Goal: Information Seeking & Learning: Compare options

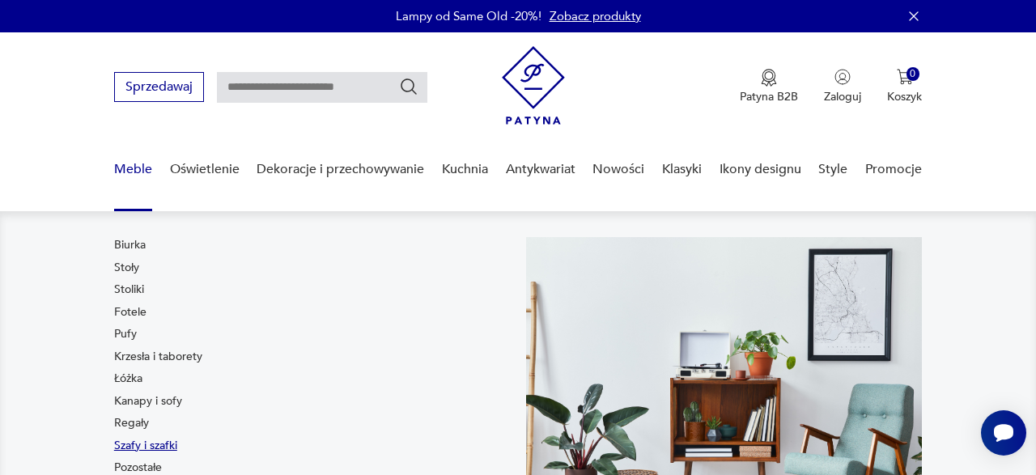
click at [135, 445] on link "Szafy i szafki" at bounding box center [145, 446] width 63 height 16
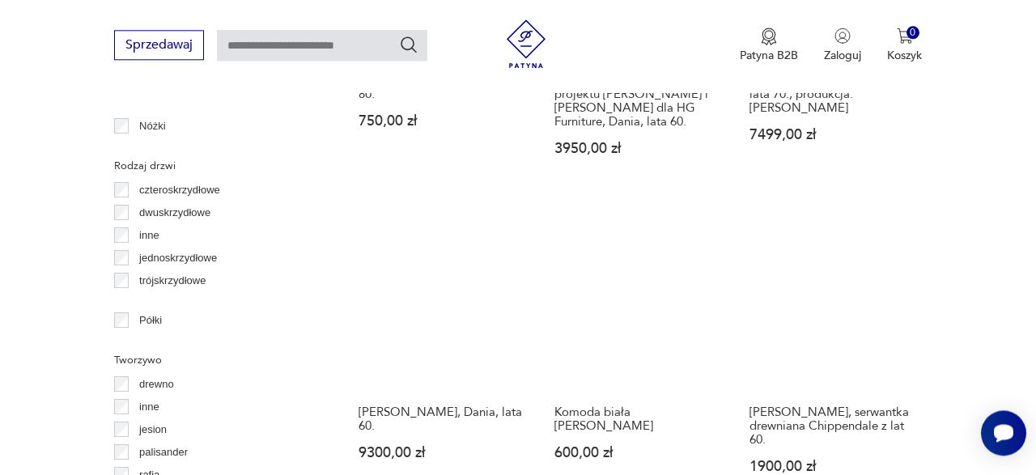
scroll to position [2317, 0]
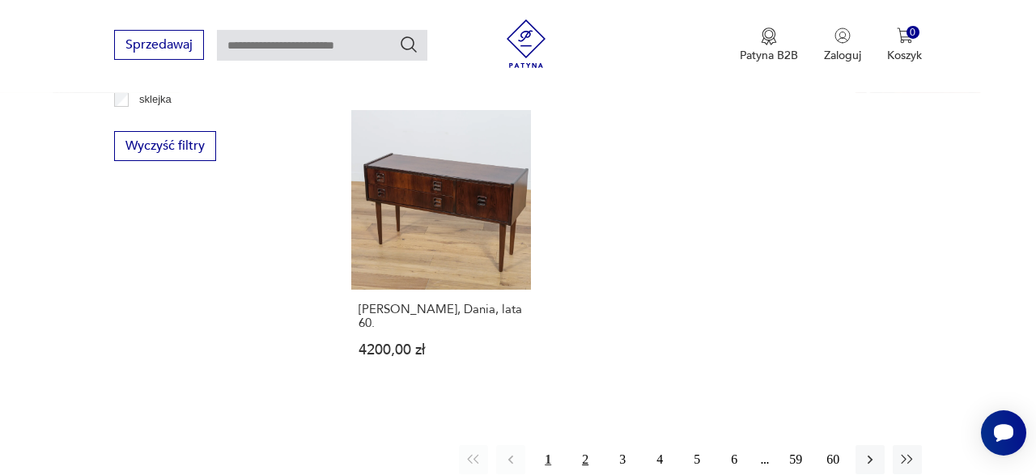
click at [588, 445] on button "2" at bounding box center [584, 459] width 29 height 29
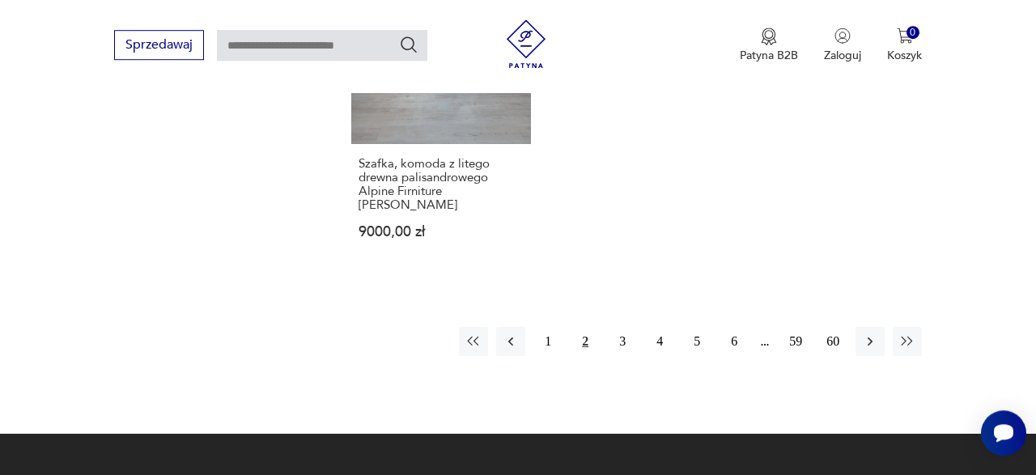
scroll to position [2424, 0]
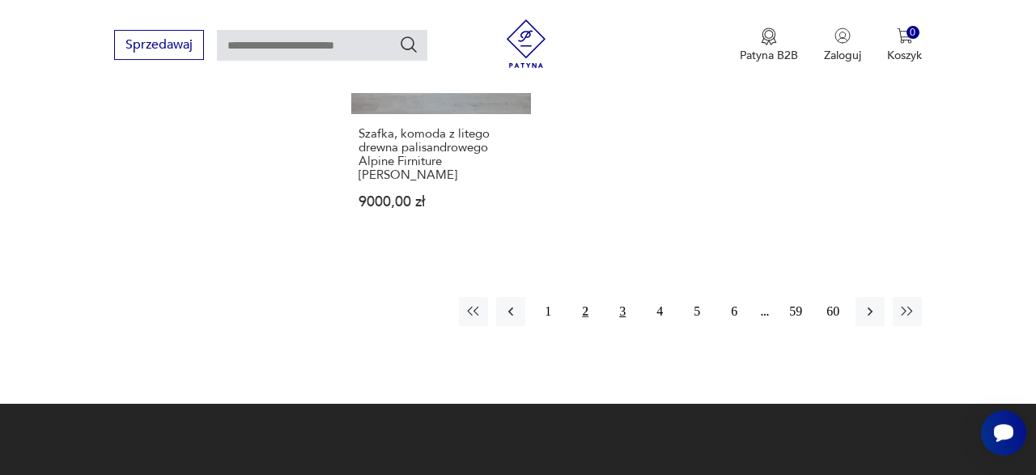
click at [623, 297] on button "3" at bounding box center [622, 311] width 29 height 29
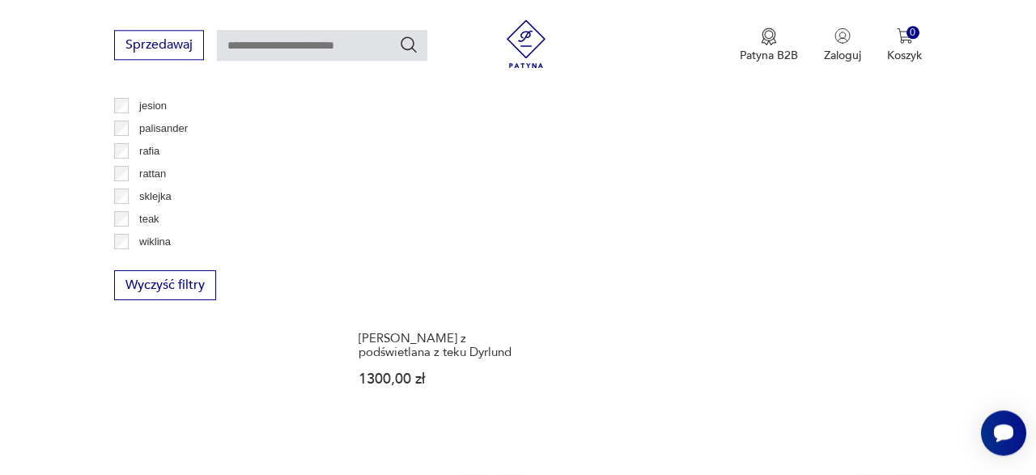
scroll to position [2204, 0]
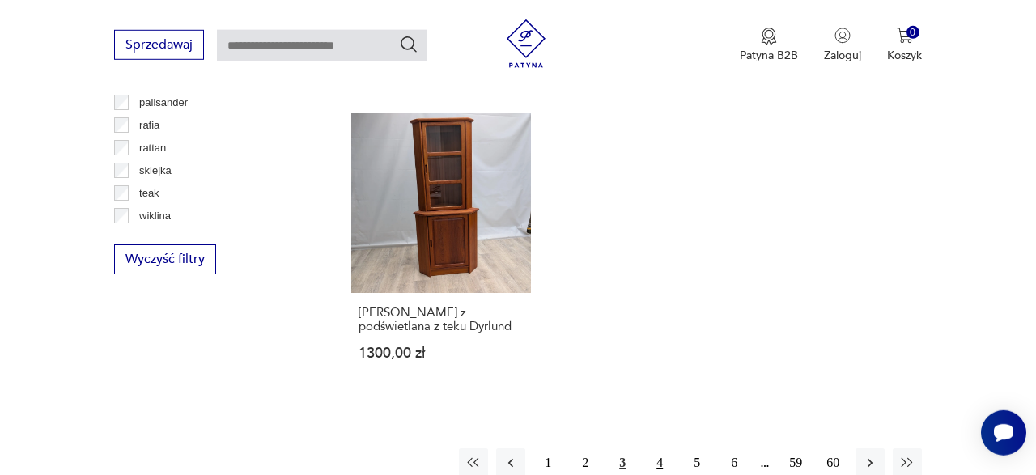
click at [662, 448] on button "4" at bounding box center [659, 462] width 29 height 29
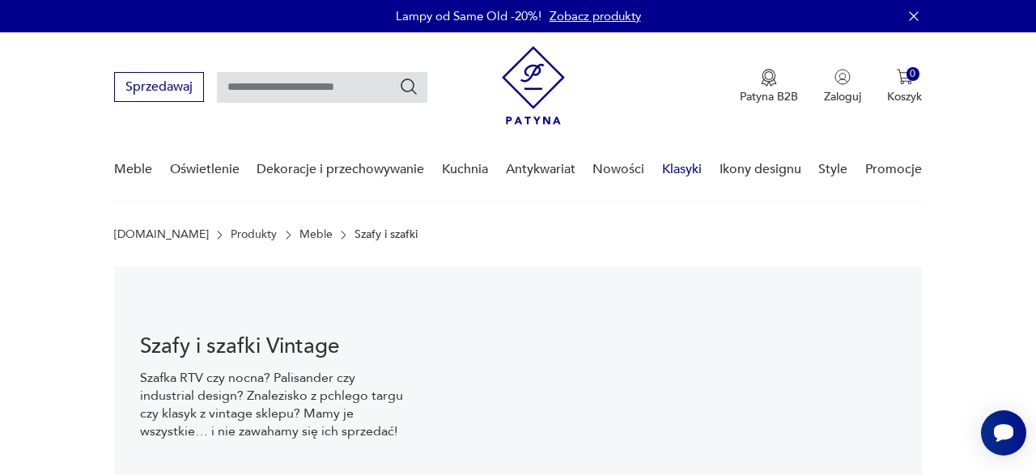
click at [682, 169] on link "Klasyki" at bounding box center [682, 169] width 40 height 62
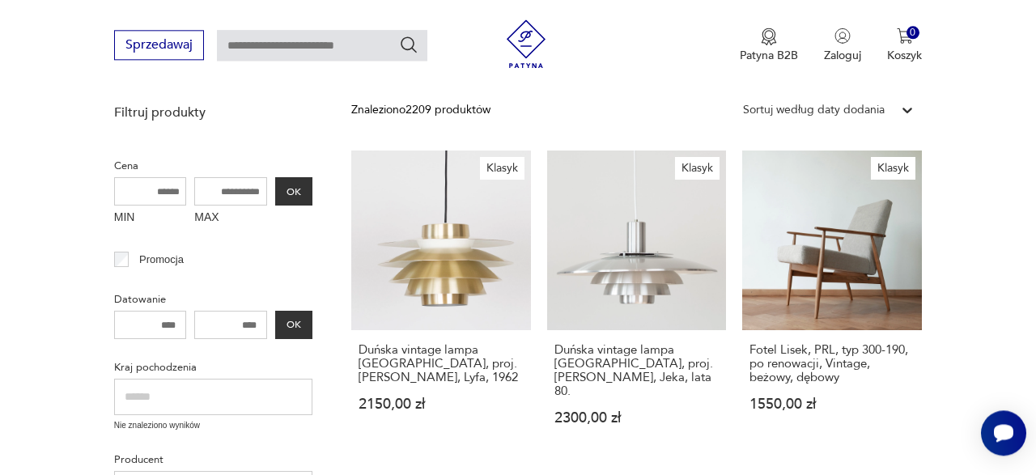
scroll to position [209, 0]
click at [207, 392] on input "text" at bounding box center [213, 397] width 198 height 36
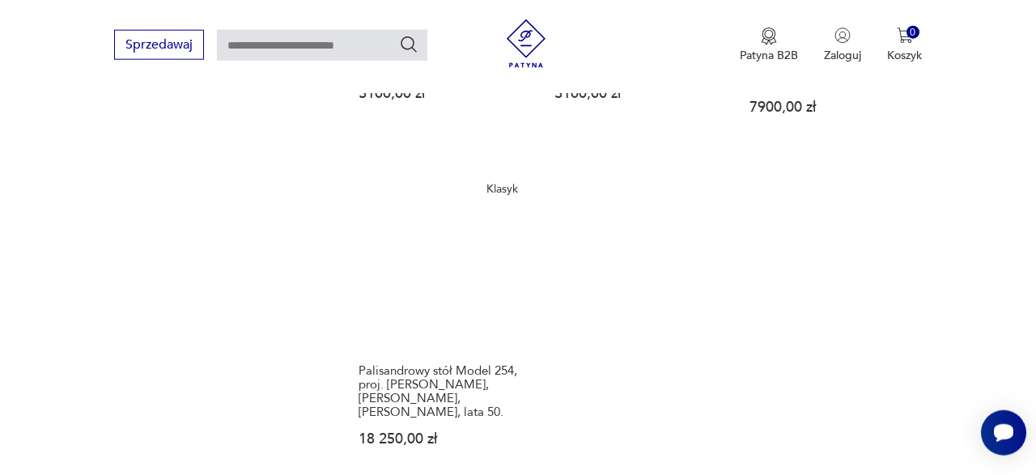
scroll to position [1973, 0]
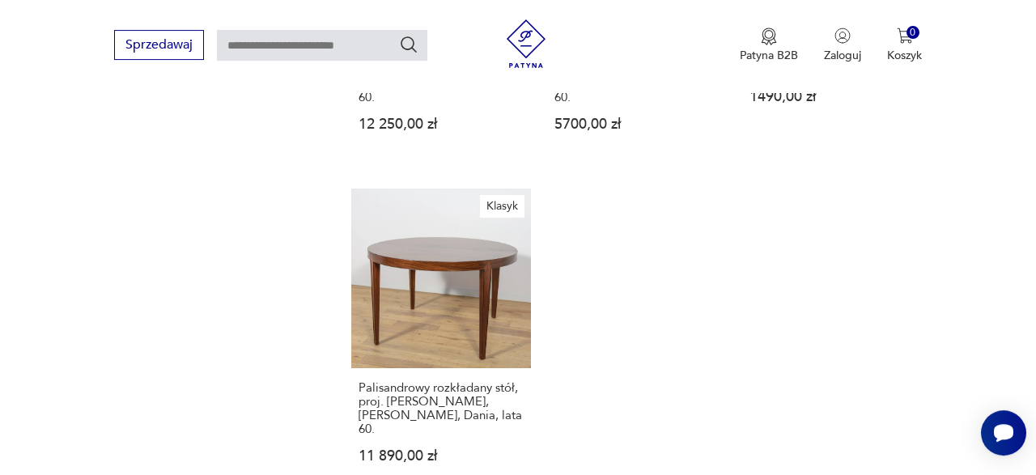
scroll to position [1900, 0]
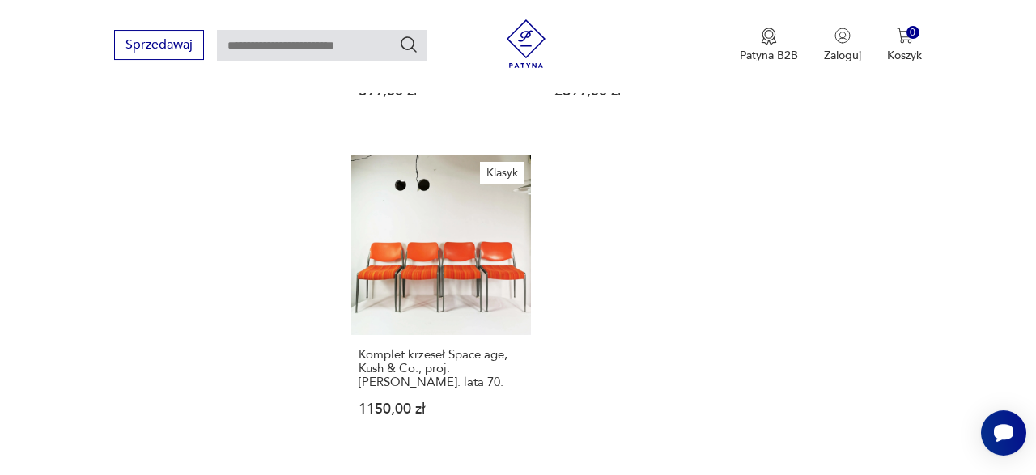
scroll to position [1955, 0]
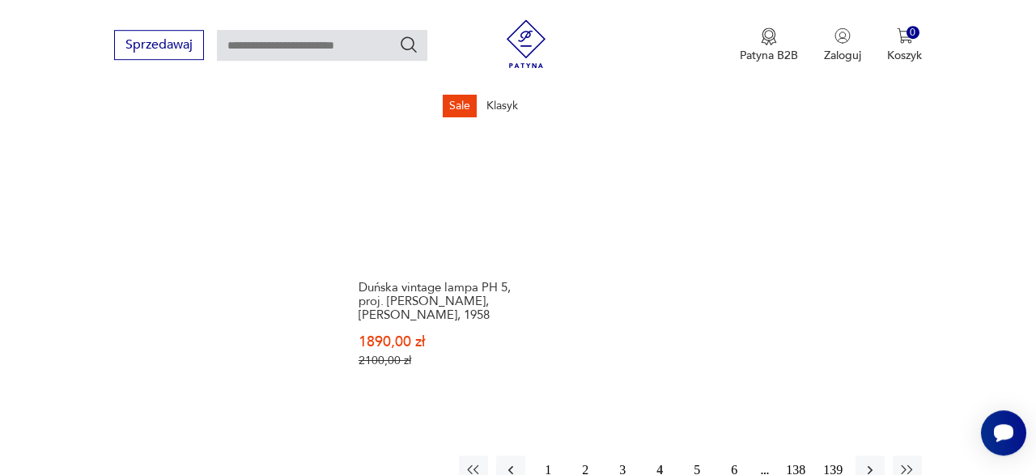
scroll to position [2053, 0]
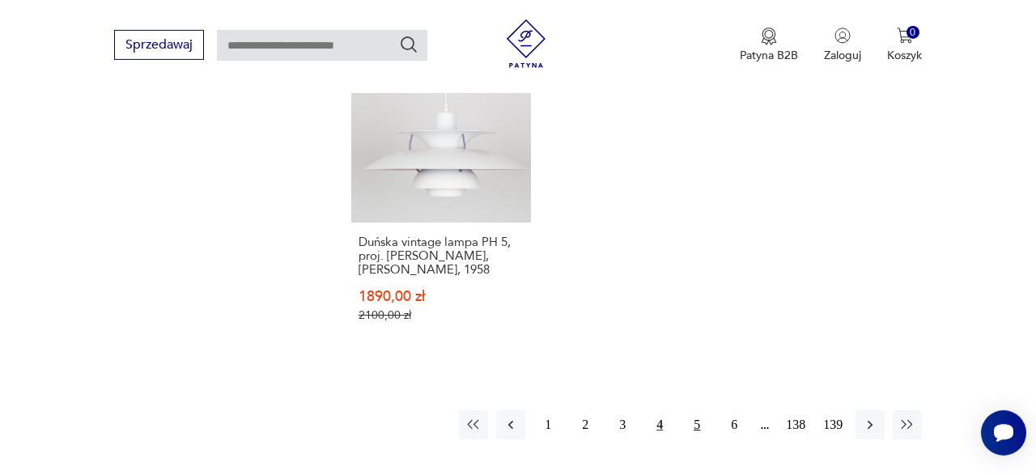
click at [697, 410] on button "5" at bounding box center [696, 424] width 29 height 29
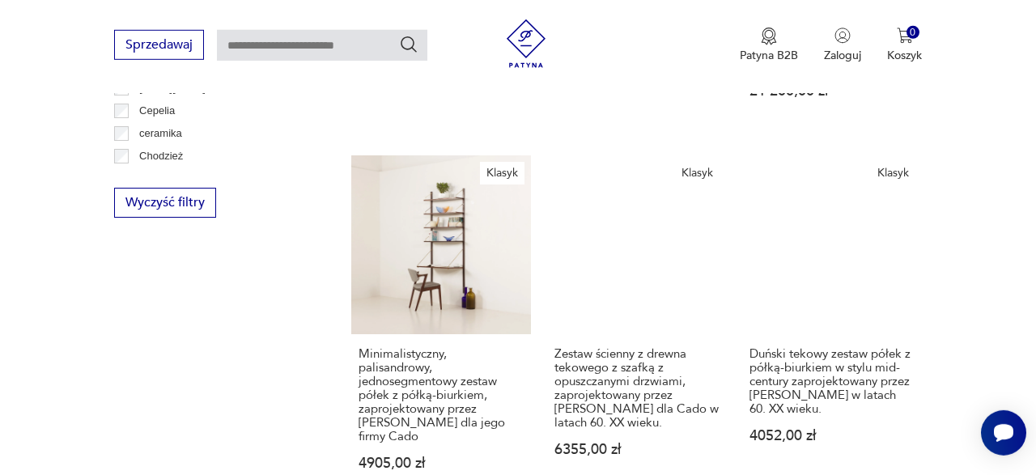
scroll to position [862, 0]
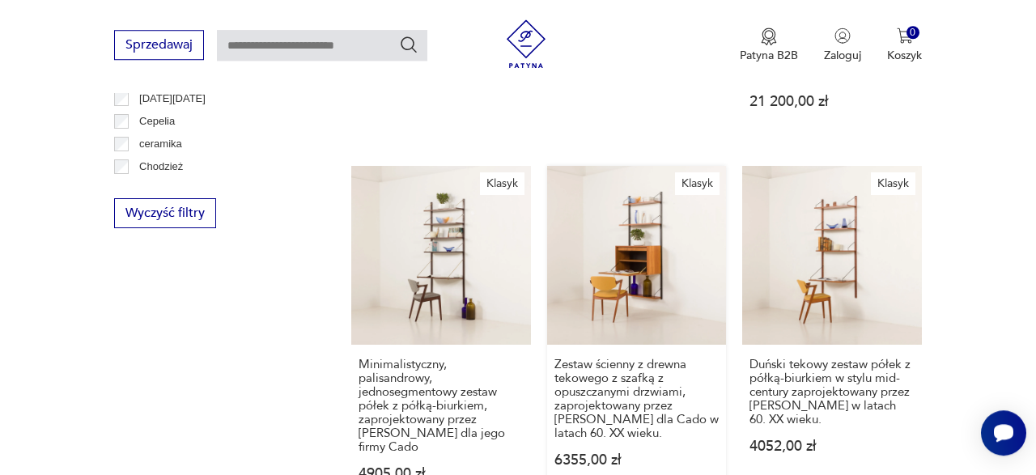
click at [634, 240] on link "Klasyk Zestaw ścienny z drewna tekowego z szafką z opuszczanymi drzwiami, zapro…" at bounding box center [637, 339] width 180 height 347
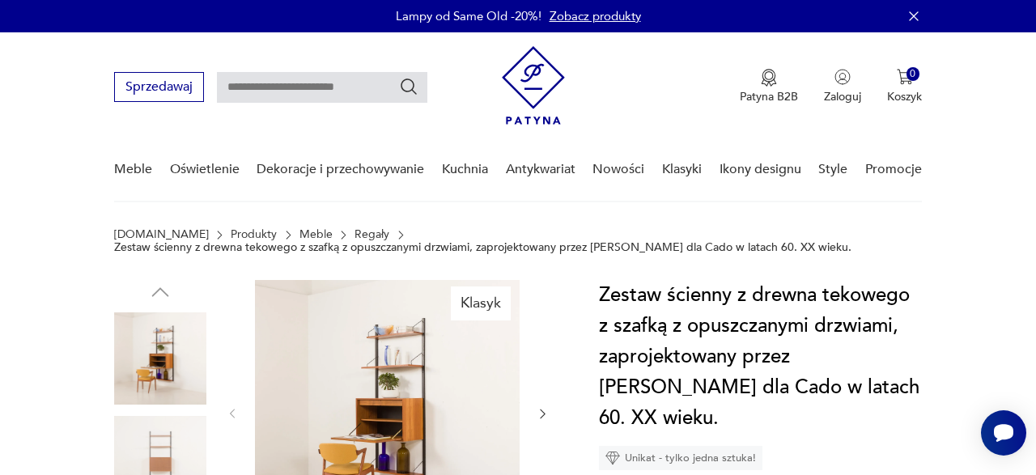
click at [382, 402] on img at bounding box center [387, 412] width 265 height 265
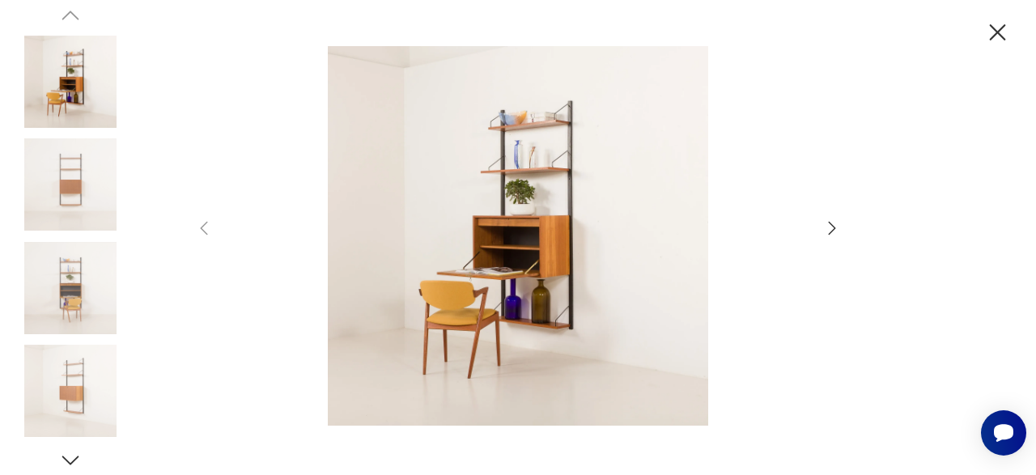
click at [829, 228] on icon "button" at bounding box center [831, 227] width 19 height 19
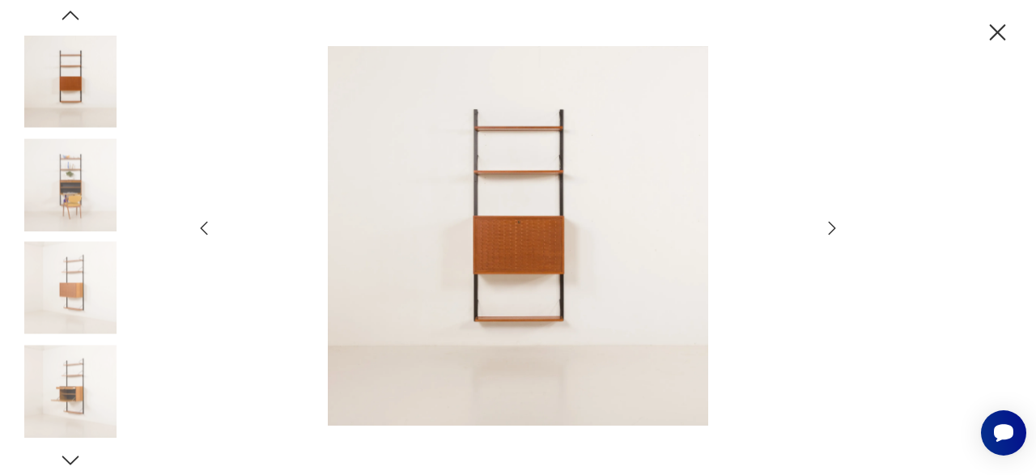
click at [829, 228] on icon "button" at bounding box center [831, 227] width 19 height 19
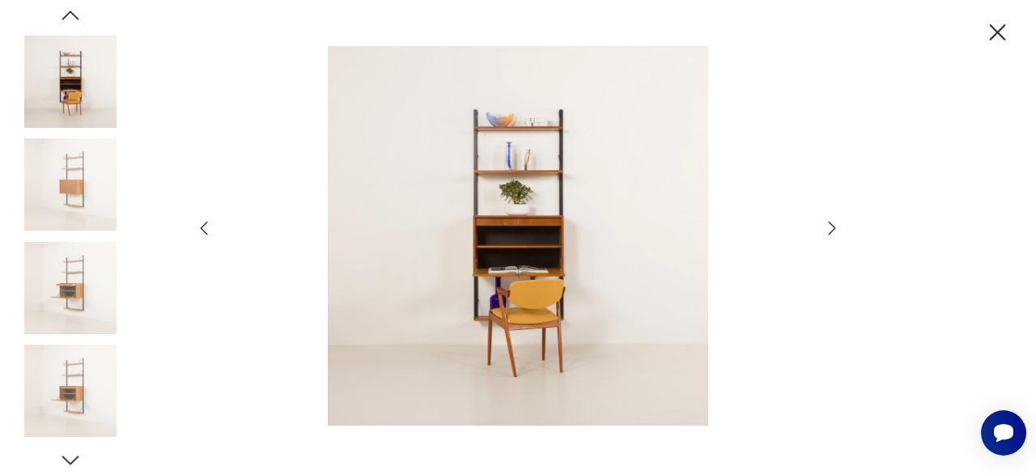
click at [829, 228] on icon "button" at bounding box center [831, 227] width 19 height 19
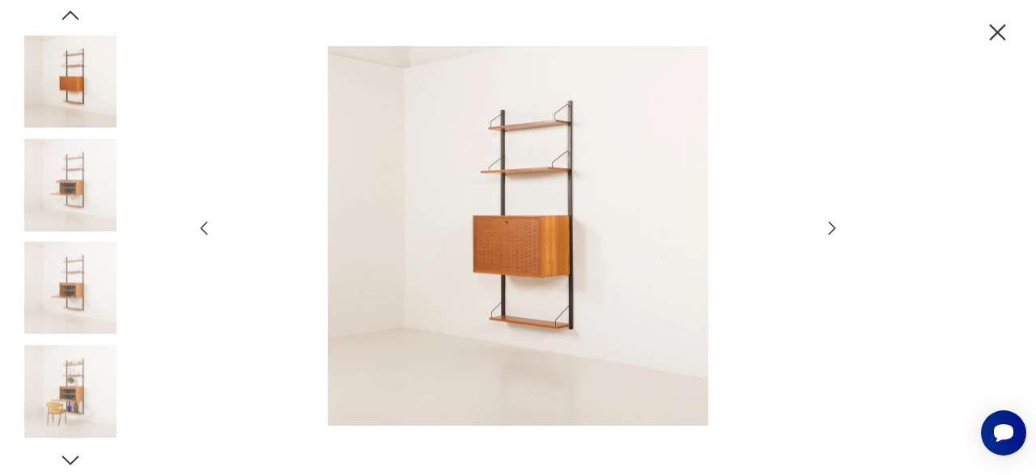
click at [829, 228] on icon "button" at bounding box center [831, 227] width 19 height 19
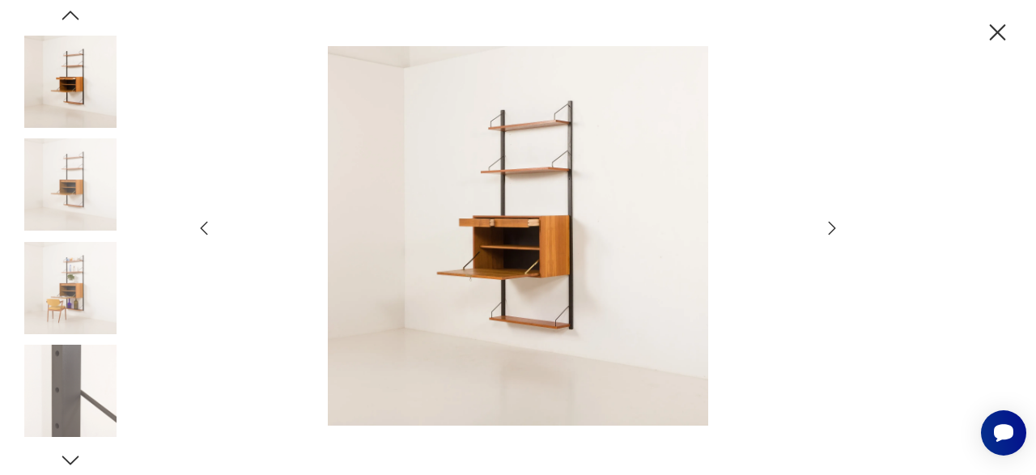
click at [829, 228] on icon "button" at bounding box center [831, 227] width 19 height 19
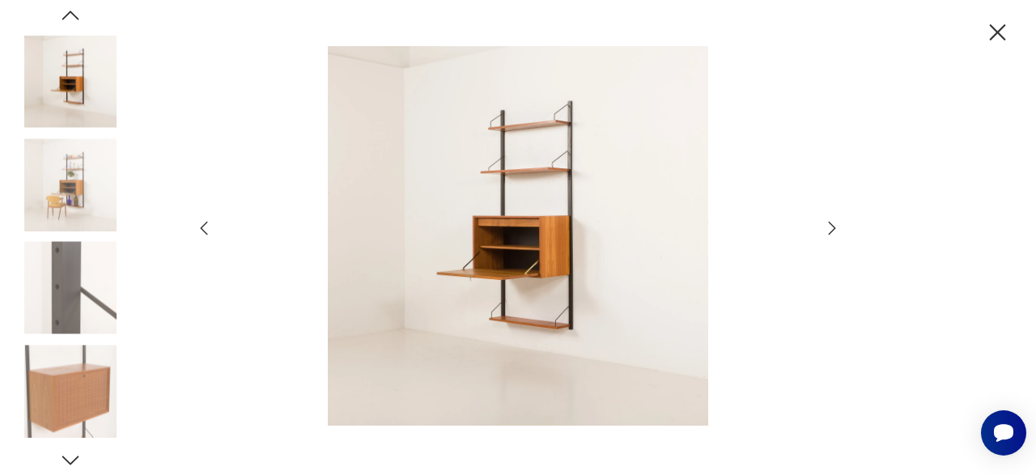
click at [829, 228] on icon "button" at bounding box center [831, 227] width 19 height 19
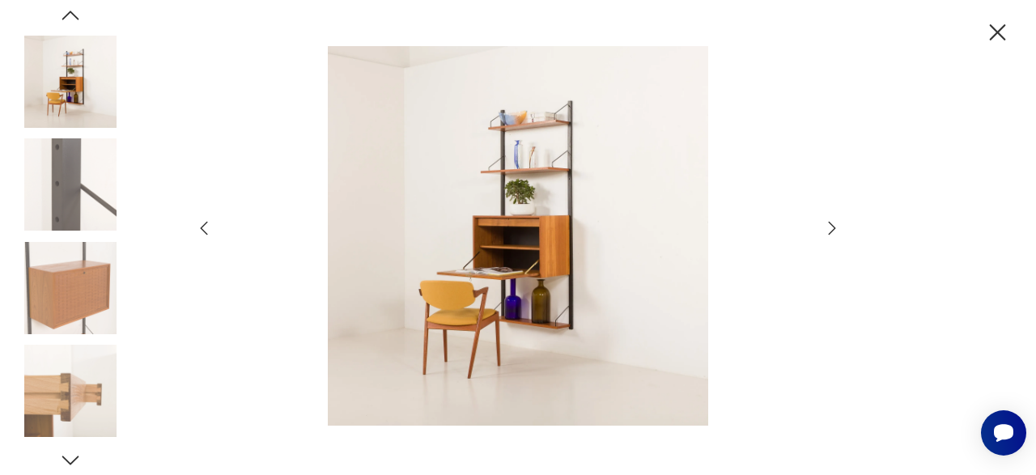
click at [829, 228] on icon "button" at bounding box center [831, 227] width 19 height 19
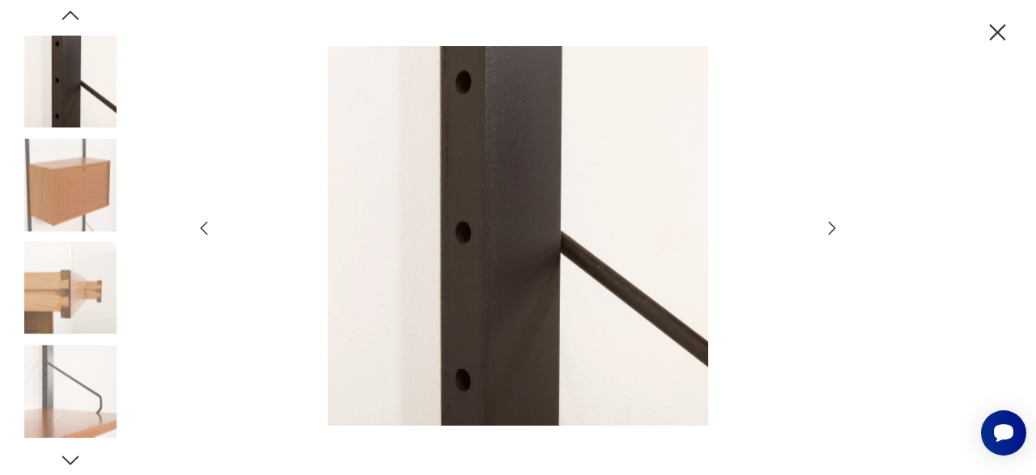
click at [995, 33] on icon "button" at bounding box center [997, 33] width 28 height 28
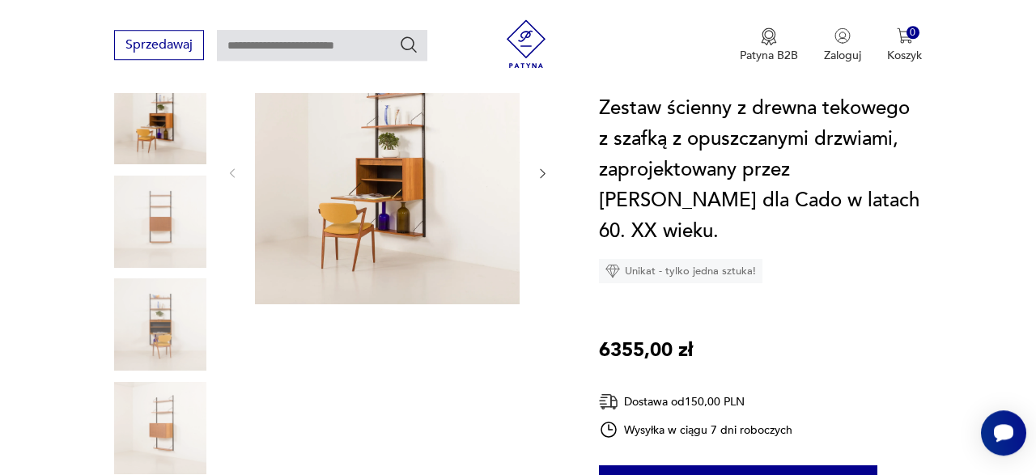
scroll to position [261, 0]
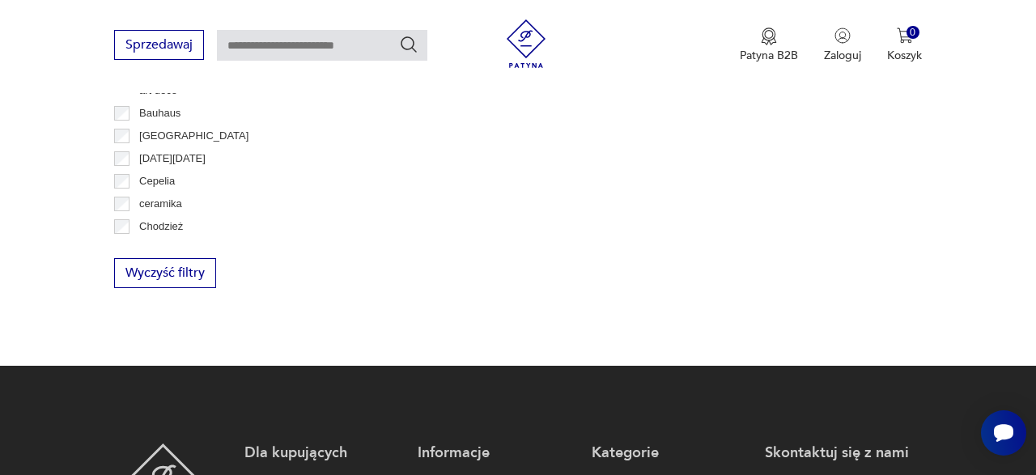
scroll to position [2190, 0]
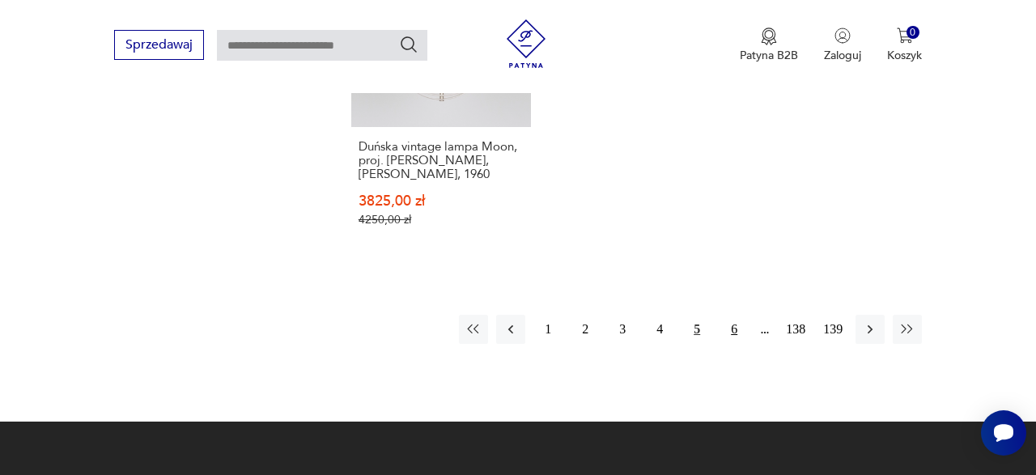
click at [734, 315] on button "6" at bounding box center [733, 329] width 29 height 29
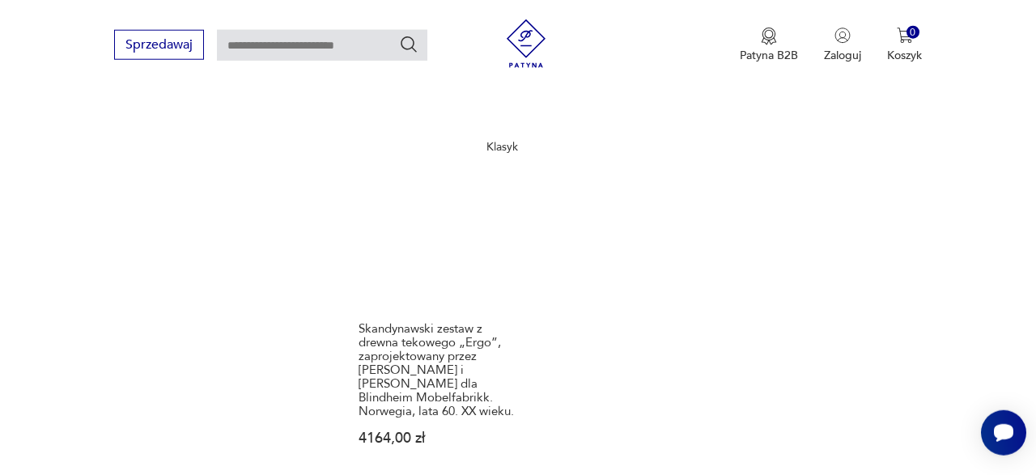
scroll to position [1993, 0]
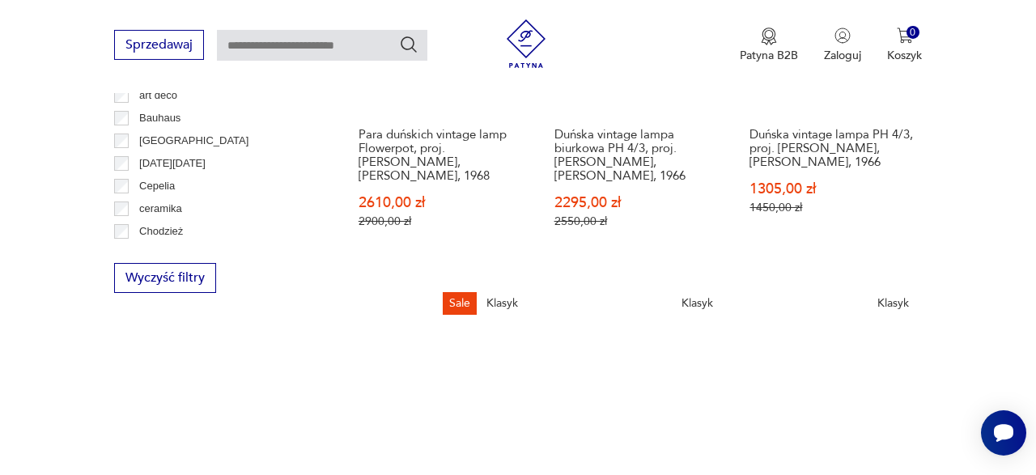
scroll to position [894, 0]
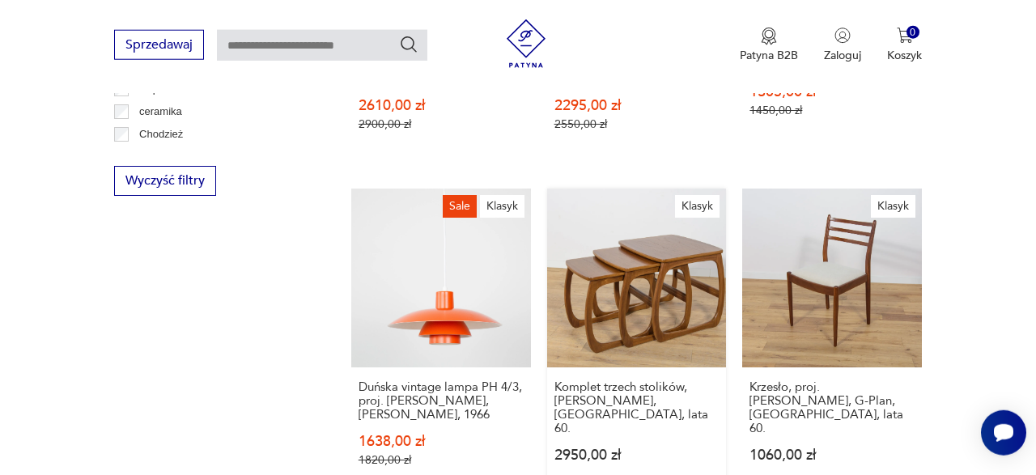
click at [630, 256] on link "Klasyk Komplet trzech stolików, [PERSON_NAME], [GEOGRAPHIC_DATA], lata 60. 2950…" at bounding box center [637, 344] width 180 height 311
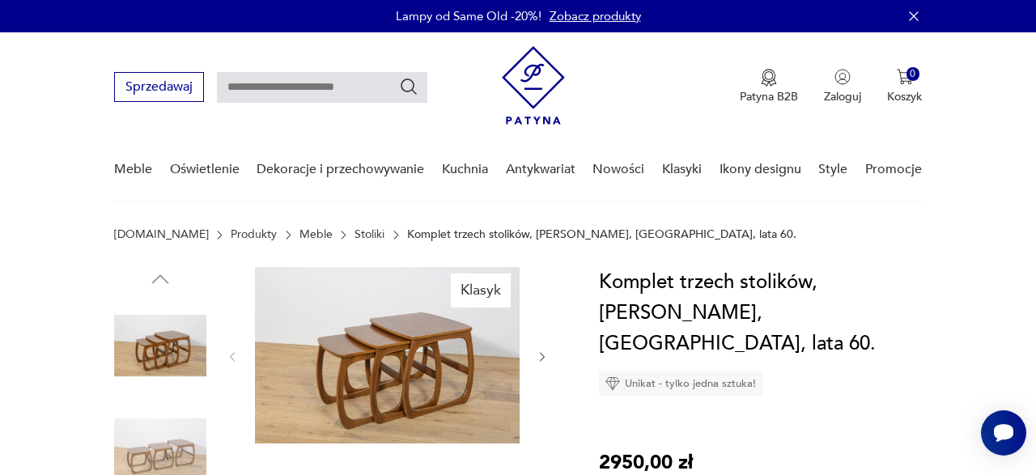
click at [373, 349] on img at bounding box center [387, 355] width 265 height 176
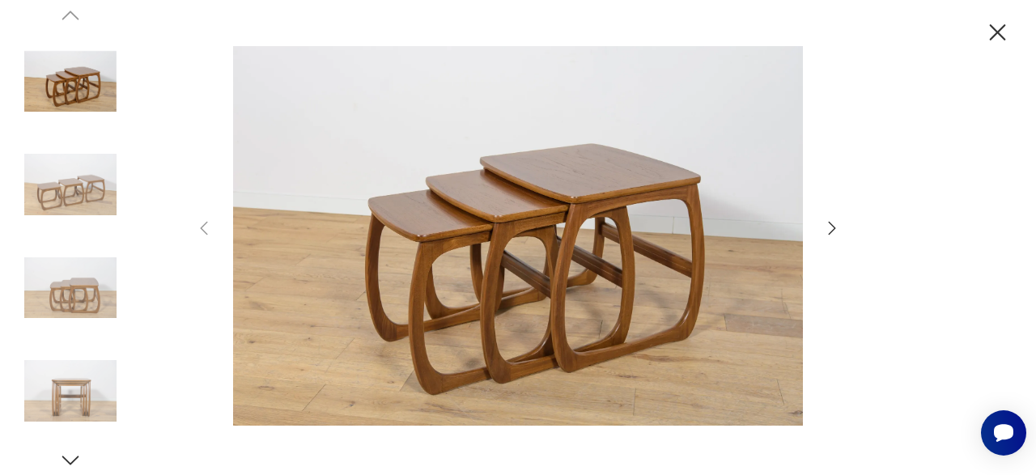
click at [833, 228] on icon "button" at bounding box center [831, 227] width 19 height 19
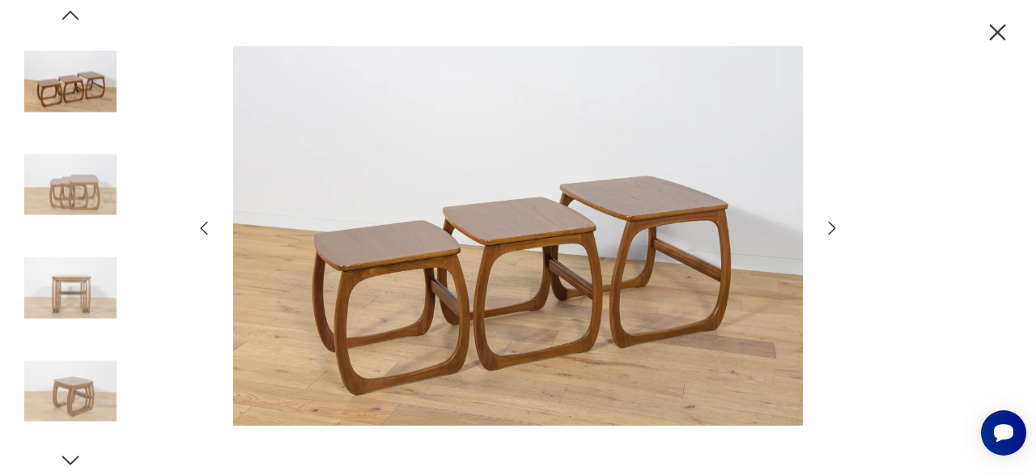
click at [991, 40] on icon "button" at bounding box center [997, 33] width 28 height 28
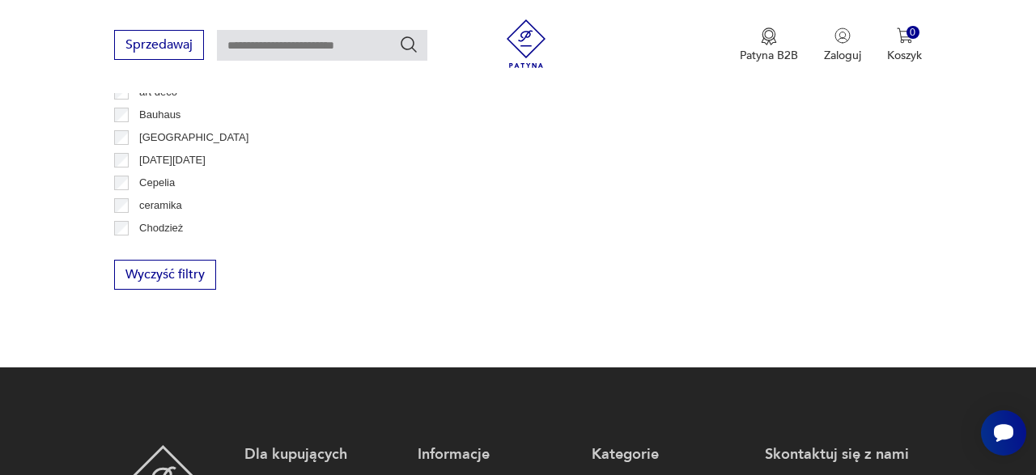
scroll to position [2262, 0]
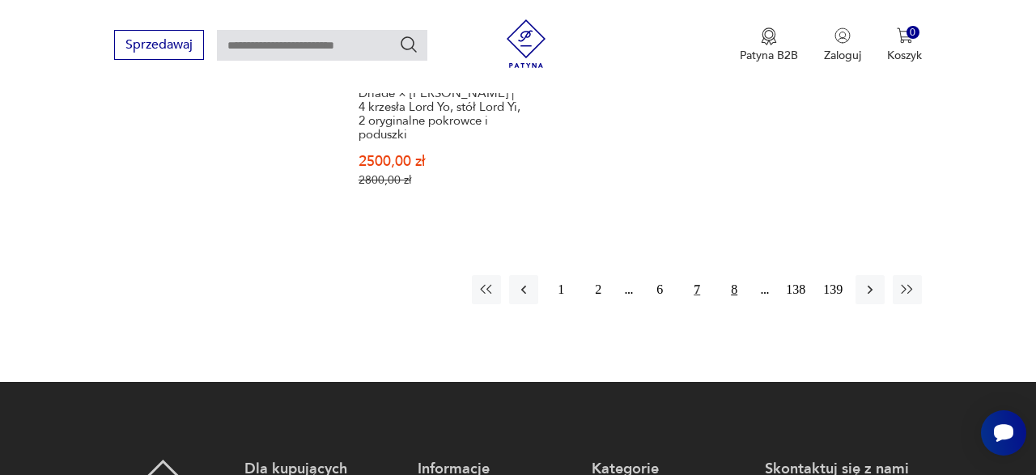
click at [735, 277] on button "8" at bounding box center [733, 289] width 29 height 29
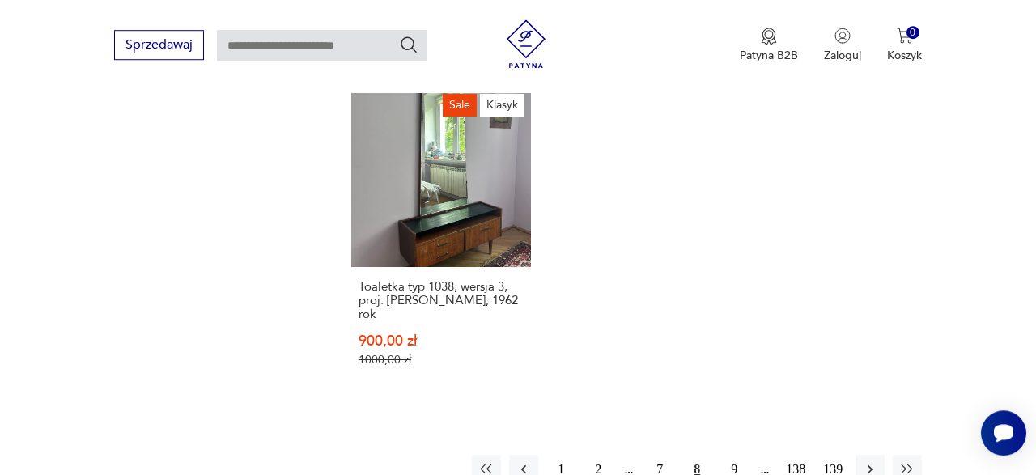
scroll to position [2048, 0]
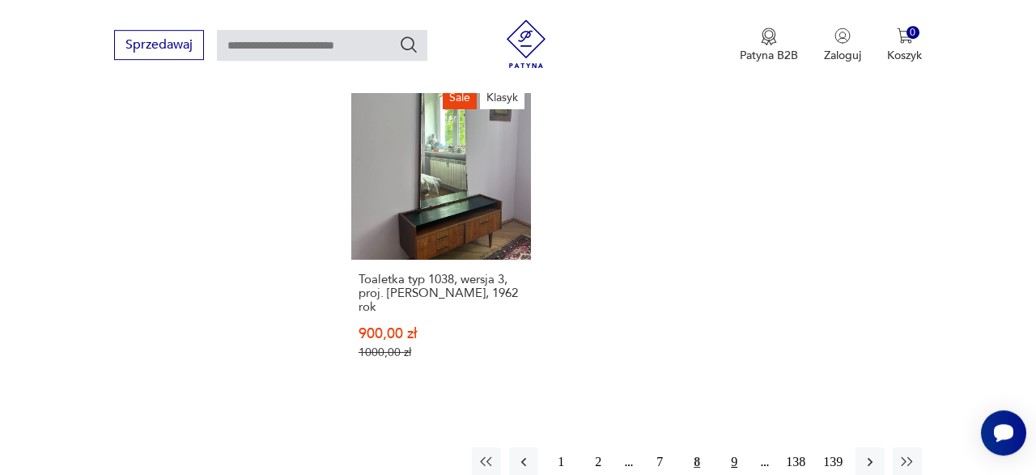
click at [735, 447] on button "9" at bounding box center [733, 461] width 29 height 29
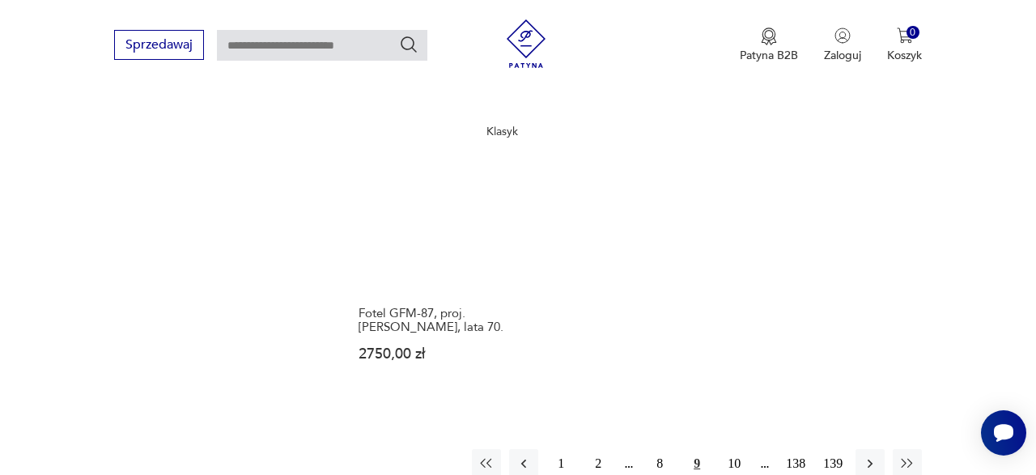
scroll to position [1978, 0]
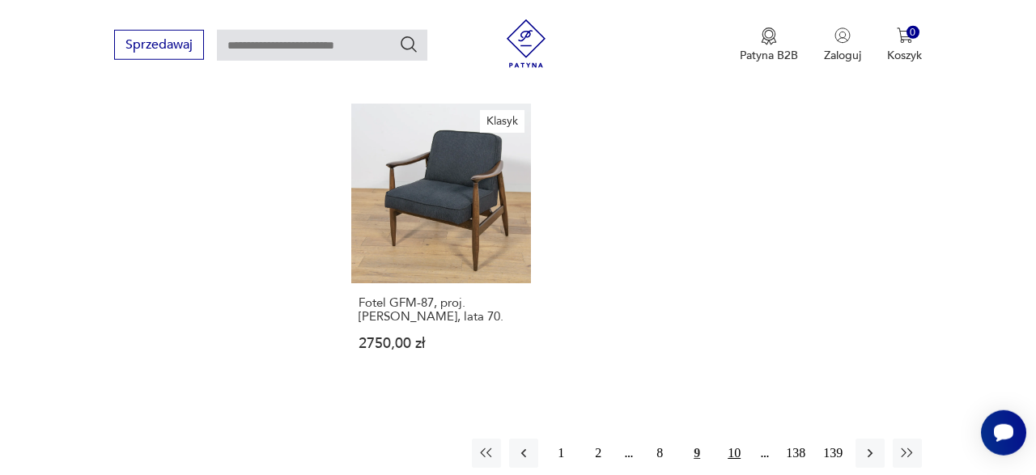
click at [735, 439] on button "10" at bounding box center [733, 453] width 29 height 29
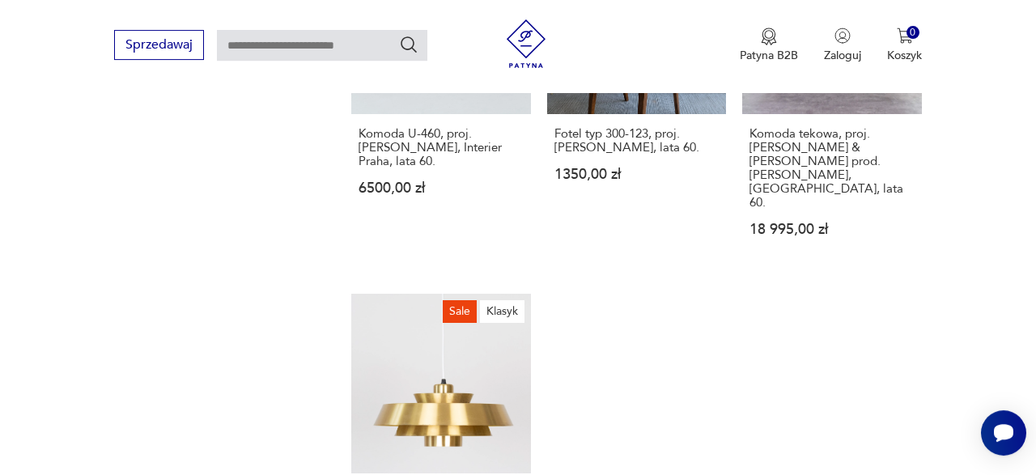
scroll to position [1948, 0]
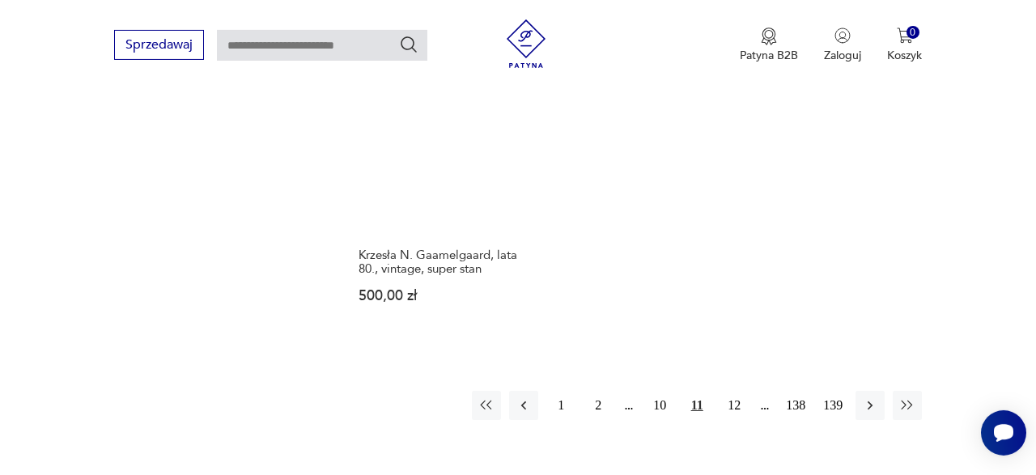
scroll to position [2033, 0]
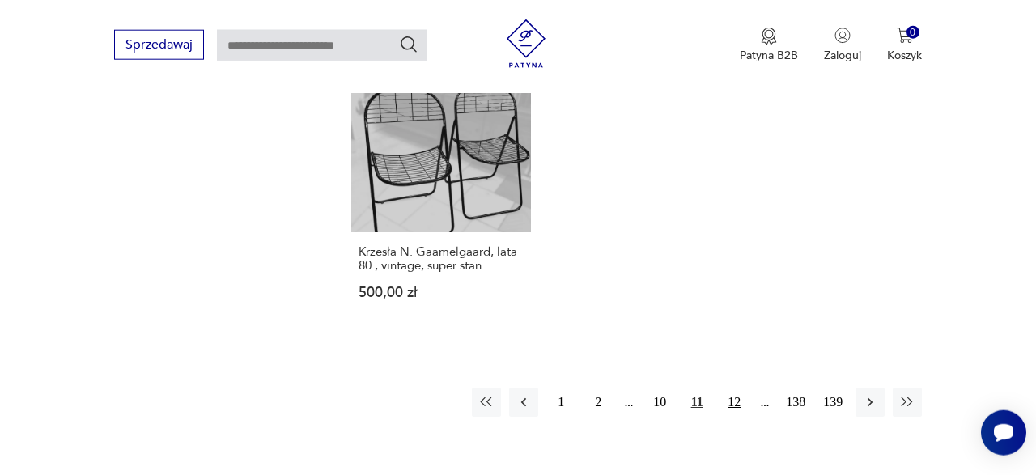
click at [734, 388] on button "12" at bounding box center [733, 402] width 29 height 29
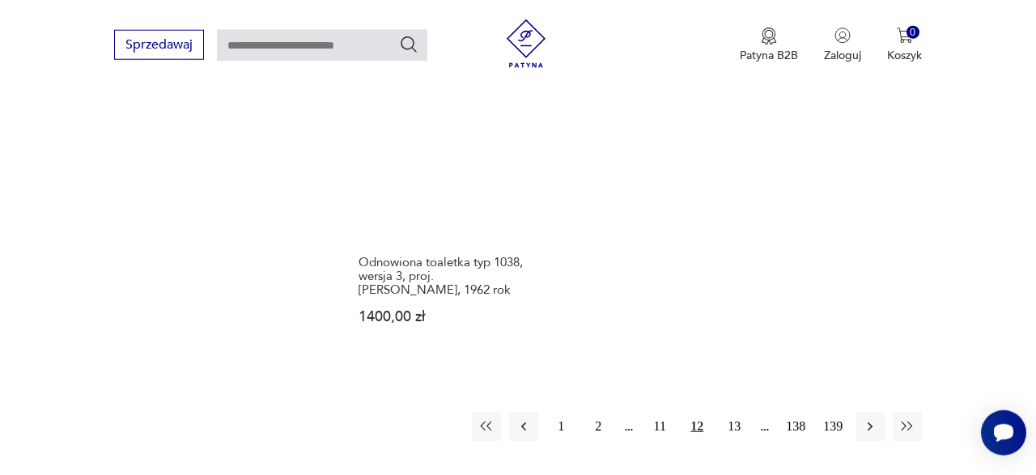
scroll to position [1992, 0]
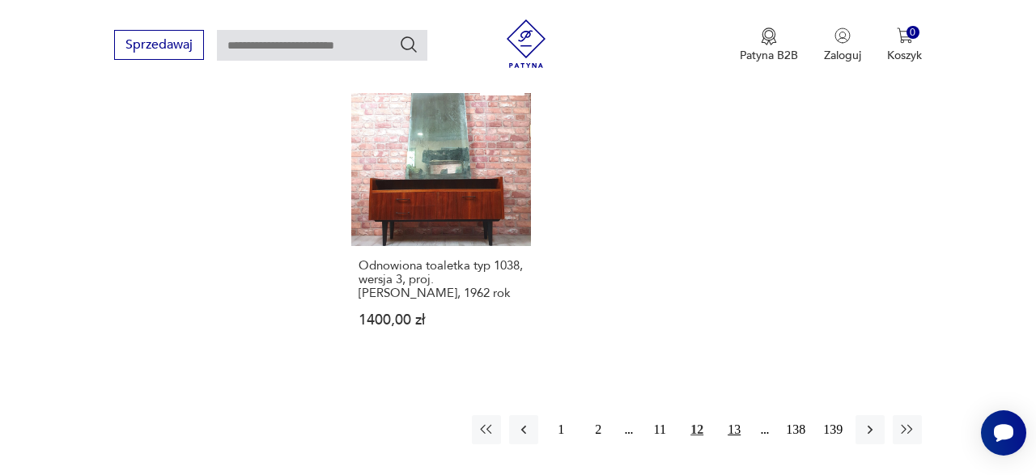
click at [736, 415] on button "13" at bounding box center [733, 429] width 29 height 29
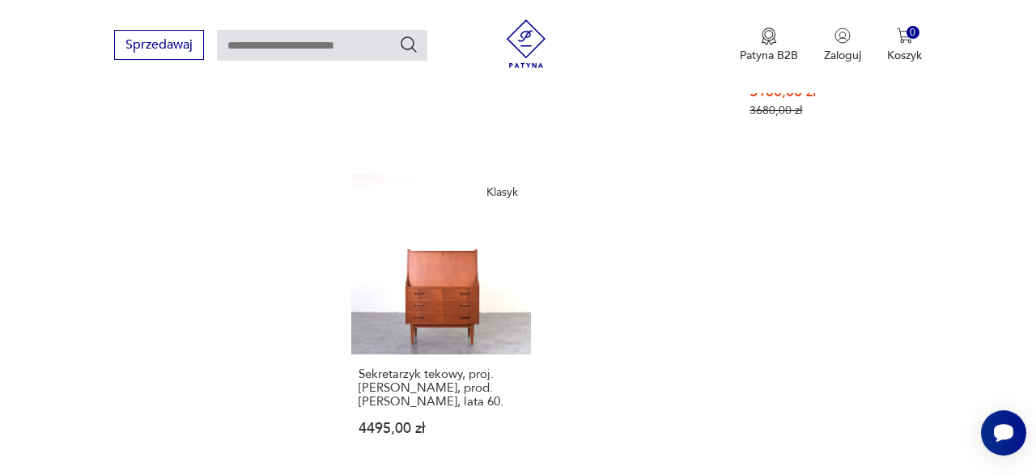
scroll to position [2020, 0]
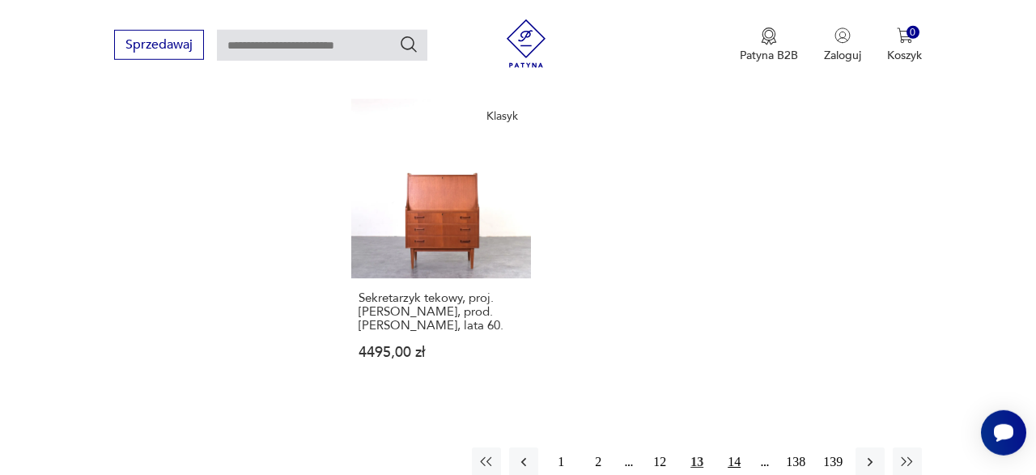
click at [737, 447] on button "14" at bounding box center [733, 461] width 29 height 29
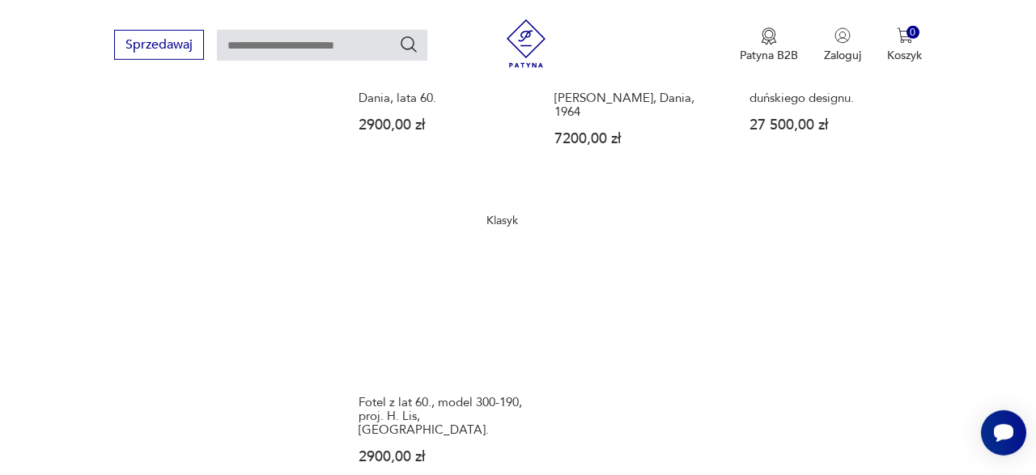
scroll to position [1959, 0]
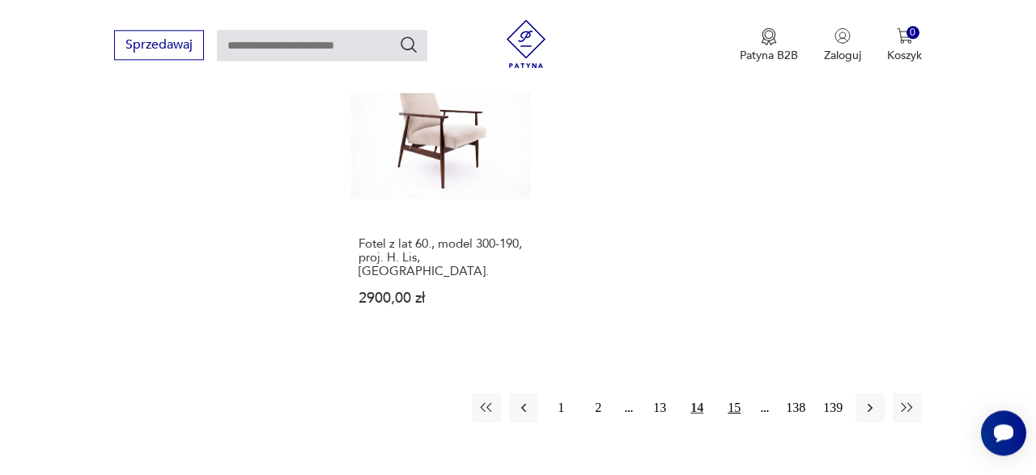
click at [739, 393] on button "15" at bounding box center [733, 407] width 29 height 29
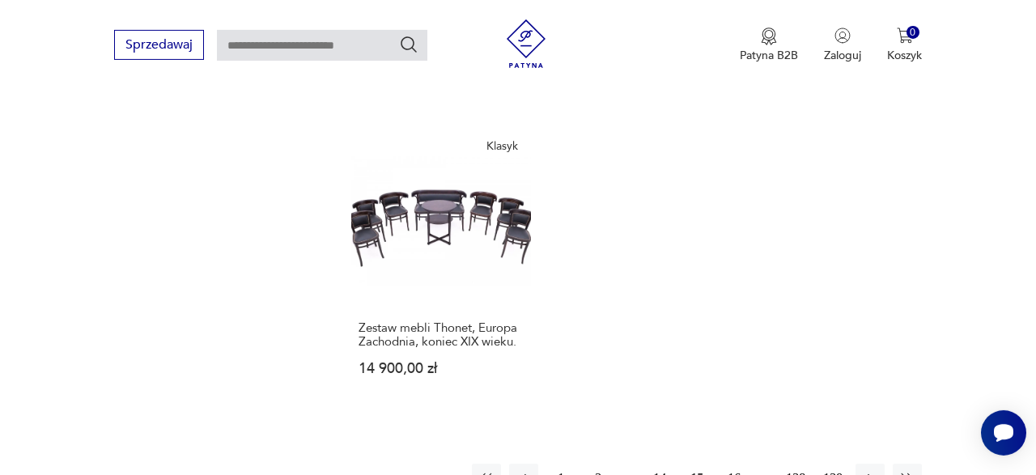
scroll to position [1913, 0]
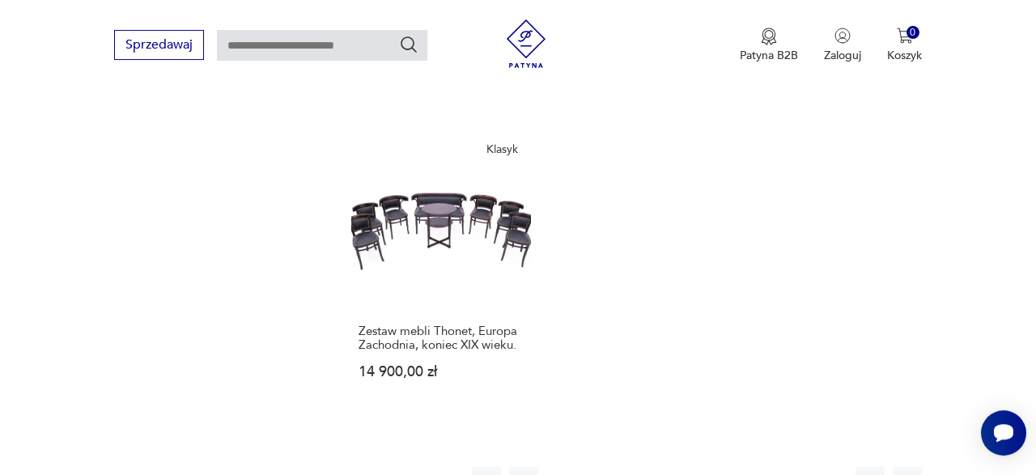
click at [736, 467] on button "16" at bounding box center [733, 481] width 29 height 29
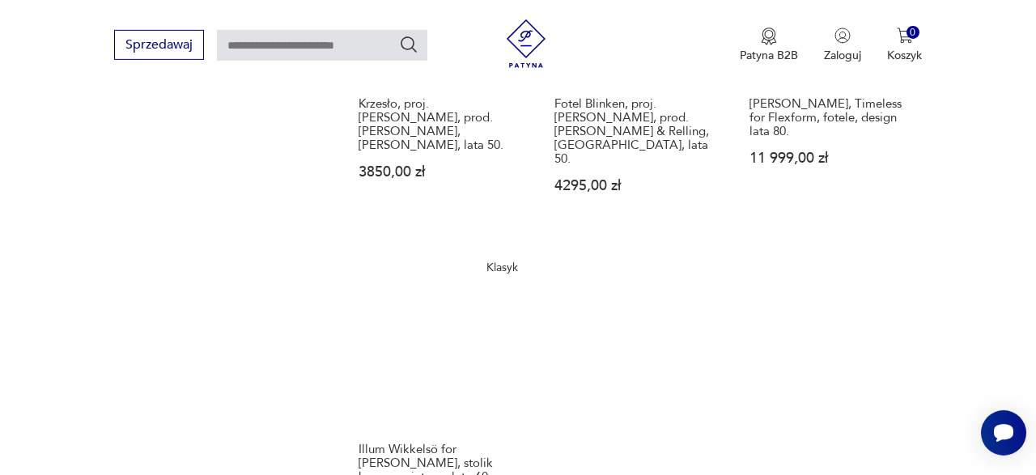
scroll to position [1872, 0]
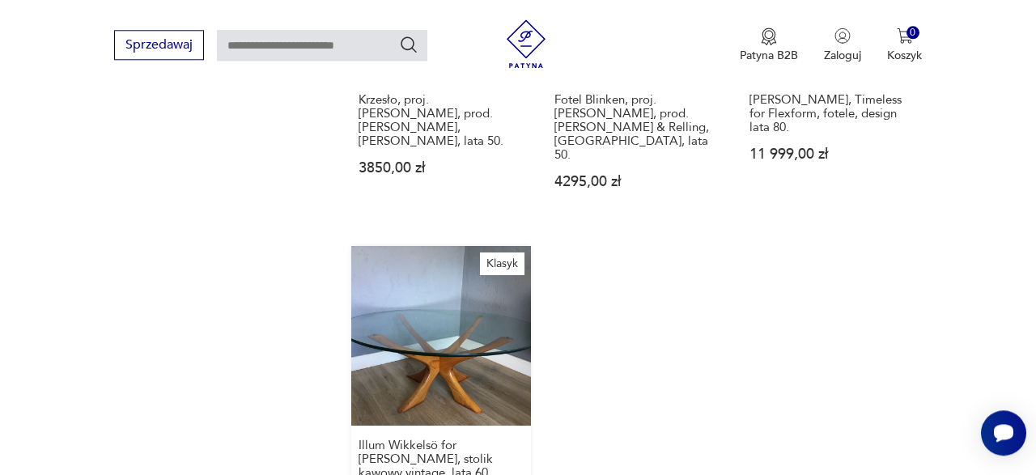
click at [435, 248] on link "Klasyk [PERSON_NAME] for [PERSON_NAME], stolik kawowy vintage, lata 60. 2999,00…" at bounding box center [441, 392] width 180 height 292
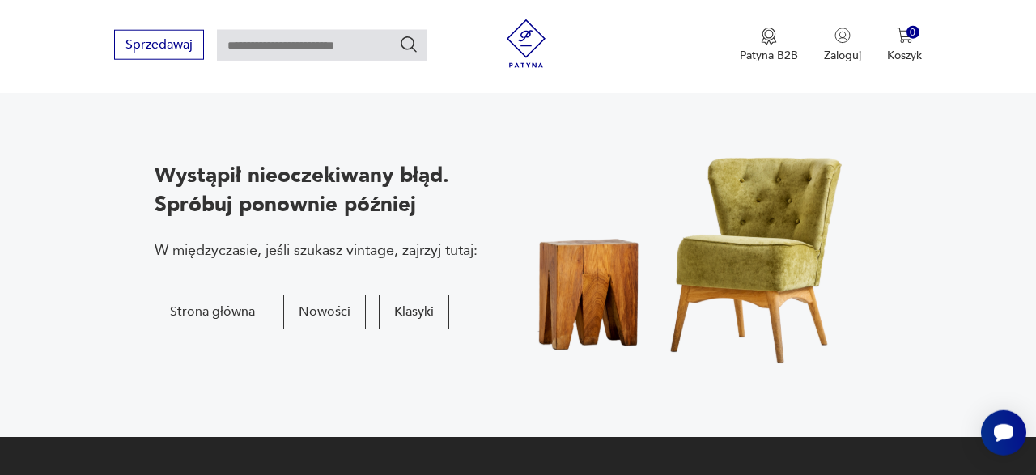
scroll to position [195, 0]
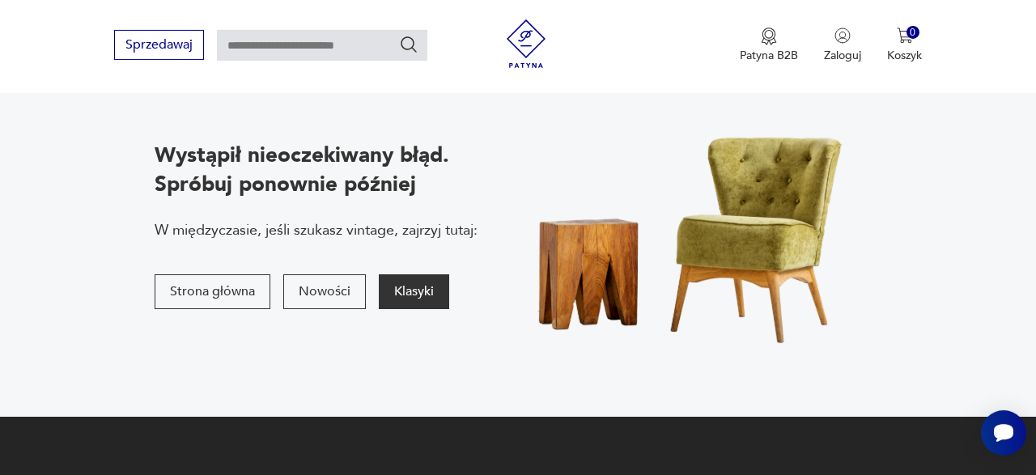
click at [405, 286] on button "Klasyki" at bounding box center [414, 291] width 70 height 35
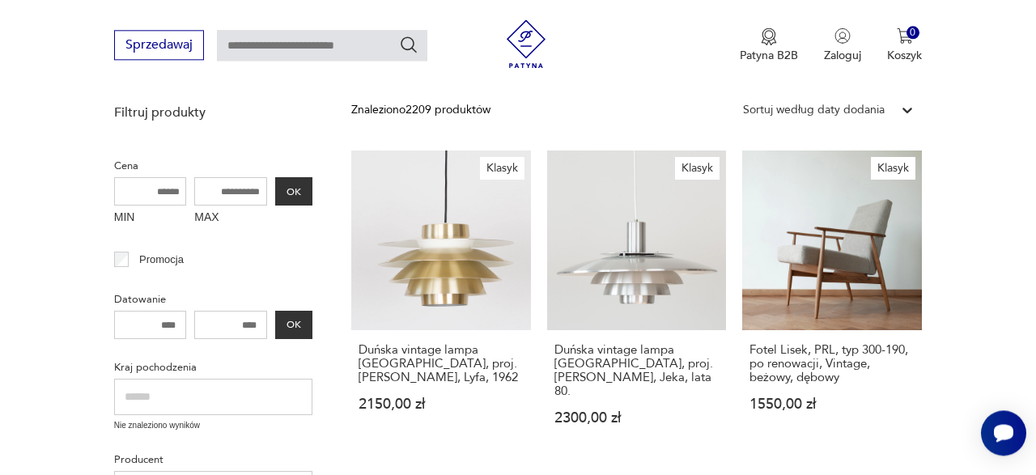
scroll to position [209, 0]
click at [242, 193] on input "MAX" at bounding box center [230, 191] width 73 height 28
drag, startPoint x: 206, startPoint y: 188, endPoint x: 256, endPoint y: 189, distance: 50.2
click at [256, 189] on input "MAX" at bounding box center [230, 191] width 73 height 28
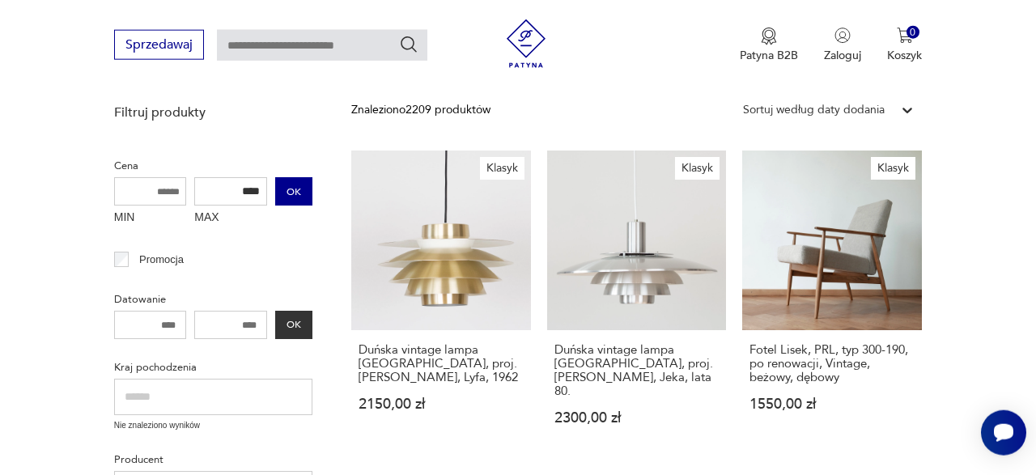
type input "****"
click at [287, 188] on button "OK" at bounding box center [293, 191] width 37 height 28
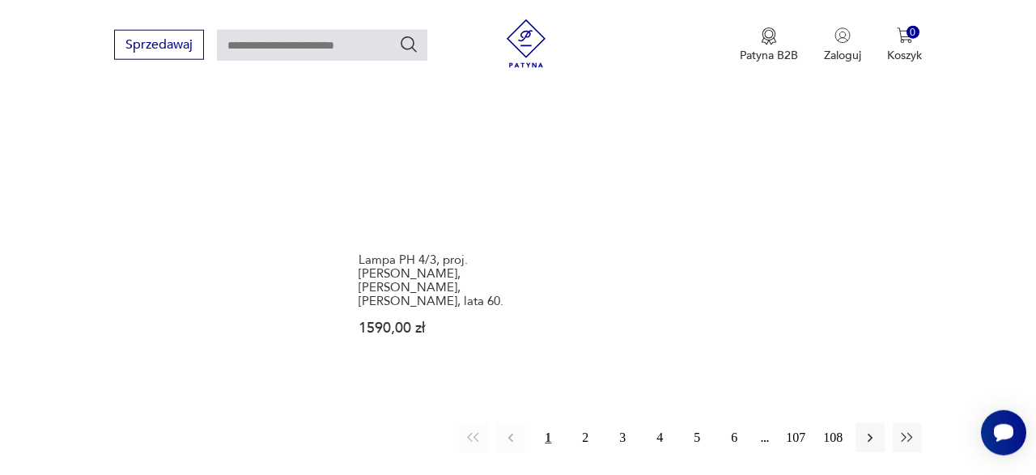
scroll to position [2025, 0]
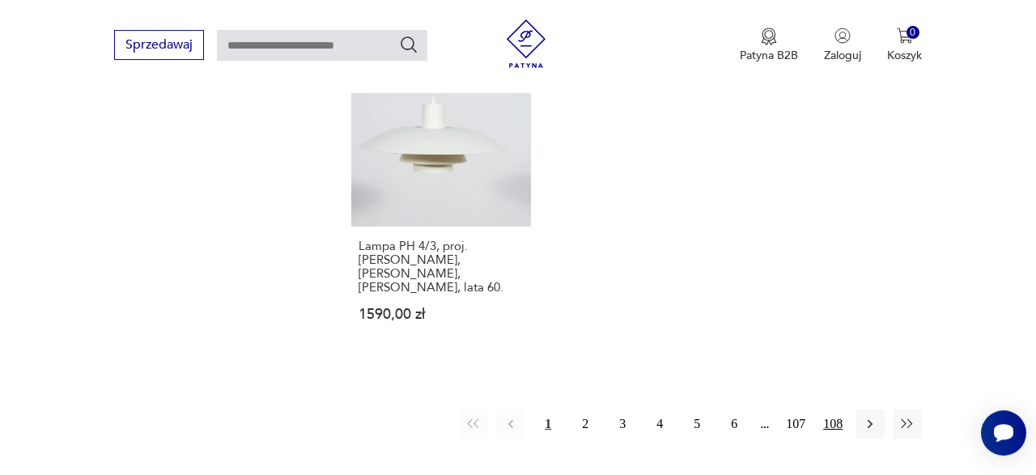
click at [833, 409] on button "108" at bounding box center [832, 423] width 29 height 29
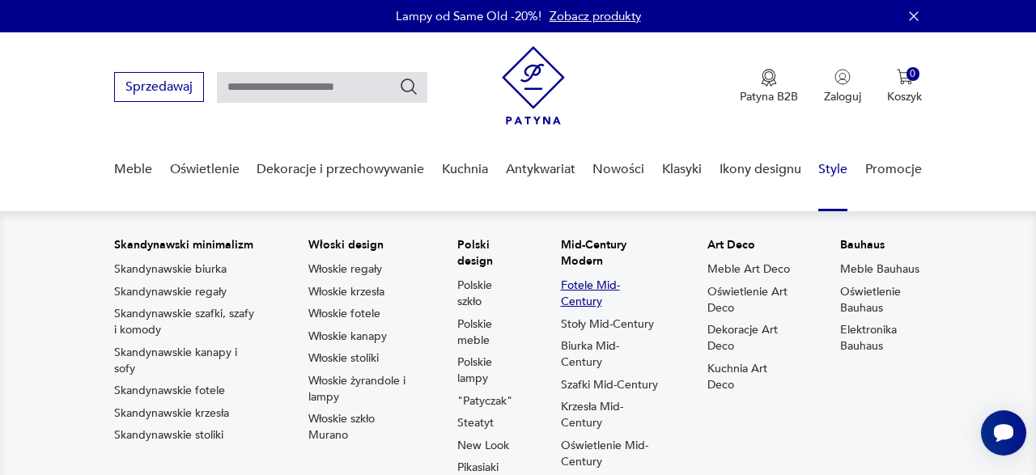
click at [589, 292] on link "Fotele Mid-Century" at bounding box center [610, 294] width 99 height 32
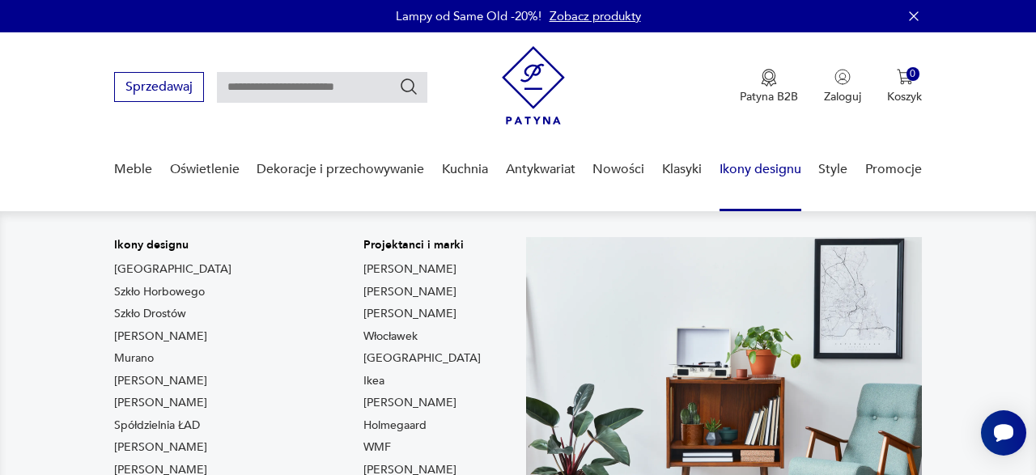
click at [748, 164] on link "Ikony designu" at bounding box center [760, 169] width 82 height 62
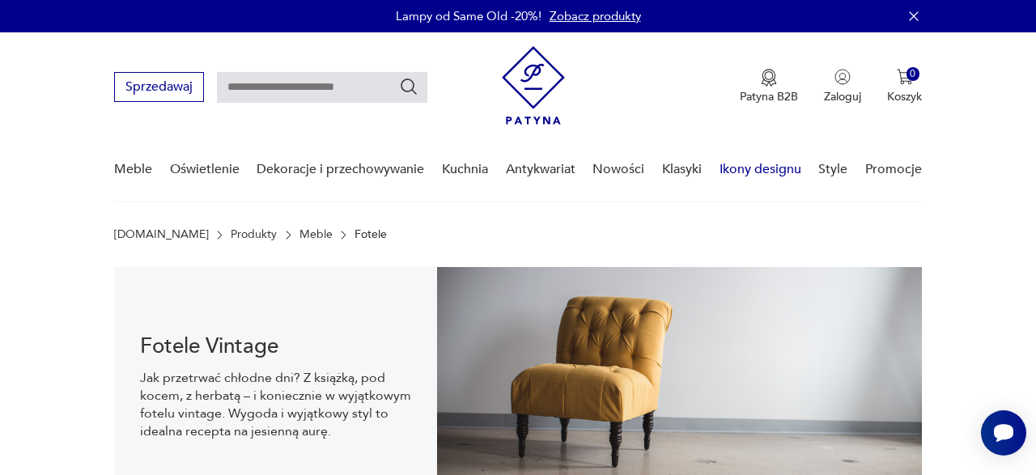
click at [752, 174] on link "Ikony designu" at bounding box center [760, 169] width 82 height 62
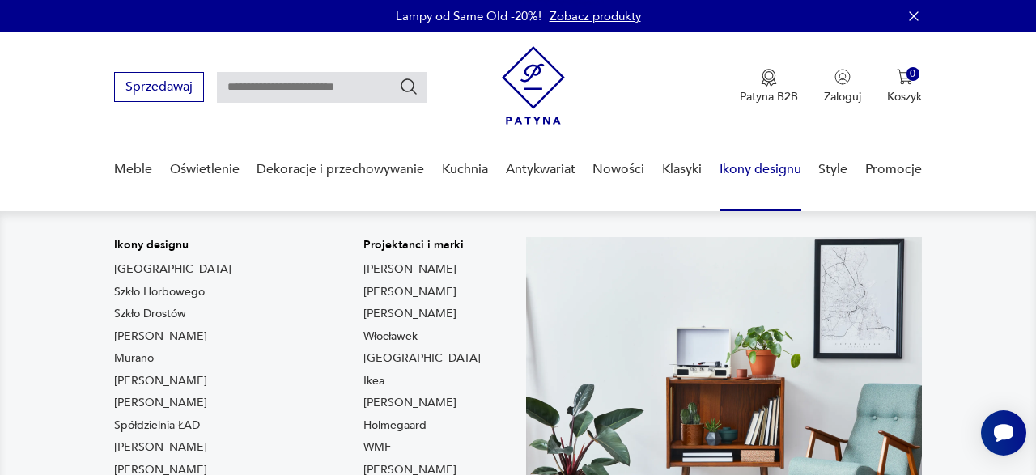
click at [765, 171] on link "Ikony designu" at bounding box center [760, 169] width 82 height 62
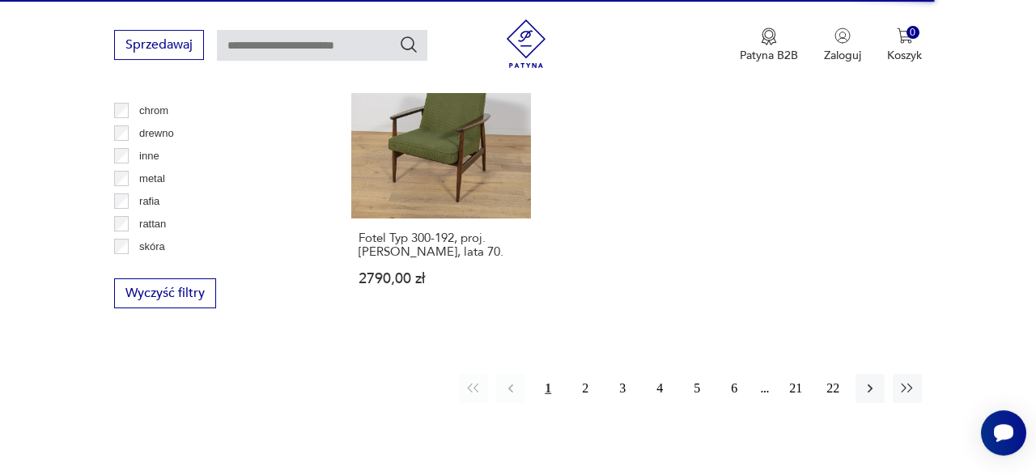
scroll to position [2356, 0]
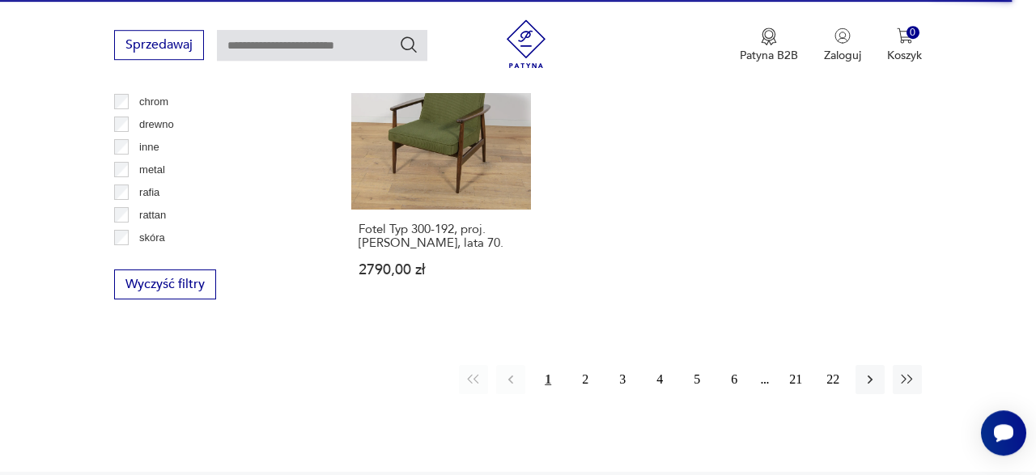
drag, startPoint x: 1031, startPoint y: 24, endPoint x: 1015, endPoint y: 27, distance: 15.6
click at [1015, 27] on div "Sprzedawaj Patyna B2B Zaloguj 0 Koszyk Twój koszyk ( 0 ) Brak produktów w koszy…" at bounding box center [518, 46] width 1036 height 93
click at [585, 365] on button "2" at bounding box center [584, 379] width 29 height 29
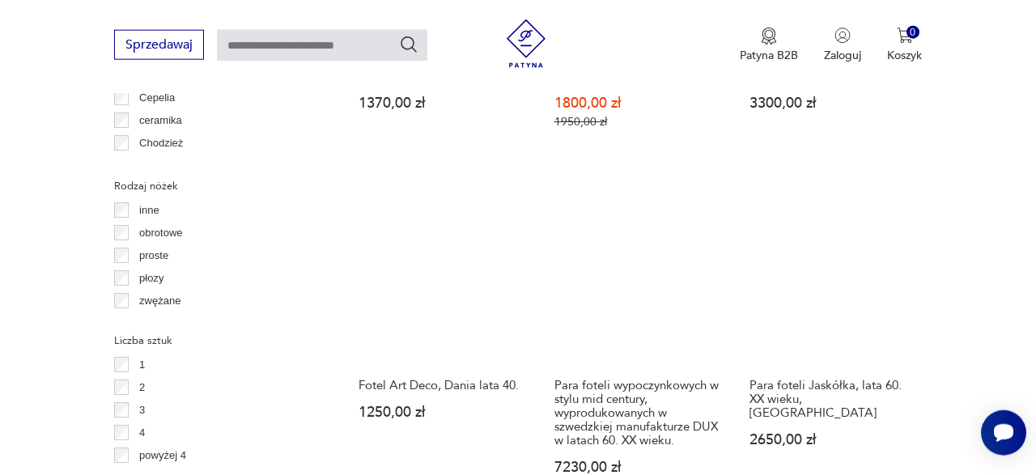
scroll to position [1883, 0]
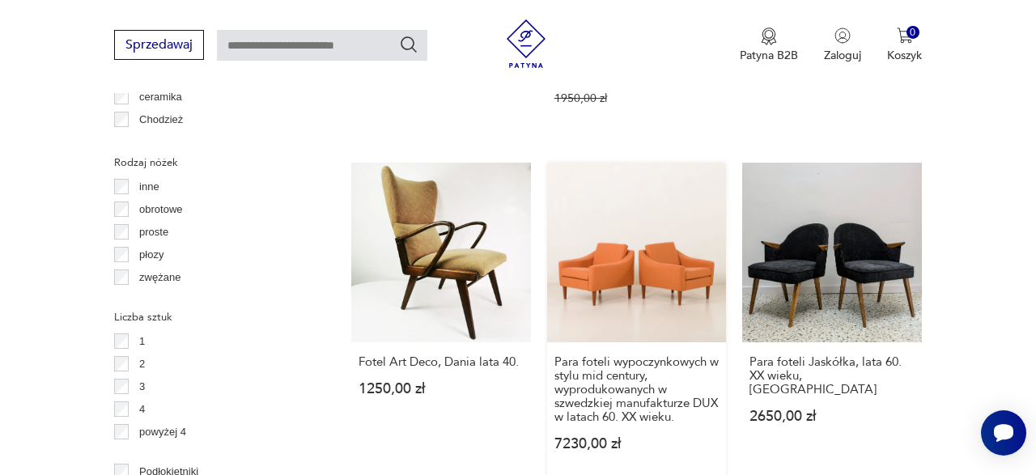
click at [632, 223] on link "Para foteli wypoczynkowych w stylu mid century, wyprodukowanych w szwedzkiej ma…" at bounding box center [637, 323] width 180 height 320
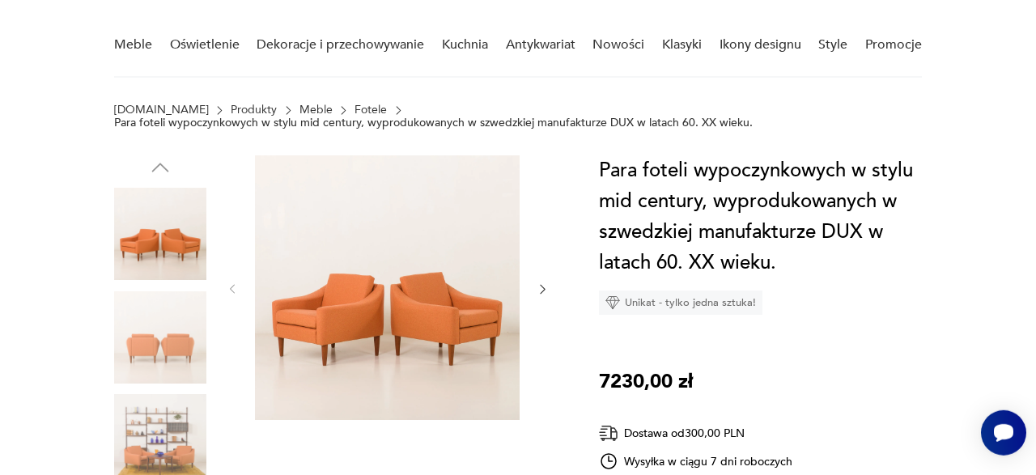
scroll to position [129, 0]
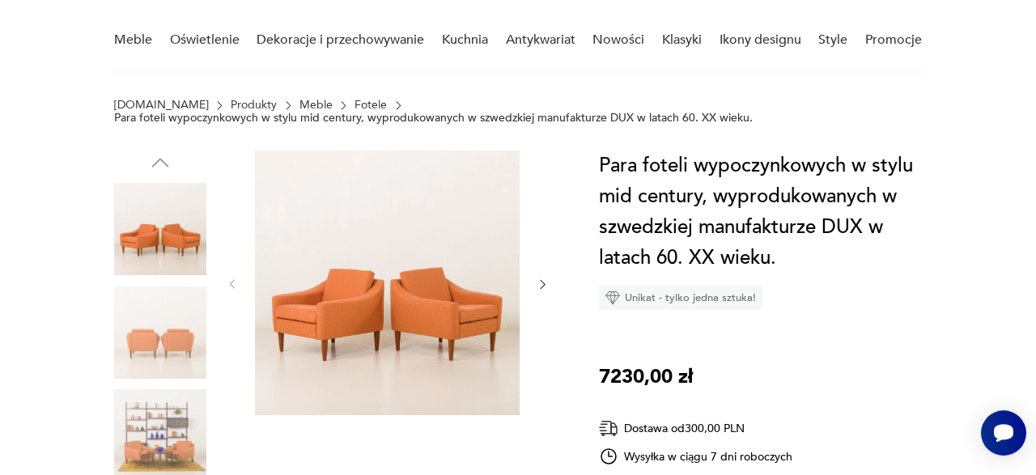
click at [433, 305] on img at bounding box center [387, 283] width 265 height 265
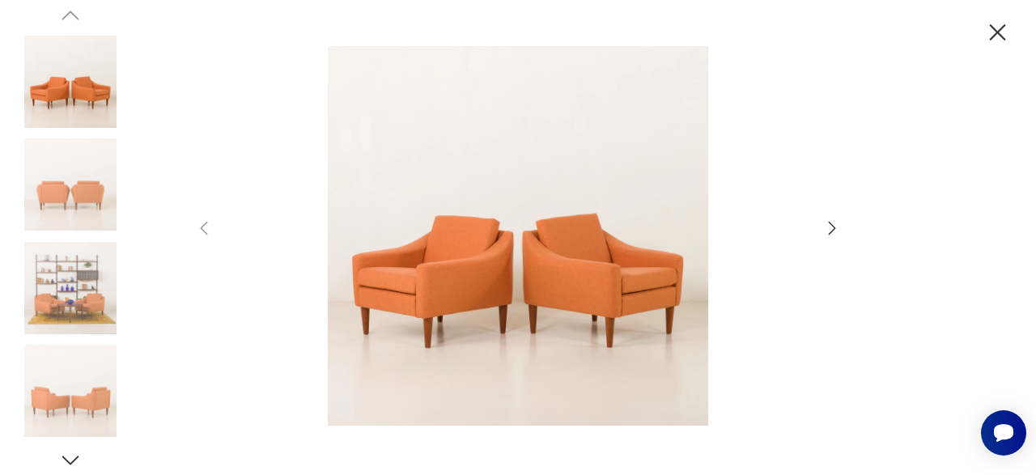
click at [829, 228] on icon "button" at bounding box center [831, 227] width 19 height 19
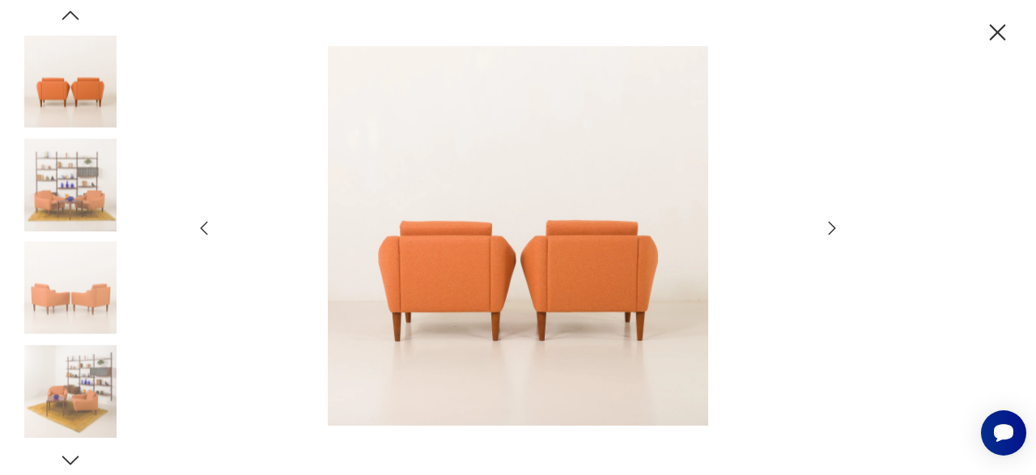
click at [829, 228] on icon "button" at bounding box center [831, 227] width 19 height 19
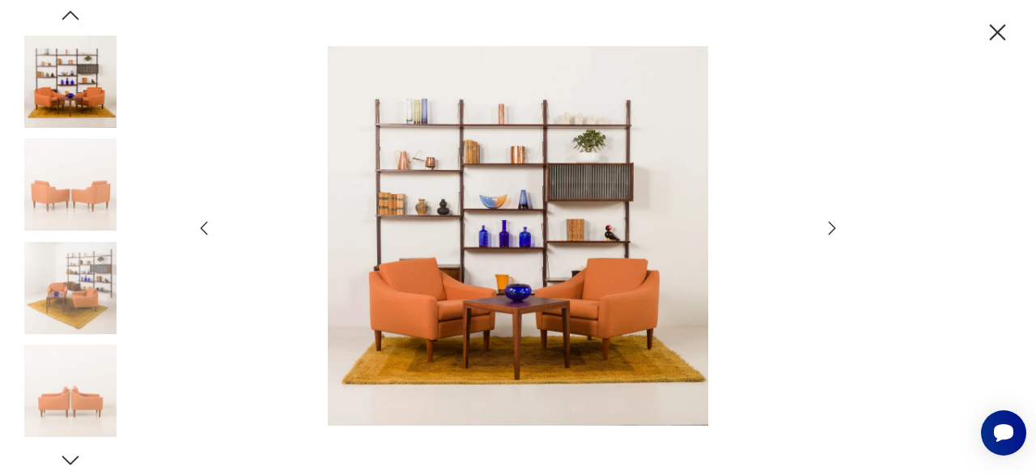
click at [829, 228] on icon "button" at bounding box center [831, 227] width 19 height 19
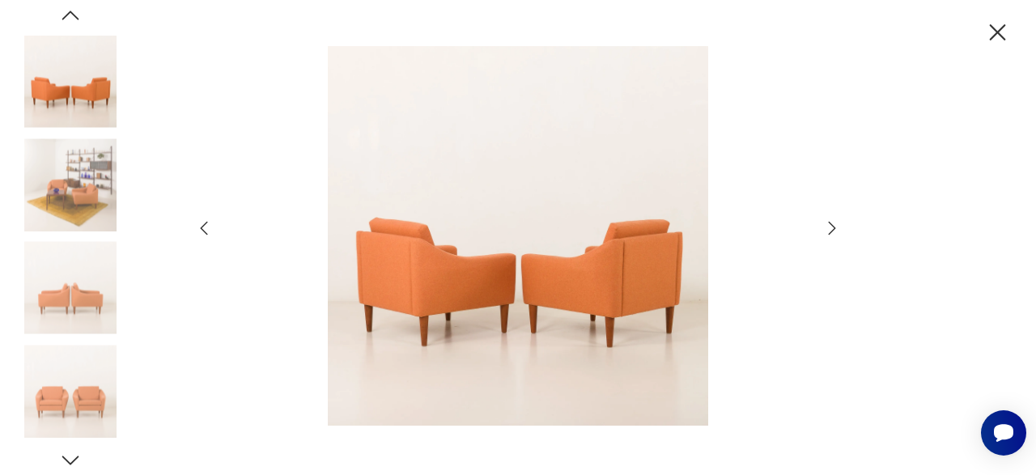
click at [829, 228] on icon "button" at bounding box center [831, 227] width 19 height 19
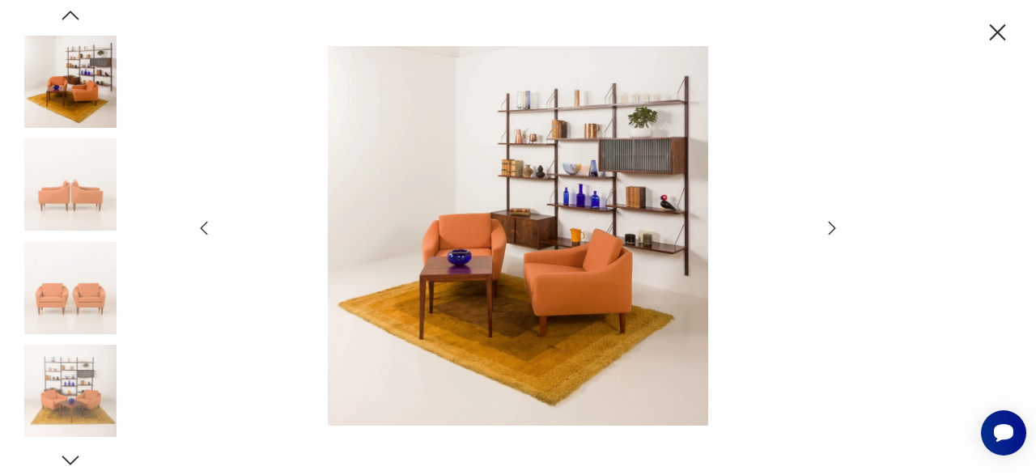
click at [829, 228] on icon "button" at bounding box center [831, 227] width 19 height 19
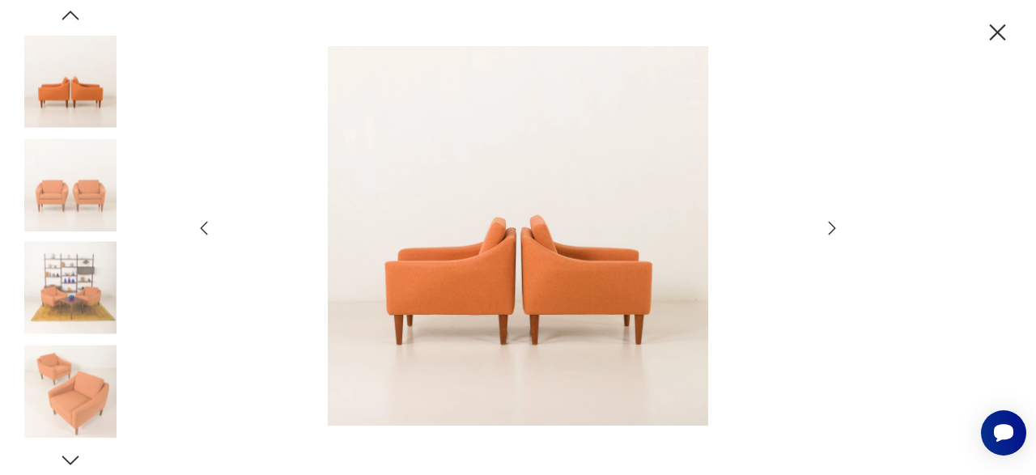
click at [1004, 29] on icon "button" at bounding box center [997, 33] width 28 height 28
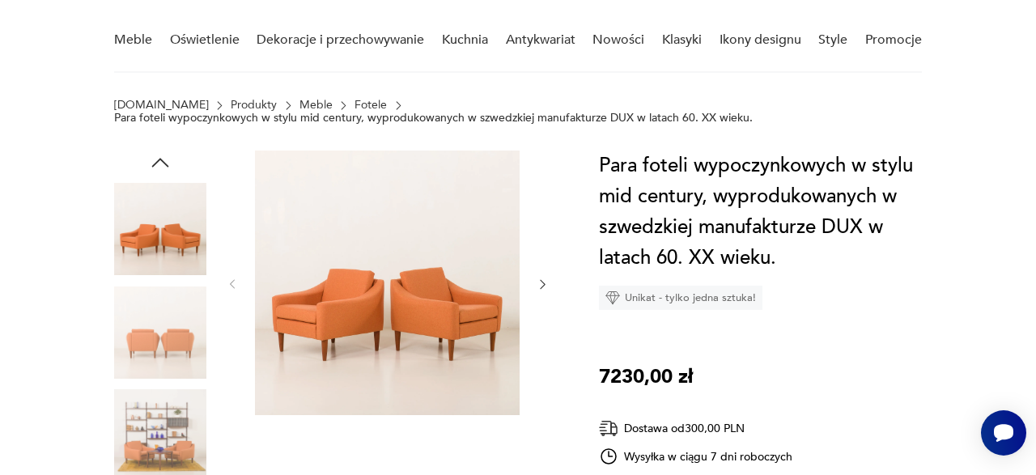
click at [354, 104] on link "Fotele" at bounding box center [370, 105] width 32 height 13
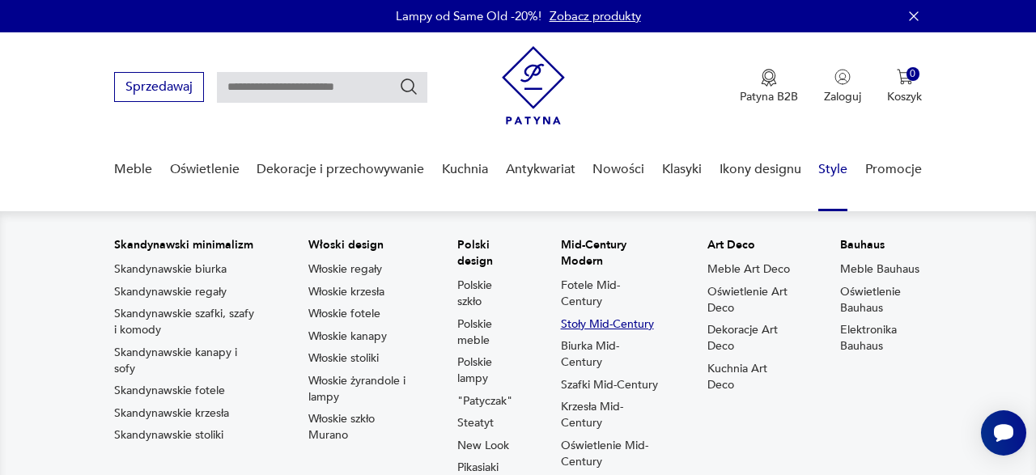
click at [611, 320] on link "Stoły Mid-Century" at bounding box center [607, 324] width 93 height 16
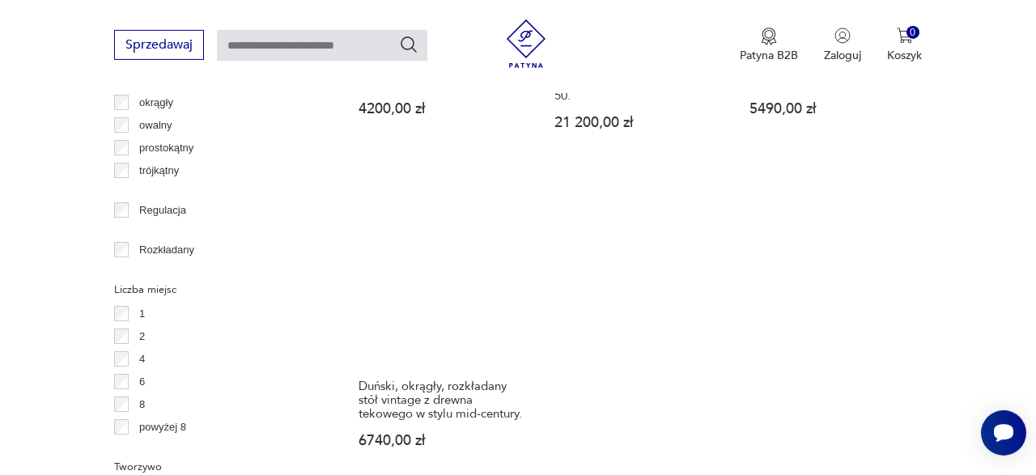
scroll to position [2378, 0]
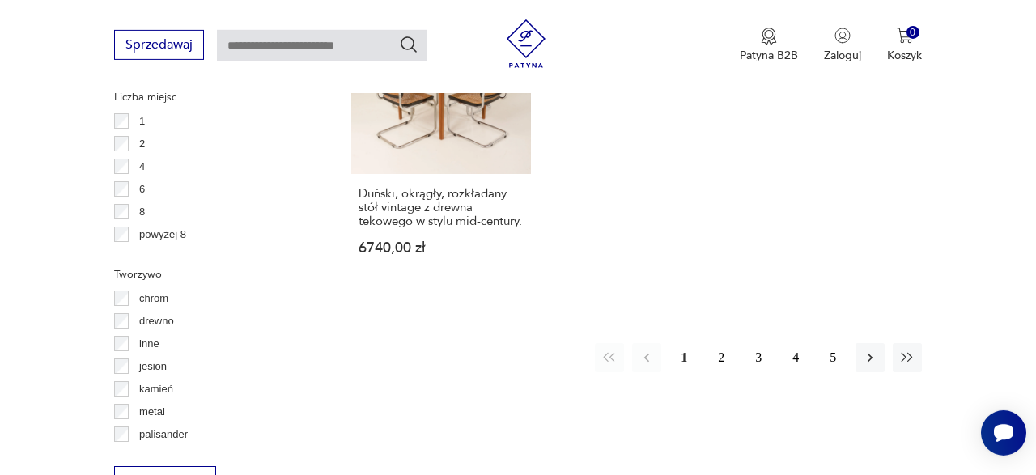
click at [723, 343] on button "2" at bounding box center [720, 357] width 29 height 29
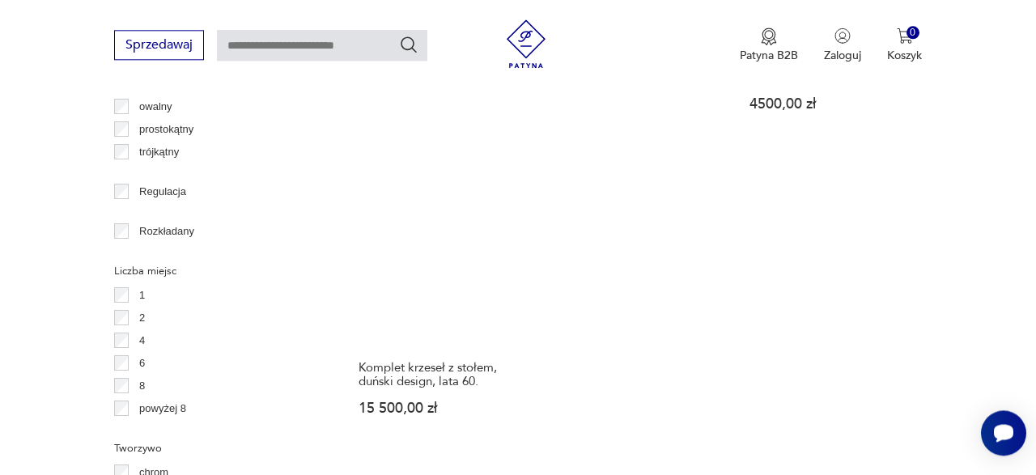
scroll to position [2200, 0]
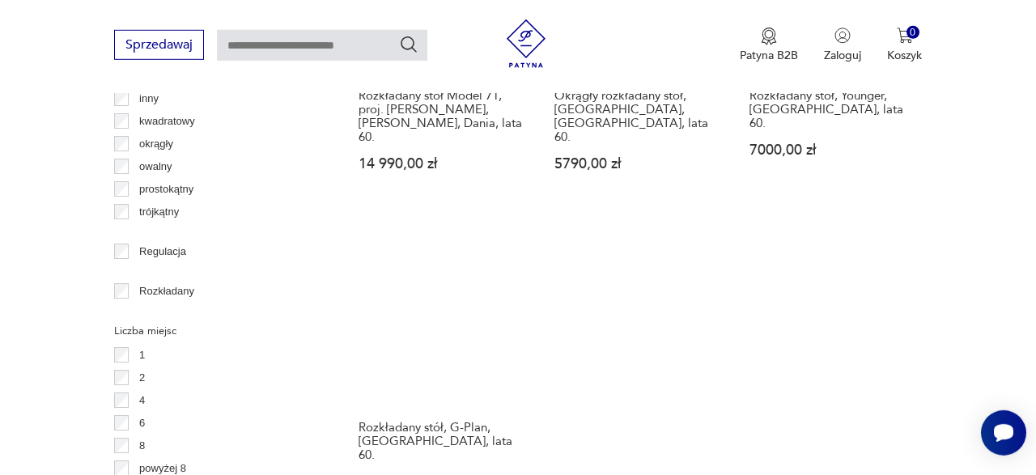
scroll to position [2308, 0]
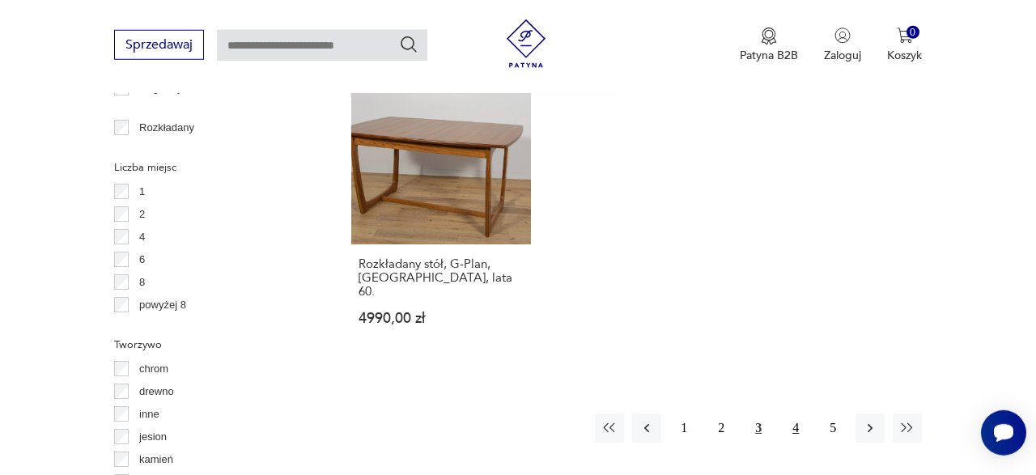
click at [795, 413] on button "4" at bounding box center [795, 427] width 29 height 29
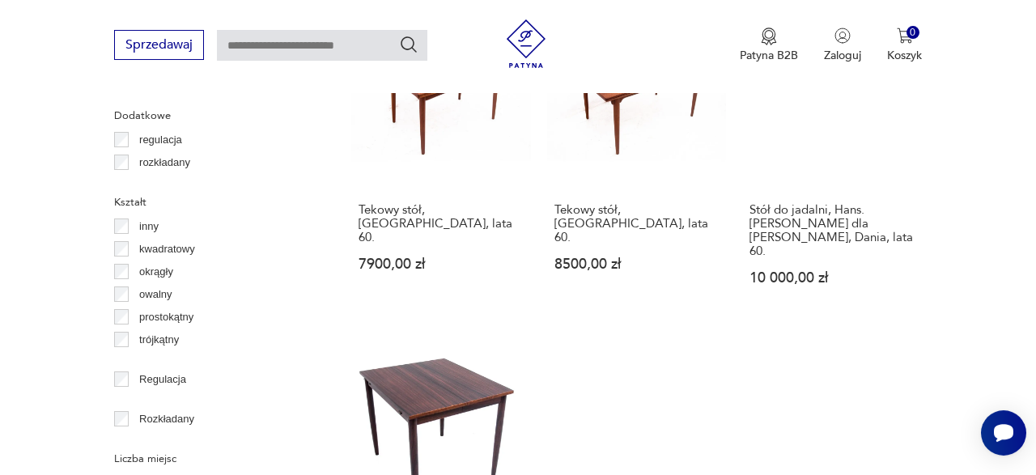
scroll to position [2248, 0]
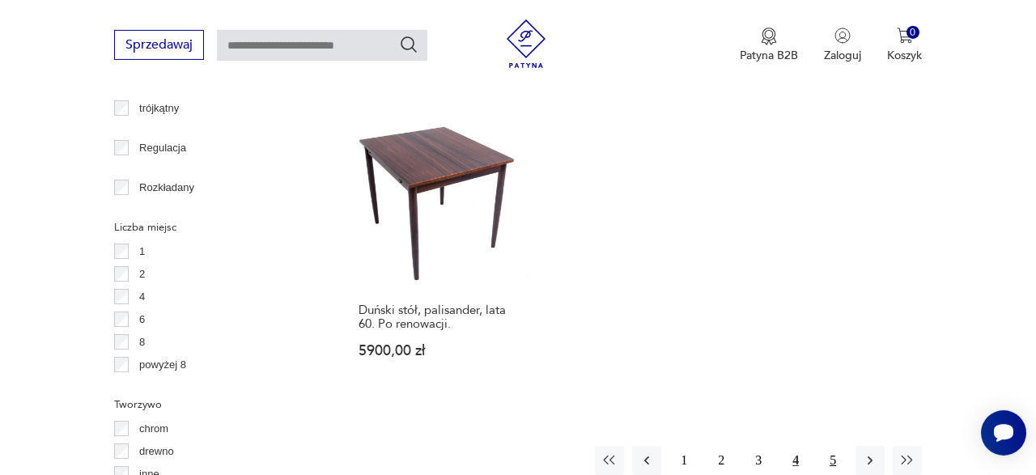
click at [834, 446] on button "5" at bounding box center [832, 460] width 29 height 29
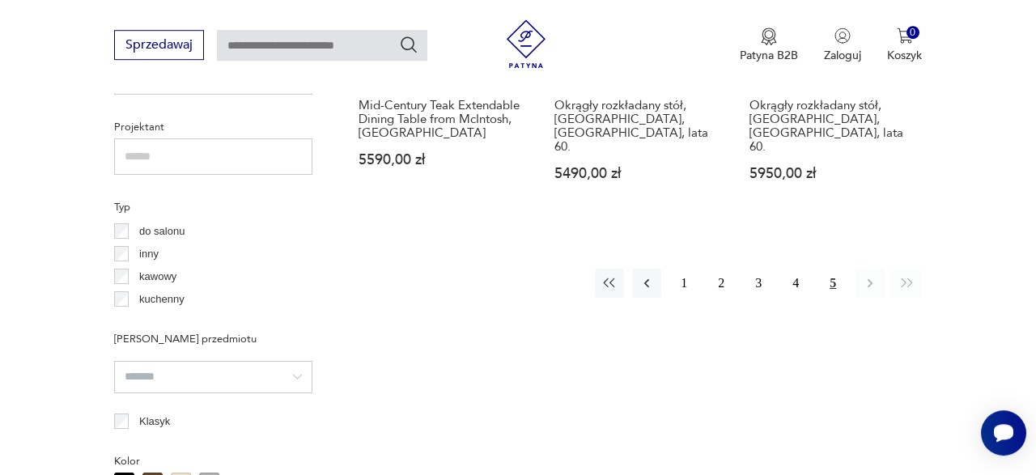
scroll to position [1144, 0]
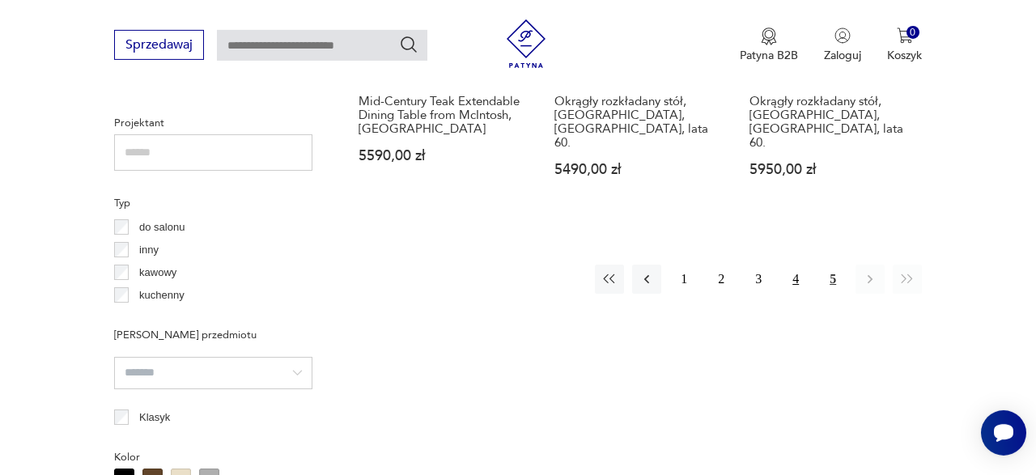
click at [795, 265] on button "4" at bounding box center [795, 279] width 29 height 29
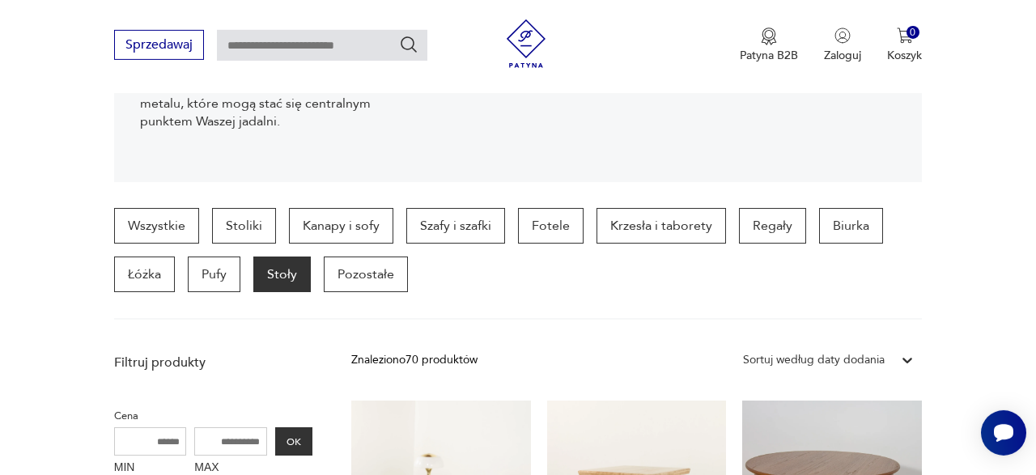
scroll to position [284, 0]
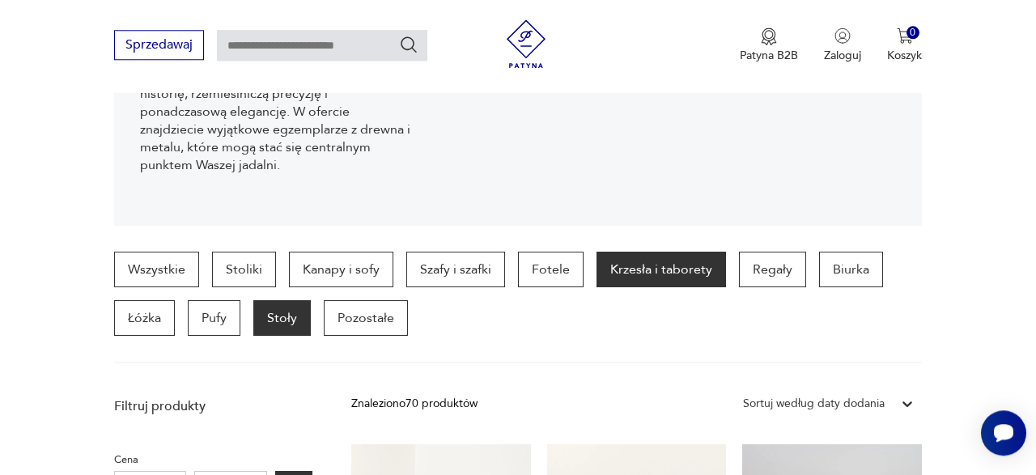
click at [645, 265] on p "Krzesła i taborety" at bounding box center [660, 270] width 129 height 36
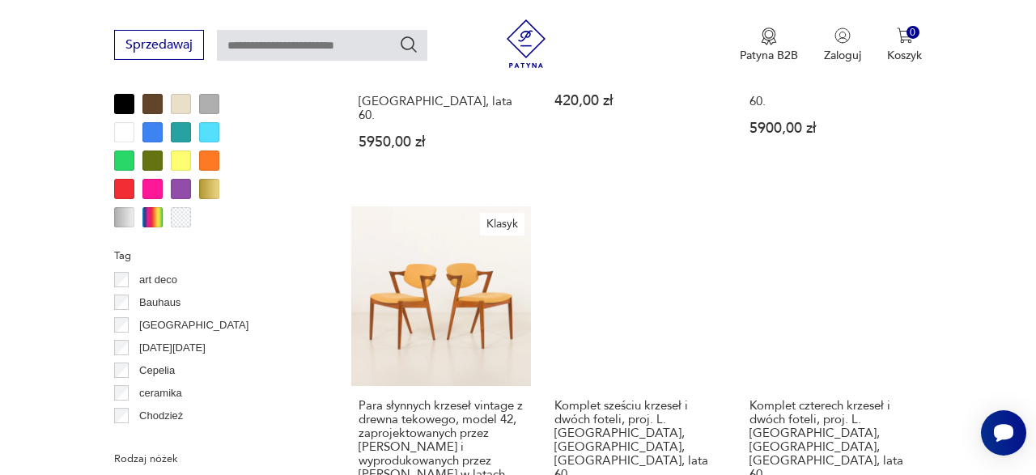
scroll to position [1609, 0]
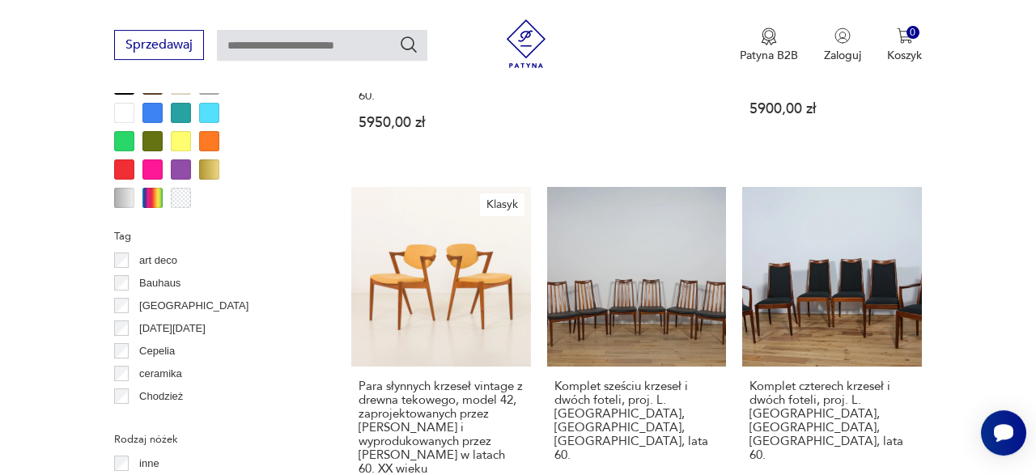
click at [206, 138] on div at bounding box center [209, 141] width 20 height 20
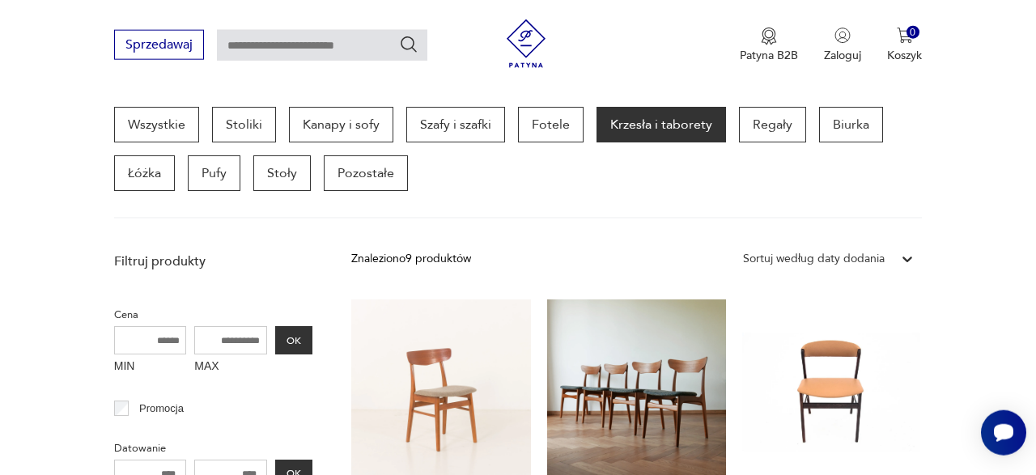
scroll to position [429, 0]
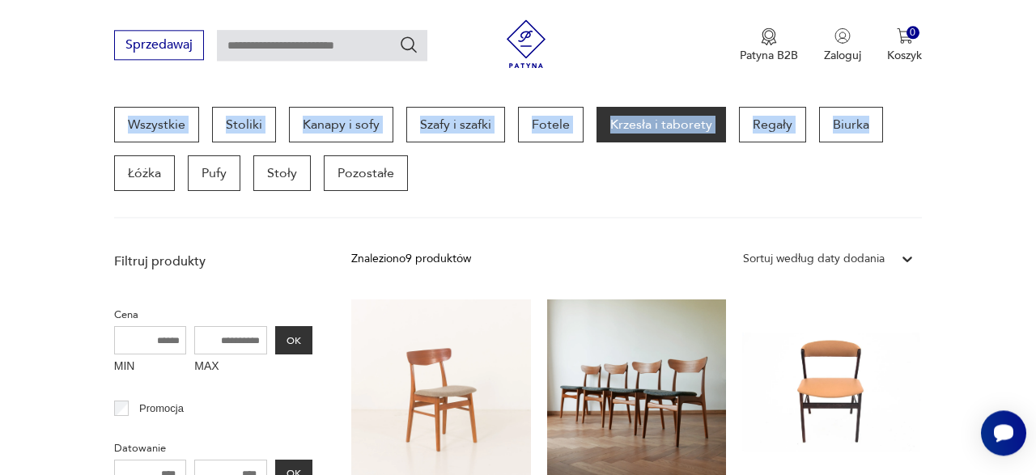
drag, startPoint x: 1025, startPoint y: 87, endPoint x: 1027, endPoint y: 104, distance: 17.1
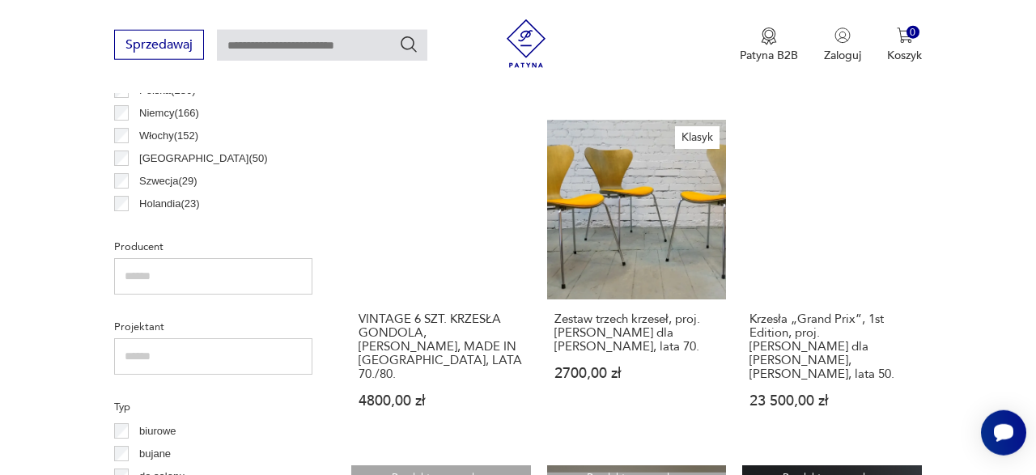
scroll to position [893, 0]
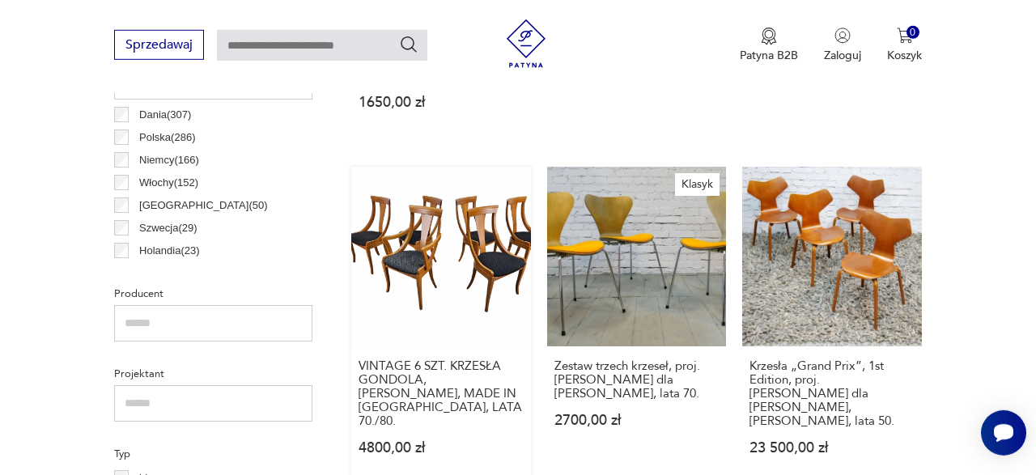
click at [430, 236] on link "VINTAGE 6 SZT. KRZESŁA GONDOLA, [PERSON_NAME], MADE IN [GEOGRAPHIC_DATA], LATA …" at bounding box center [441, 327] width 180 height 320
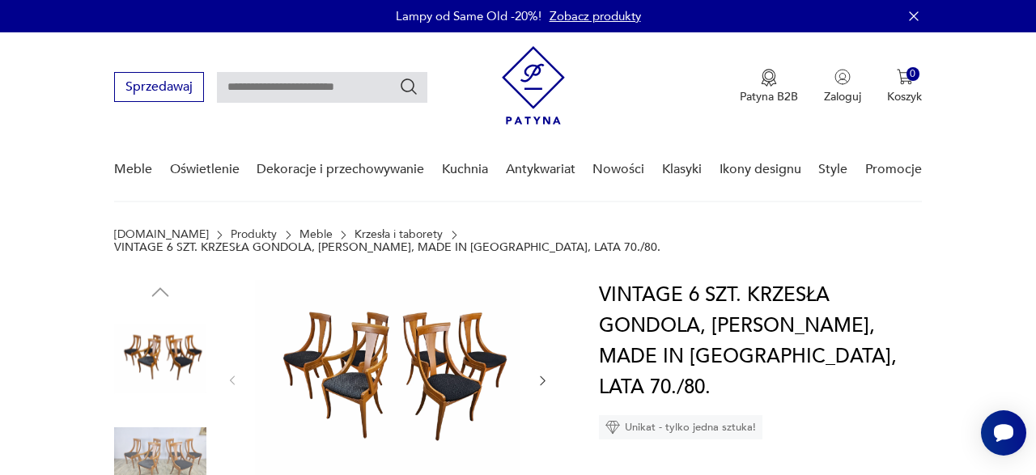
click at [384, 336] on img at bounding box center [387, 379] width 265 height 198
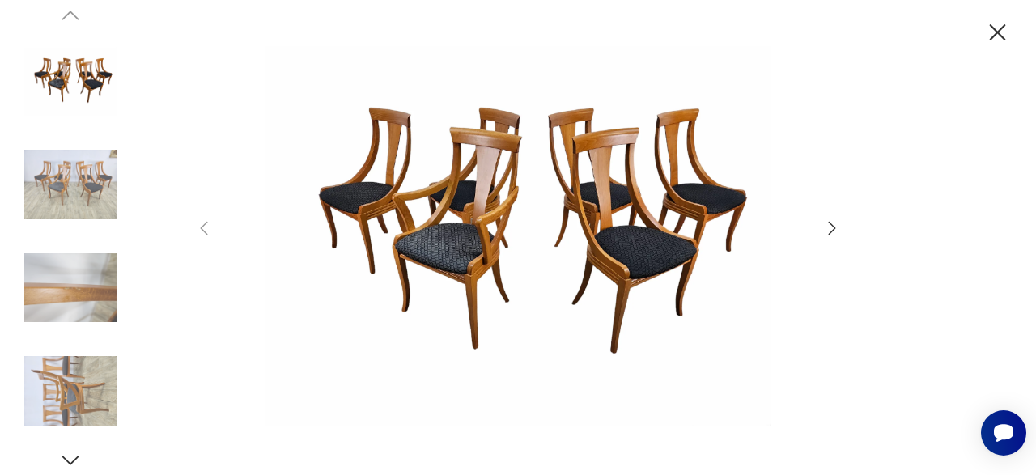
click at [384, 336] on img at bounding box center [518, 236] width 576 height 380
click at [993, 32] on icon "button" at bounding box center [997, 33] width 28 height 28
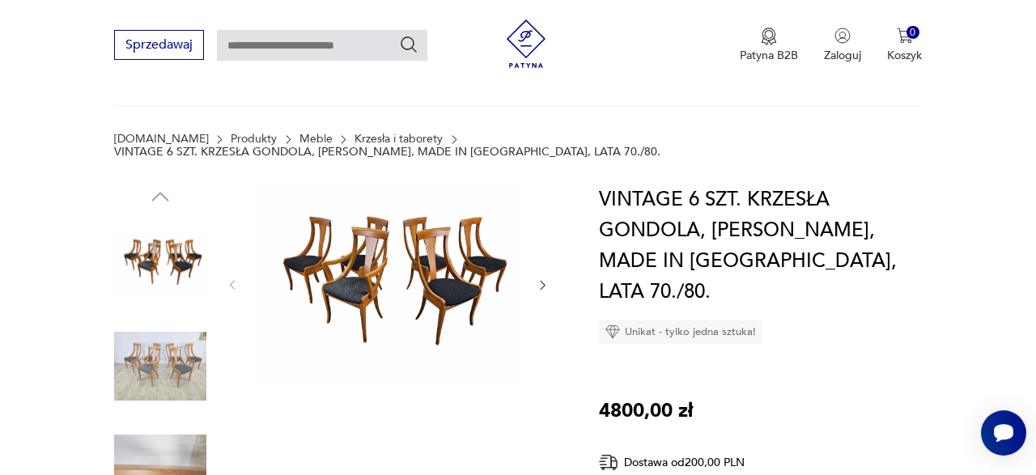
scroll to position [16, 0]
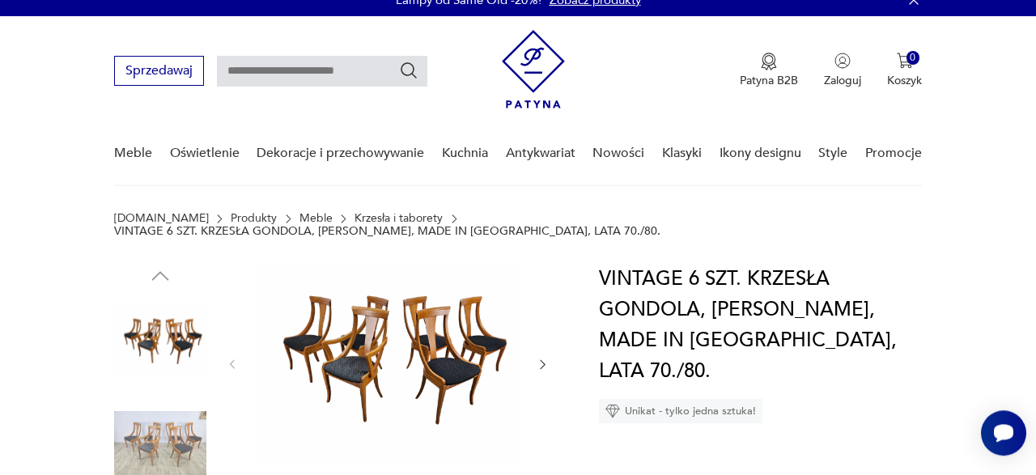
click at [541, 358] on icon "button" at bounding box center [542, 364] width 13 height 13
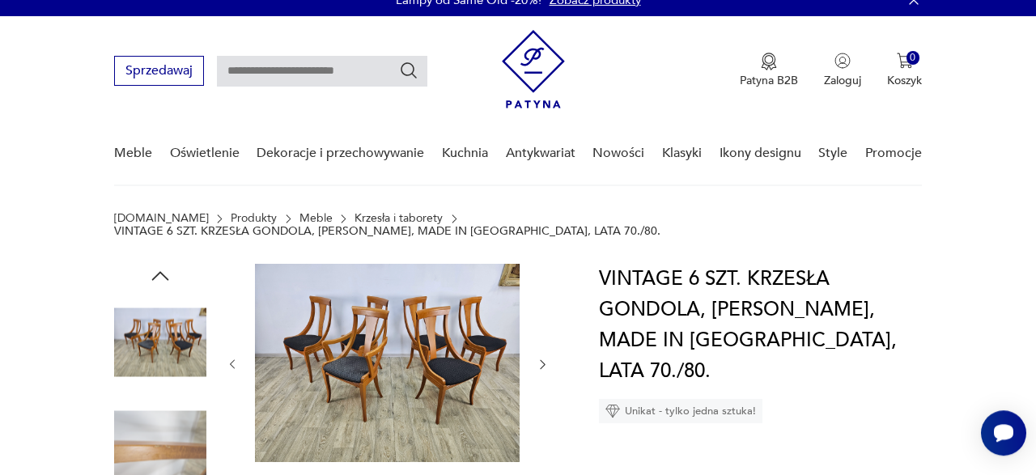
click at [541, 358] on icon "button" at bounding box center [542, 364] width 13 height 13
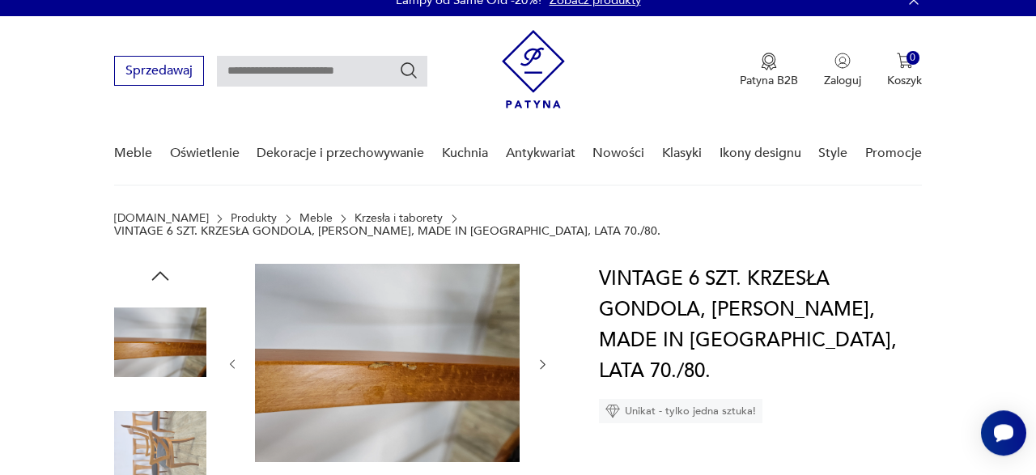
click at [541, 358] on icon "button" at bounding box center [542, 364] width 13 height 13
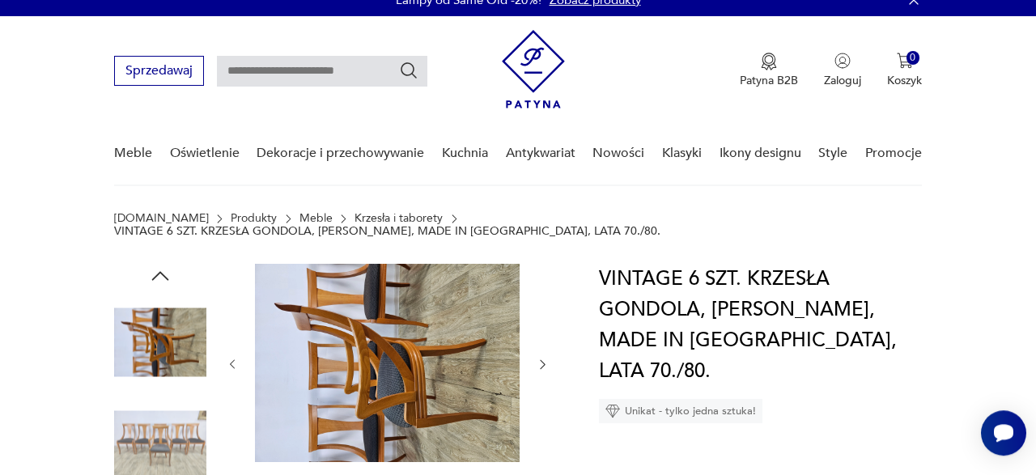
click at [541, 358] on icon "button" at bounding box center [542, 364] width 13 height 13
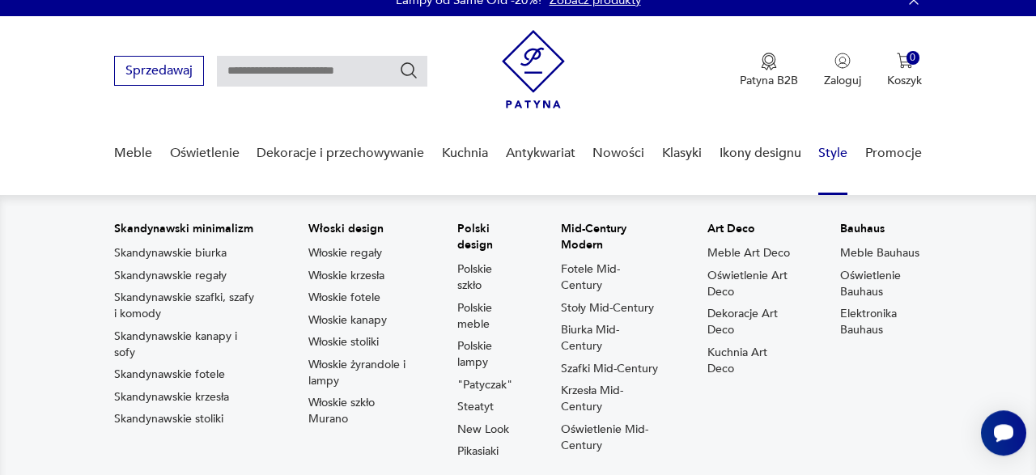
click at [774, 380] on div "Art Deco Meble Art Deco Oświetlenie Art Deco Dekoracje Art Deco Kuchnia Art Deco" at bounding box center [749, 343] width 84 height 245
click at [590, 336] on link "Biurka Mid-Century" at bounding box center [610, 338] width 99 height 32
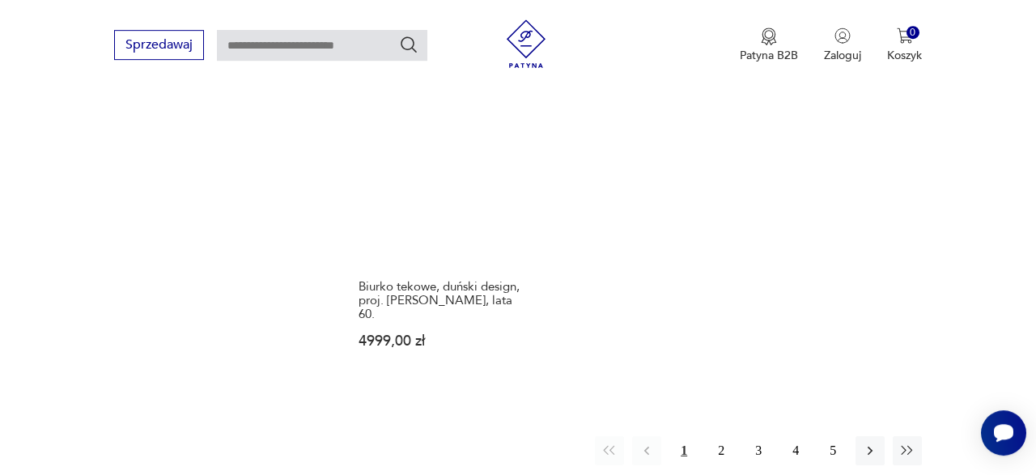
scroll to position [2315, 0]
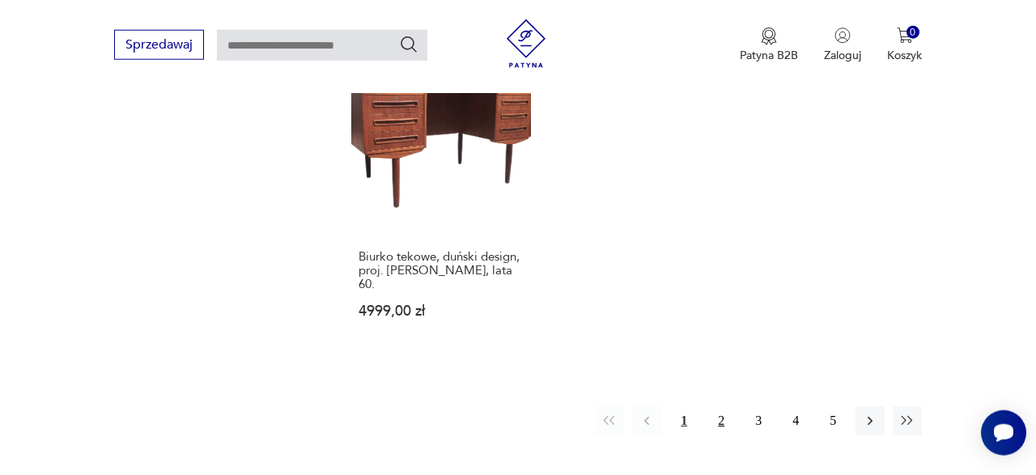
click at [723, 406] on button "2" at bounding box center [720, 420] width 29 height 29
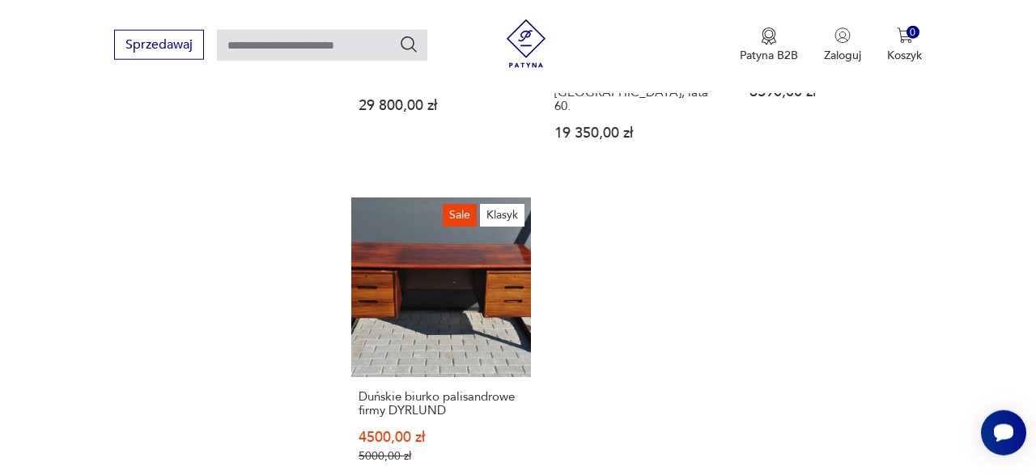
scroll to position [2321, 0]
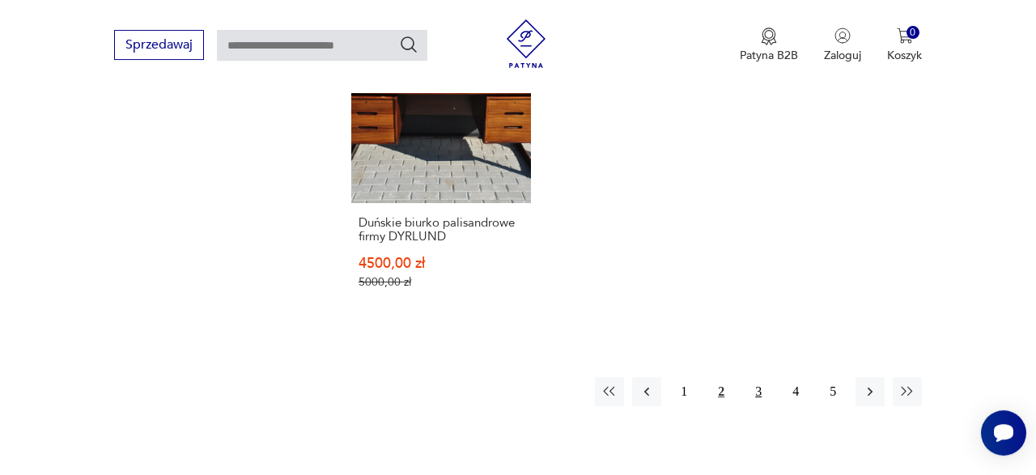
click at [759, 377] on button "3" at bounding box center [758, 391] width 29 height 29
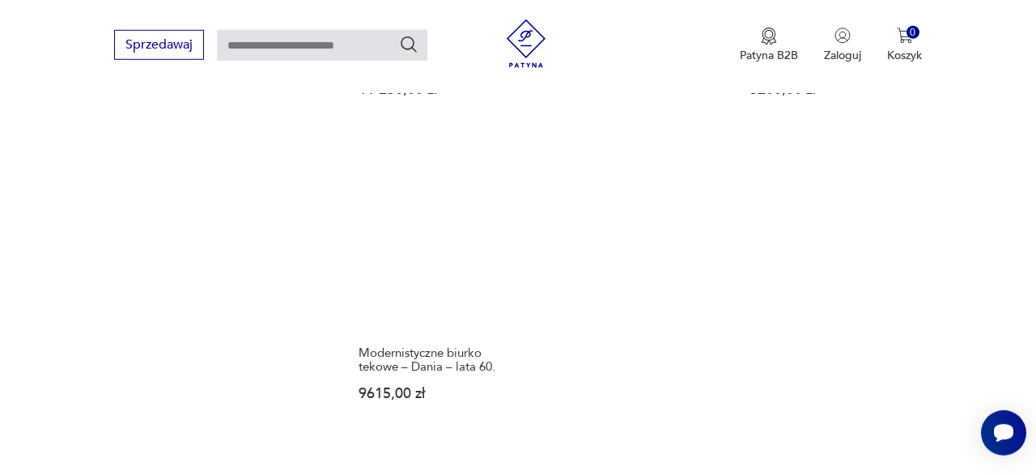
scroll to position [2258, 0]
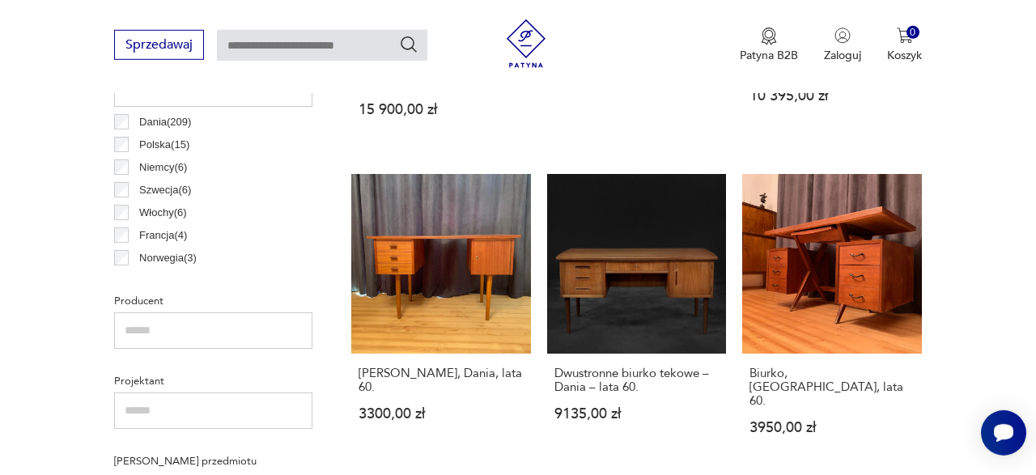
scroll to position [890, 0]
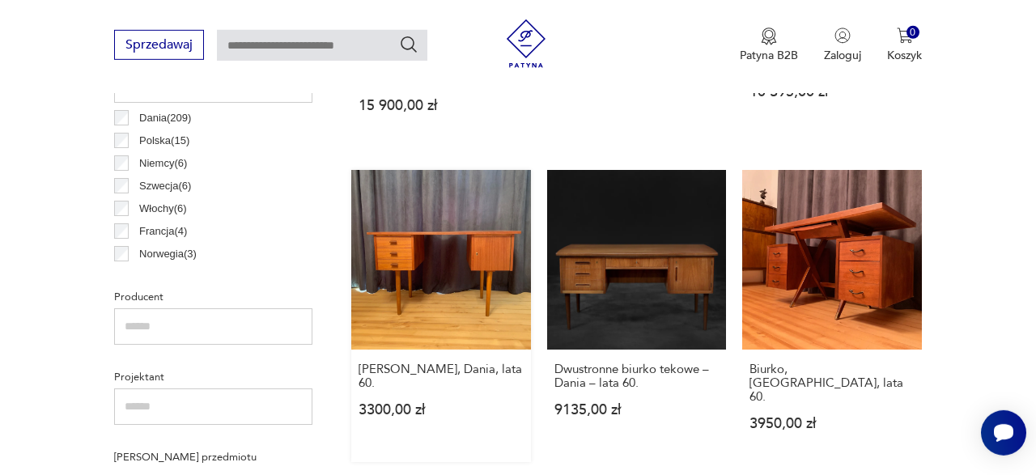
click at [427, 237] on link "[PERSON_NAME], Dania, lata 60. 3300,00 zł" at bounding box center [441, 316] width 180 height 292
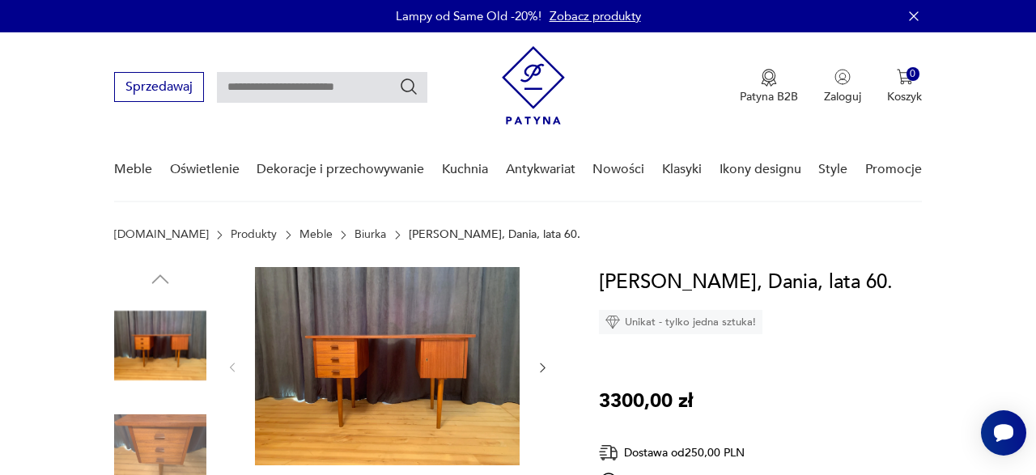
click at [404, 350] on img at bounding box center [387, 366] width 265 height 198
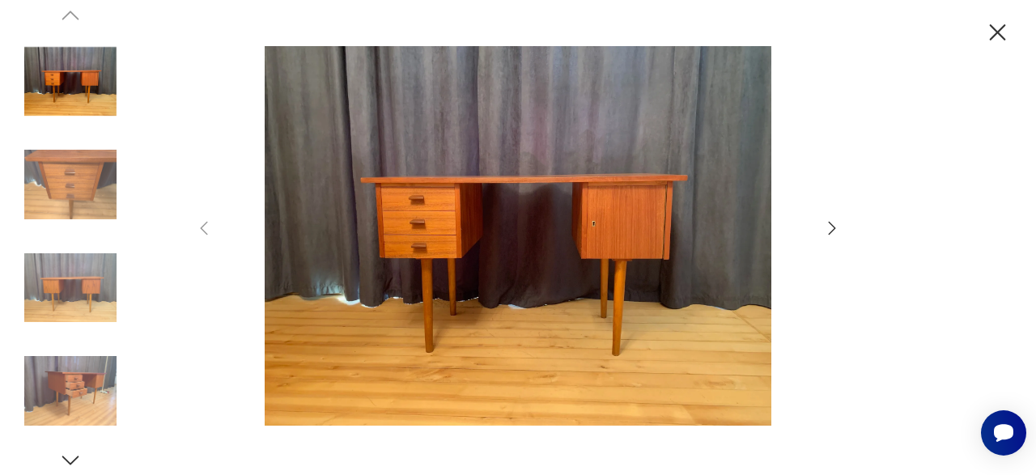
click at [829, 224] on icon "button" at bounding box center [831, 227] width 19 height 19
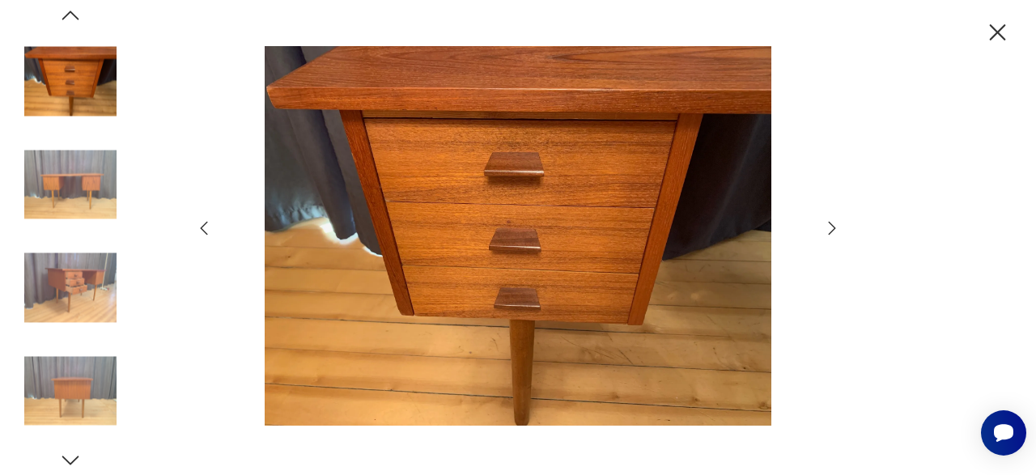
click at [829, 224] on icon "button" at bounding box center [831, 227] width 19 height 19
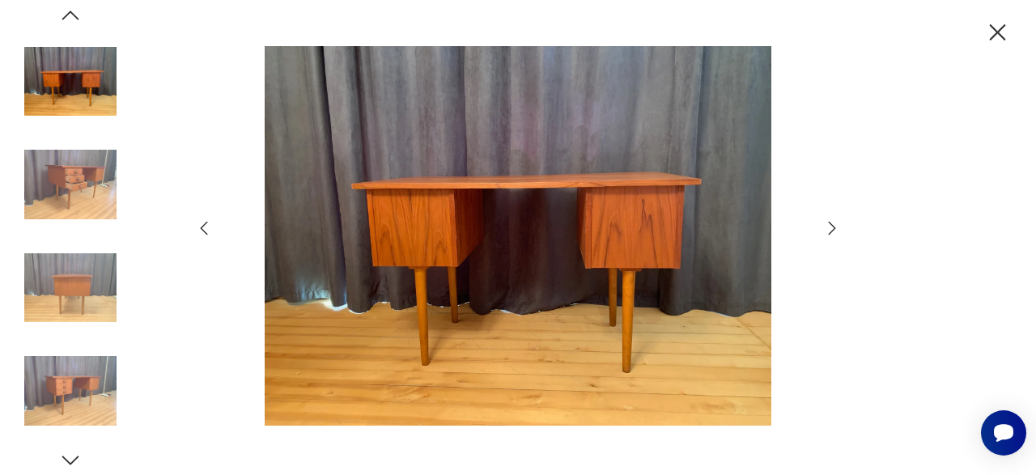
click at [829, 224] on icon "button" at bounding box center [831, 227] width 19 height 19
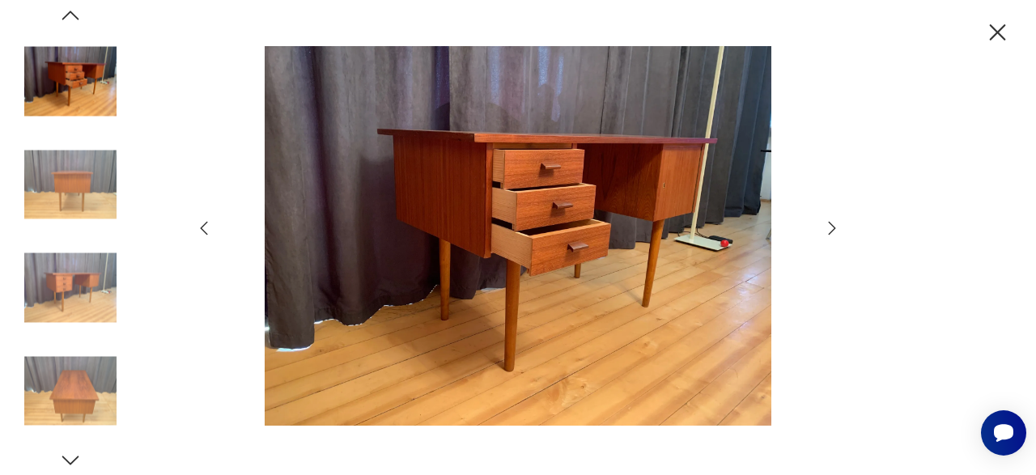
click at [829, 224] on icon "button" at bounding box center [831, 227] width 19 height 19
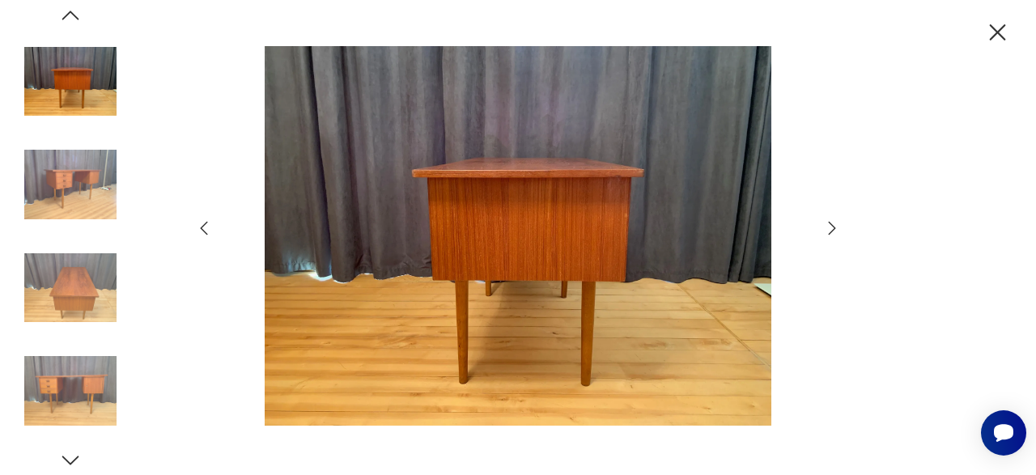
click at [993, 33] on icon "button" at bounding box center [997, 33] width 28 height 28
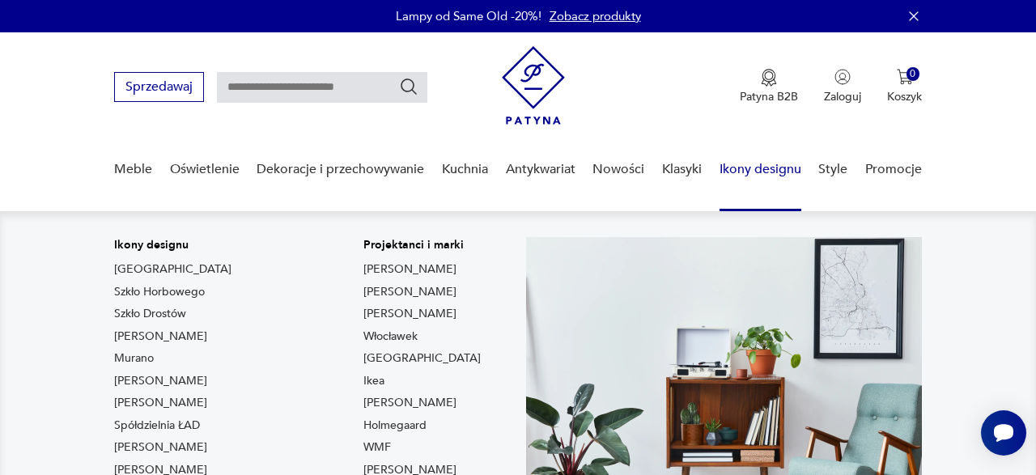
click at [755, 171] on link "Ikony designu" at bounding box center [760, 169] width 82 height 62
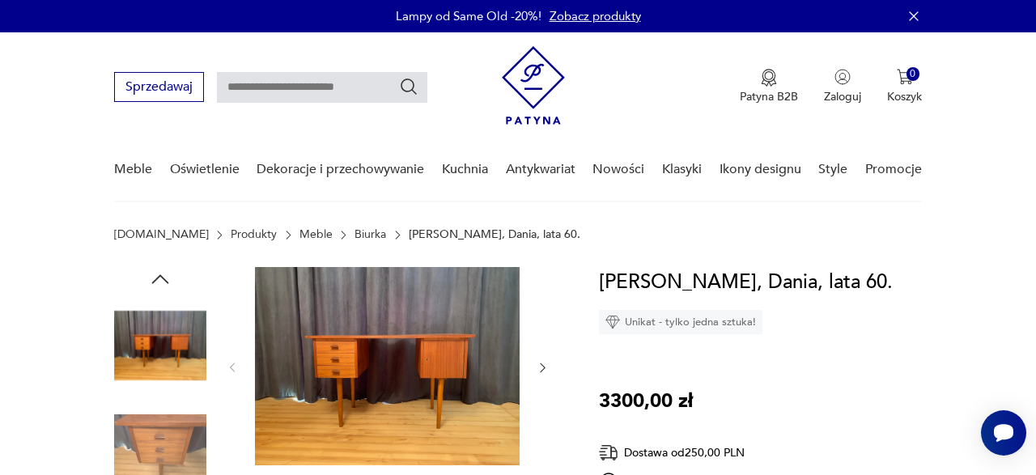
click at [354, 234] on link "Biurka" at bounding box center [370, 234] width 32 height 13
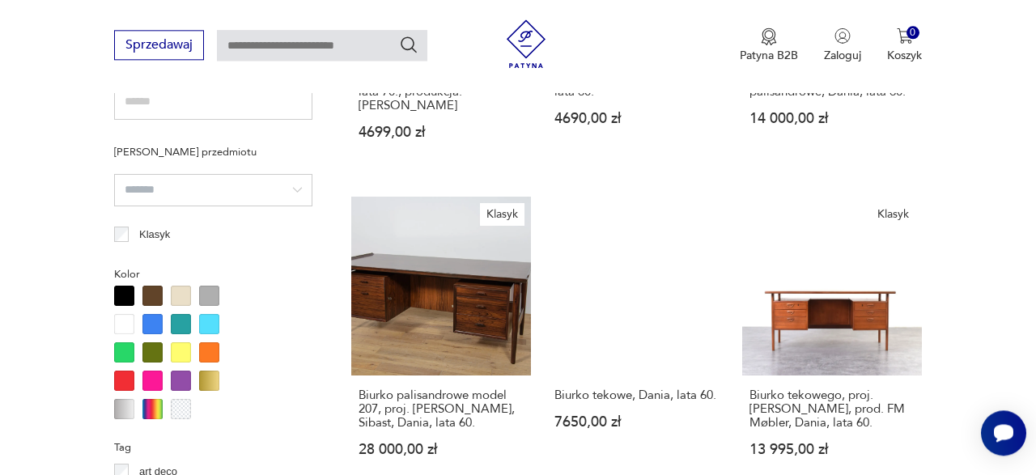
scroll to position [948, 0]
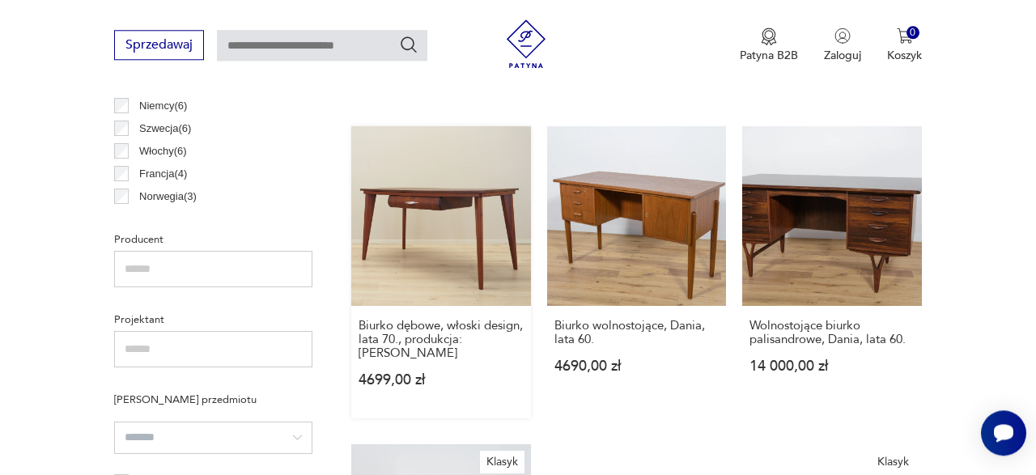
click at [441, 181] on link "Biurko dębowe, włoski design, lata 70., produkcja: Włochy 4699,00 zł" at bounding box center [441, 272] width 180 height 292
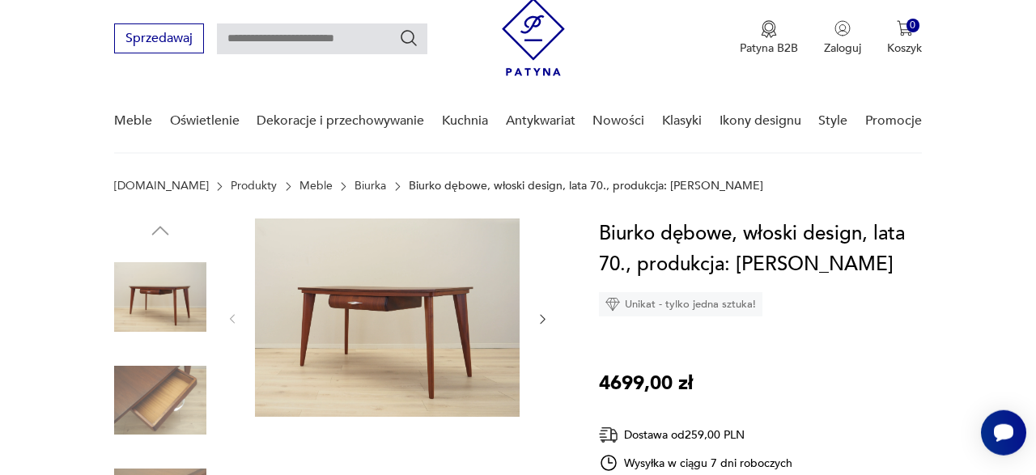
scroll to position [142, 0]
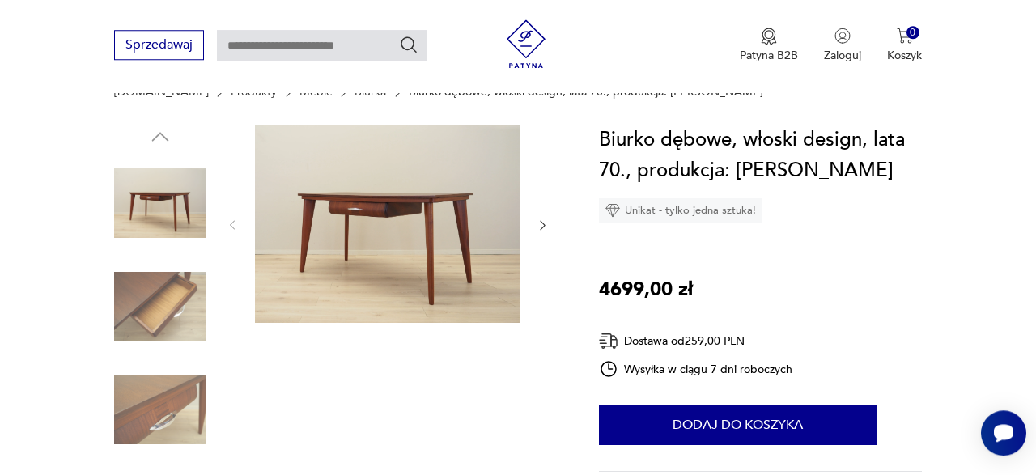
click at [426, 206] on img at bounding box center [387, 224] width 265 height 198
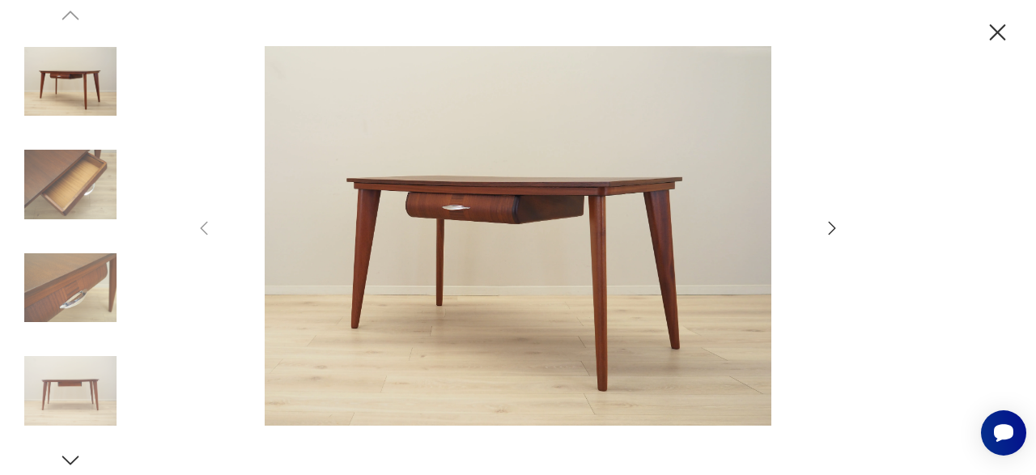
click at [829, 227] on icon "button" at bounding box center [831, 227] width 19 height 19
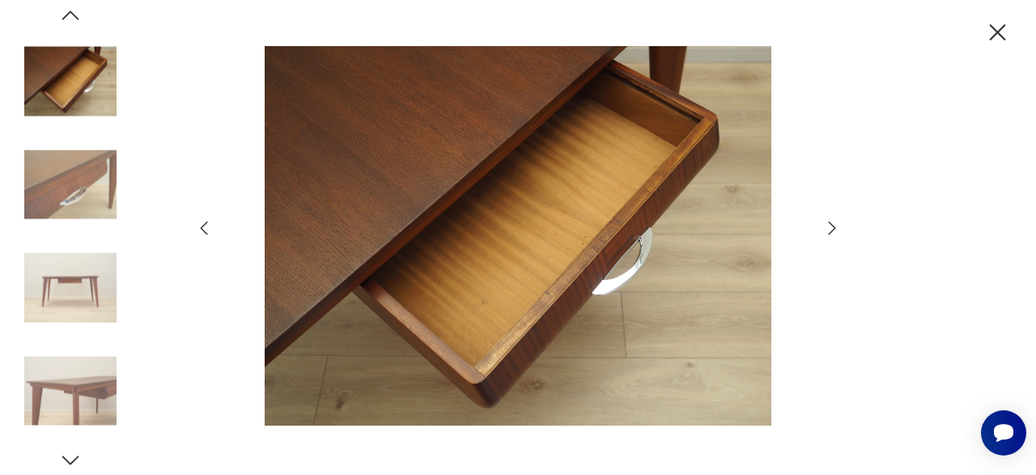
click at [829, 227] on icon "button" at bounding box center [831, 227] width 19 height 19
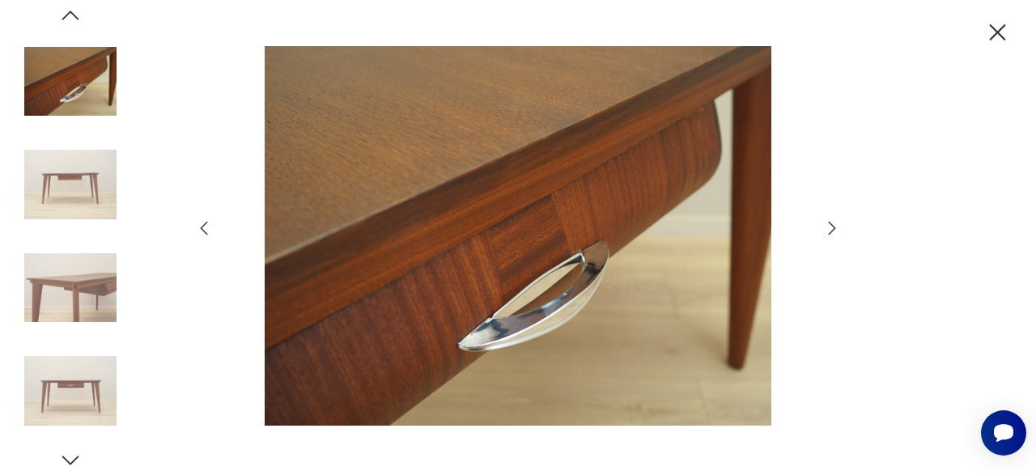
click at [829, 227] on icon "button" at bounding box center [831, 227] width 19 height 19
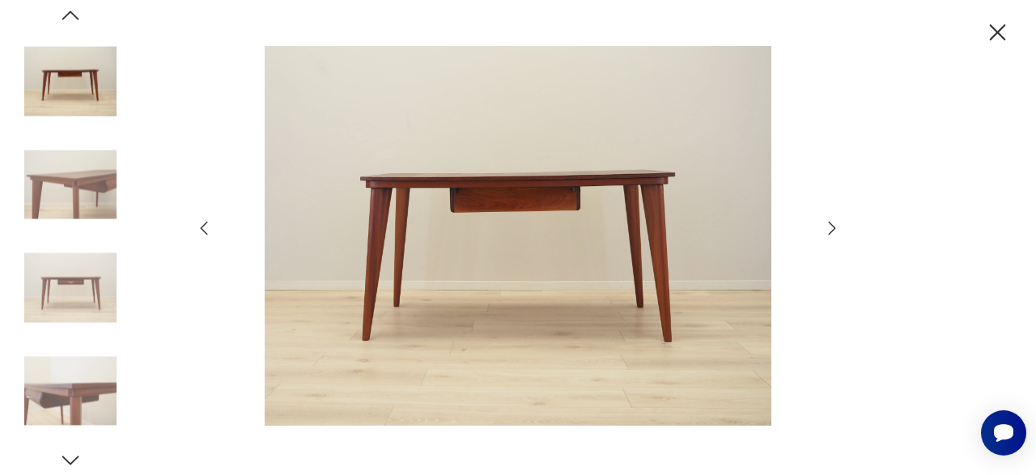
click at [829, 227] on icon "button" at bounding box center [831, 227] width 19 height 19
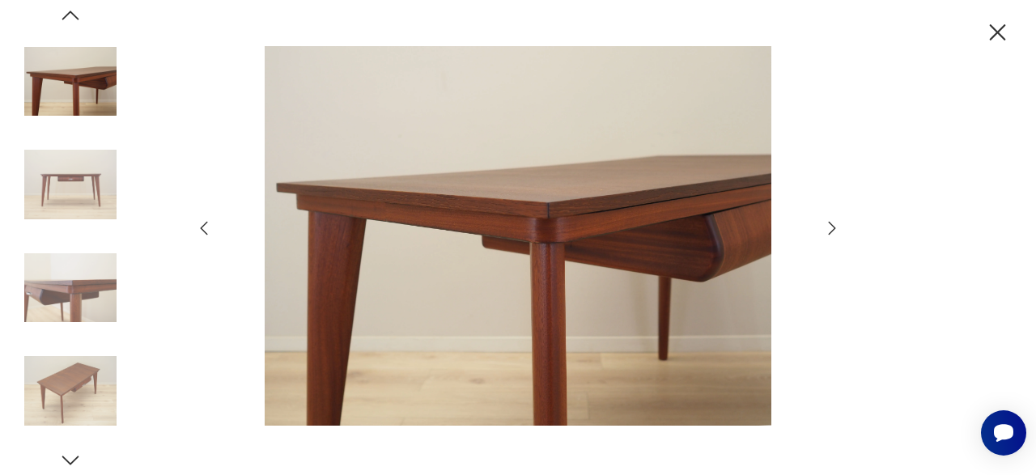
click at [829, 227] on icon "button" at bounding box center [831, 227] width 19 height 19
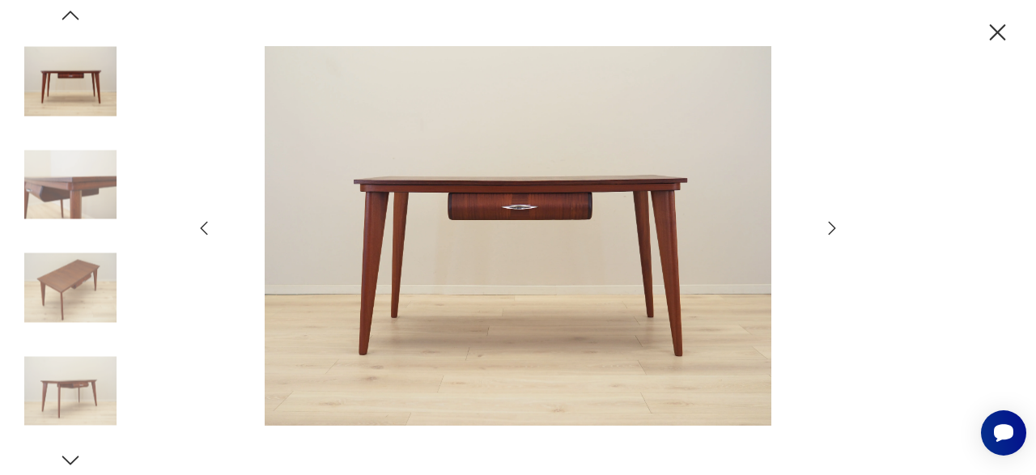
click at [829, 227] on icon "button" at bounding box center [831, 227] width 19 height 19
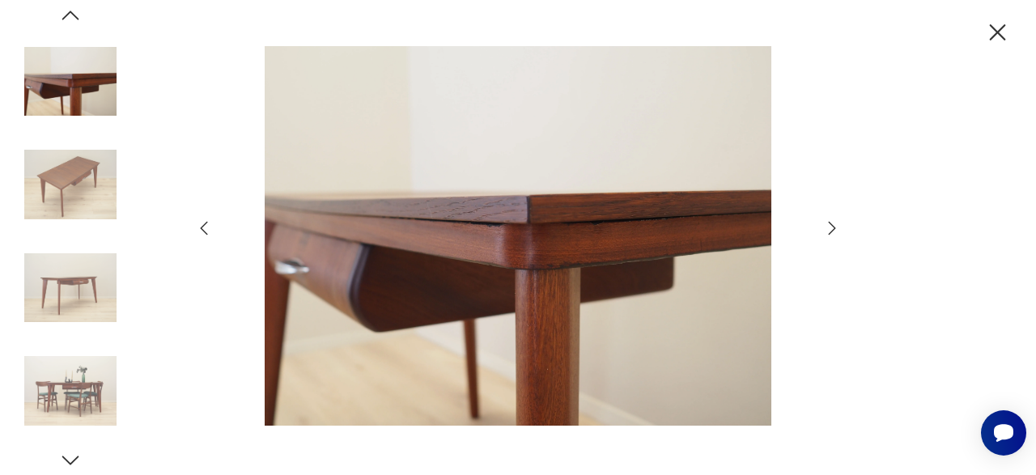
click at [829, 227] on icon "button" at bounding box center [831, 227] width 19 height 19
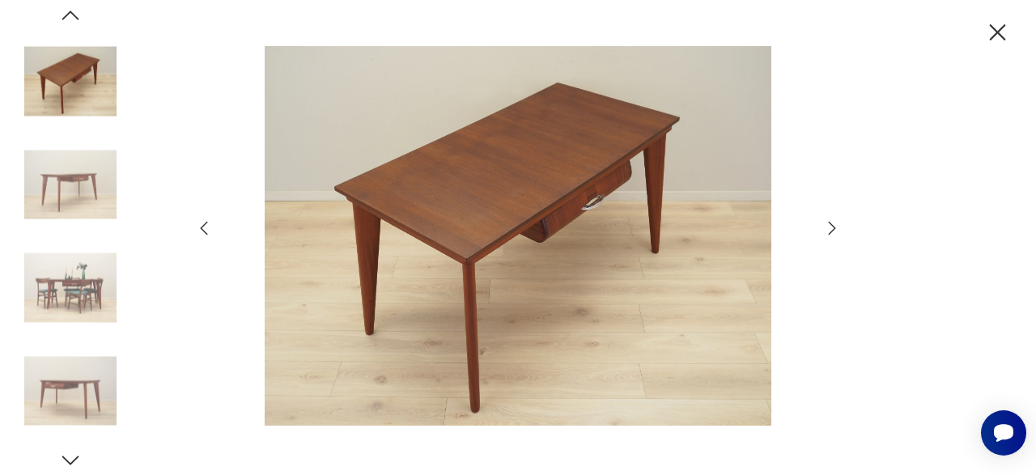
click at [998, 31] on icon "button" at bounding box center [998, 32] width 16 height 16
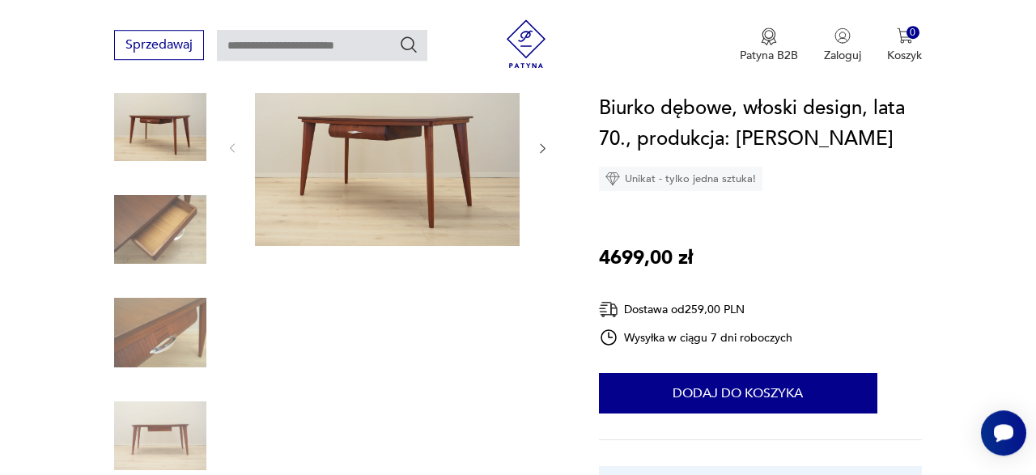
scroll to position [0, 0]
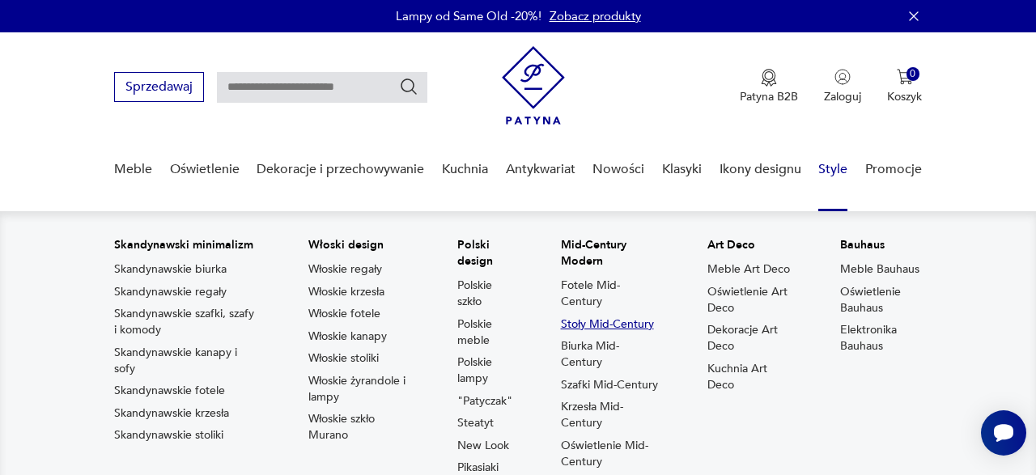
click at [610, 320] on link "Stoły Mid-Century" at bounding box center [607, 324] width 93 height 16
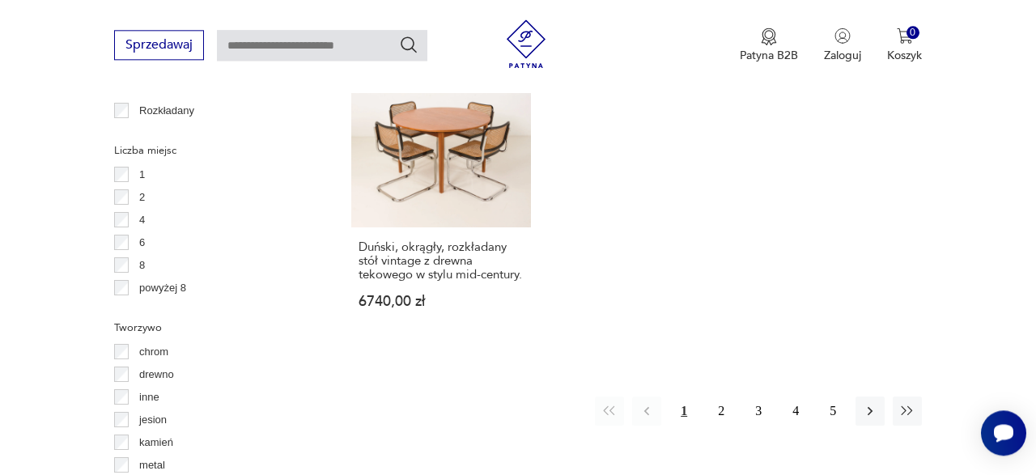
scroll to position [2302, 0]
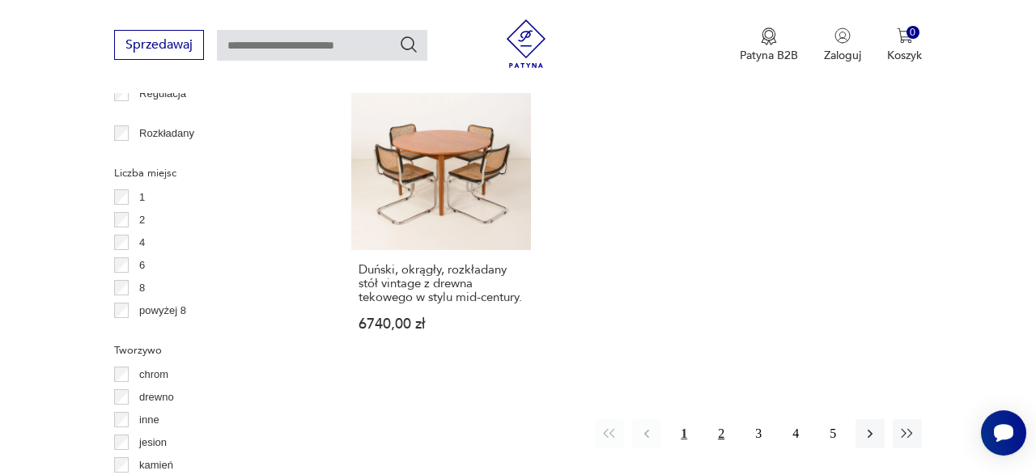
click at [719, 419] on button "2" at bounding box center [720, 433] width 29 height 29
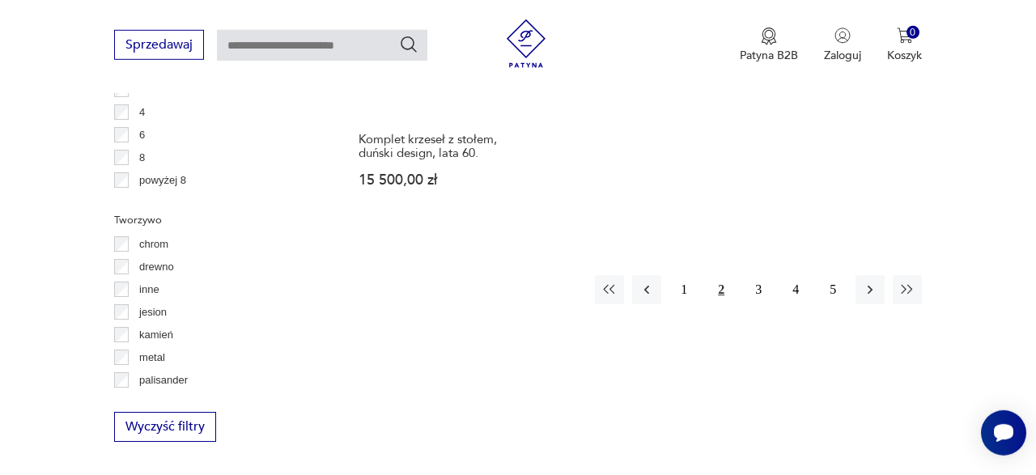
scroll to position [2440, 0]
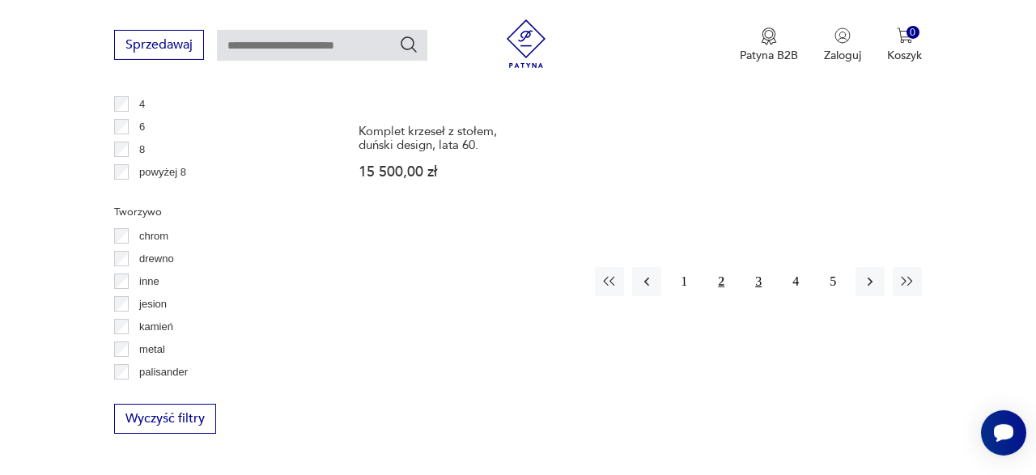
click at [759, 267] on button "3" at bounding box center [758, 281] width 29 height 29
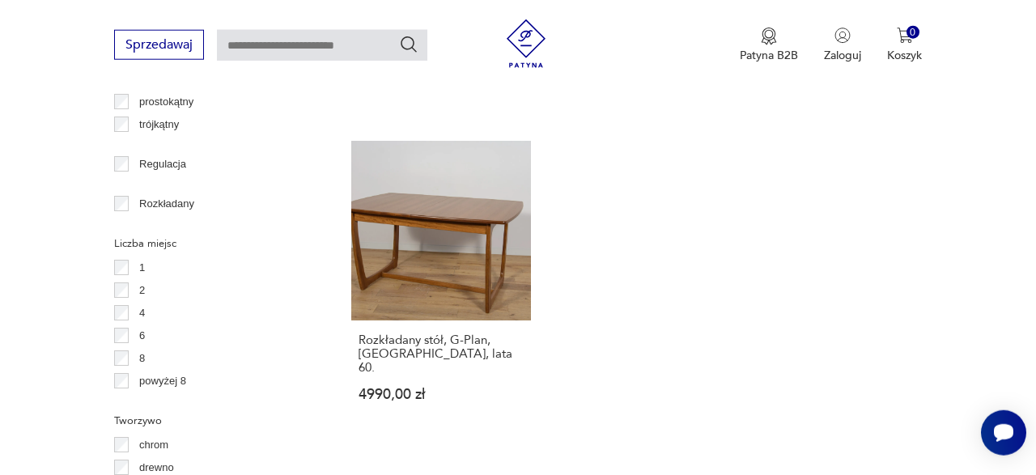
scroll to position [2237, 0]
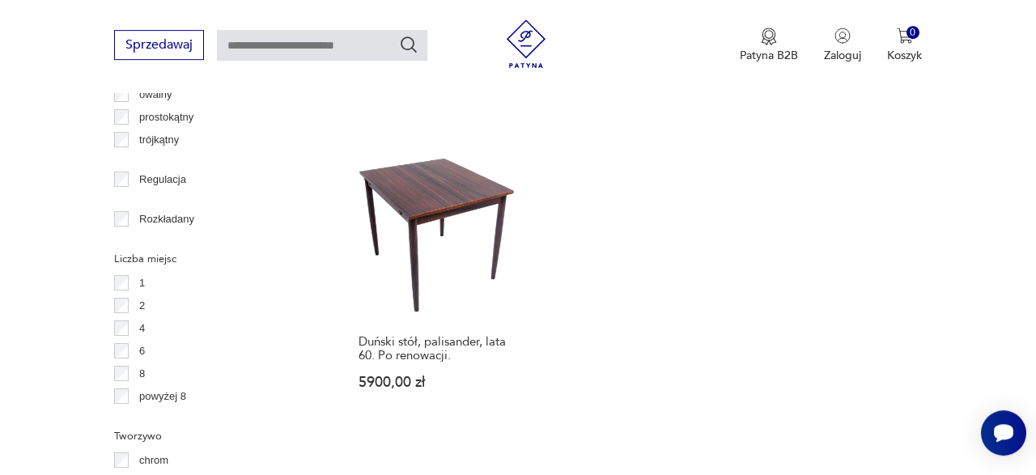
scroll to position [2232, 0]
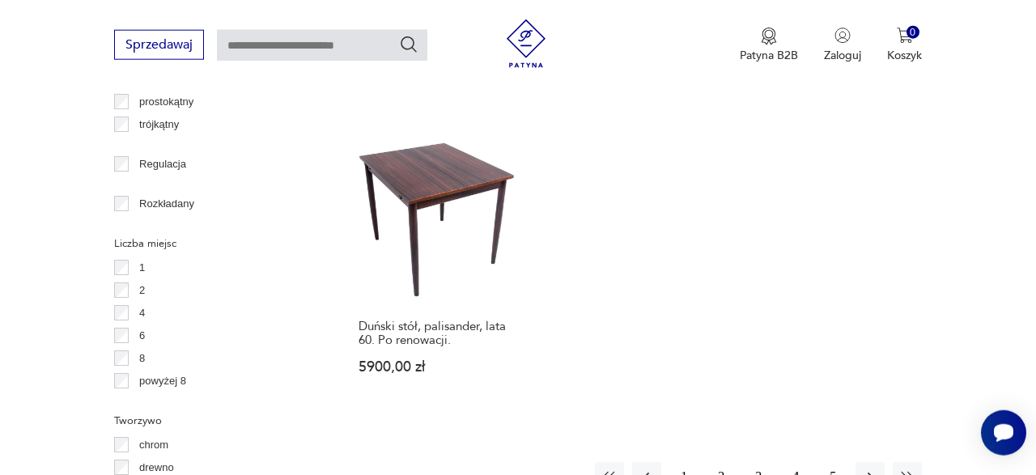
click at [837, 462] on button "5" at bounding box center [832, 476] width 29 height 29
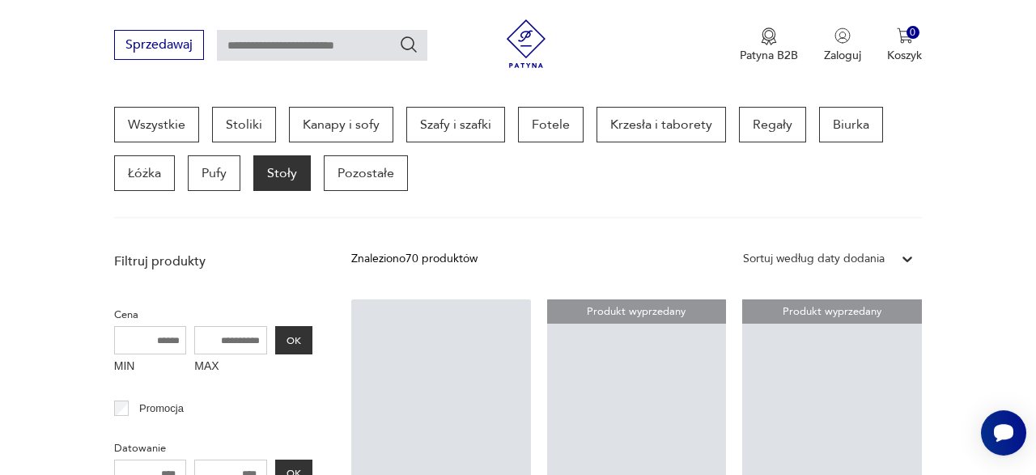
scroll to position [429, 0]
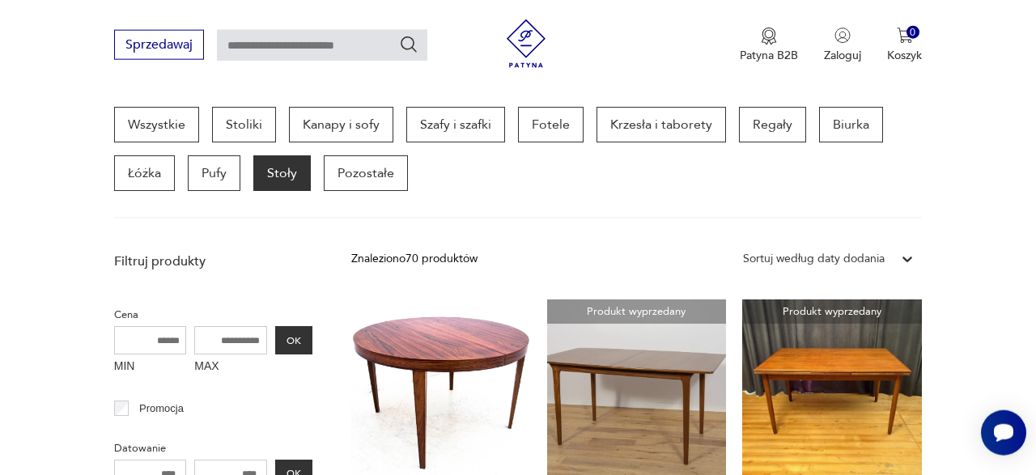
click at [281, 176] on p "Stoły" at bounding box center [281, 173] width 57 height 36
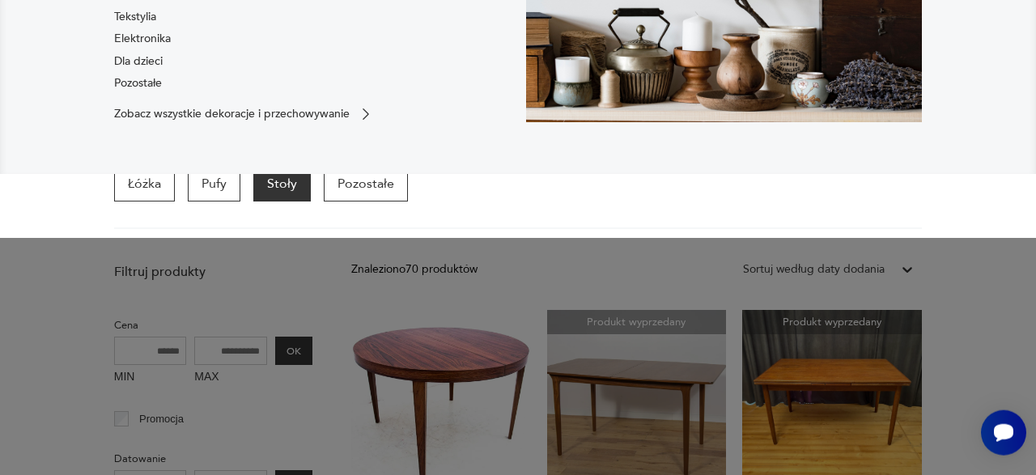
scroll to position [0, 0]
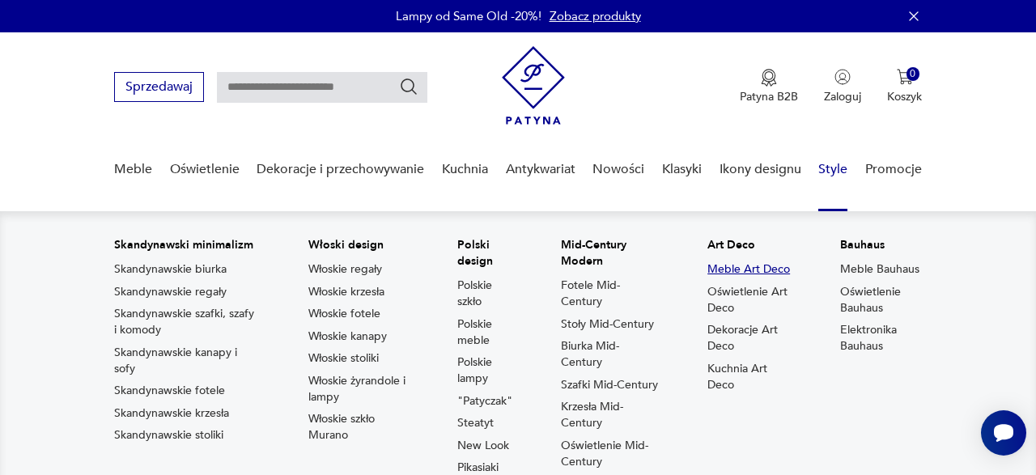
click at [743, 267] on link "Meble Art Deco" at bounding box center [748, 269] width 83 height 16
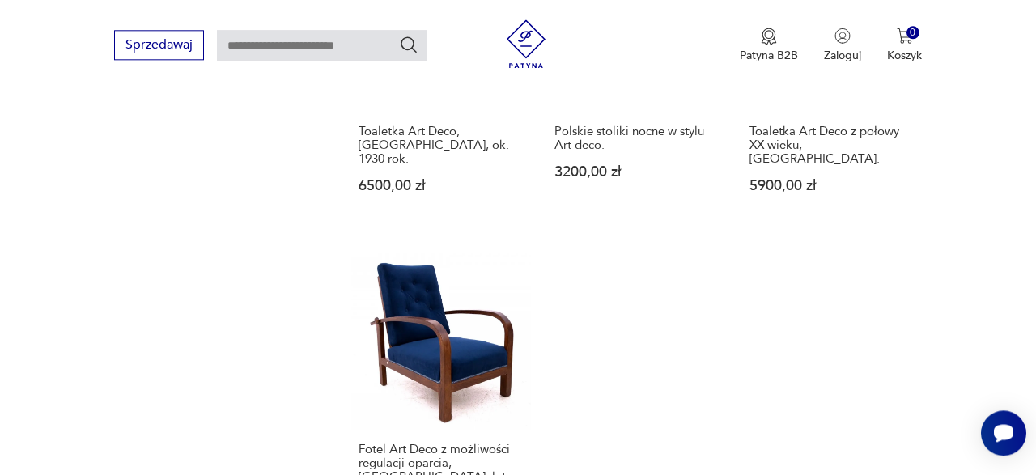
scroll to position [2227, 0]
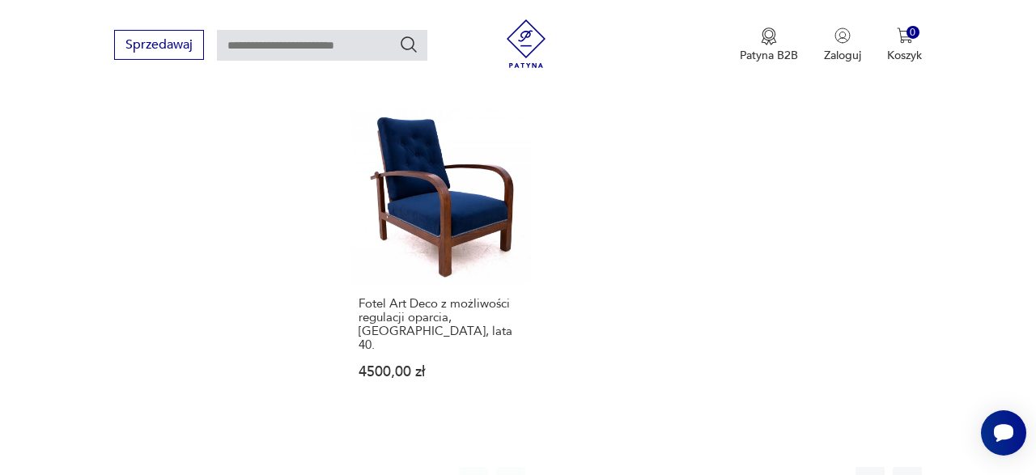
click at [588, 467] on button "2" at bounding box center [584, 481] width 29 height 29
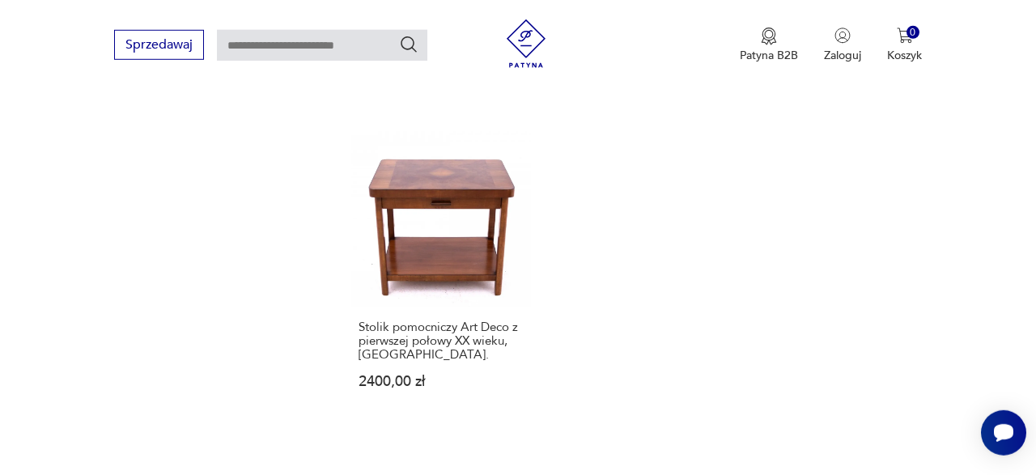
scroll to position [2307, 0]
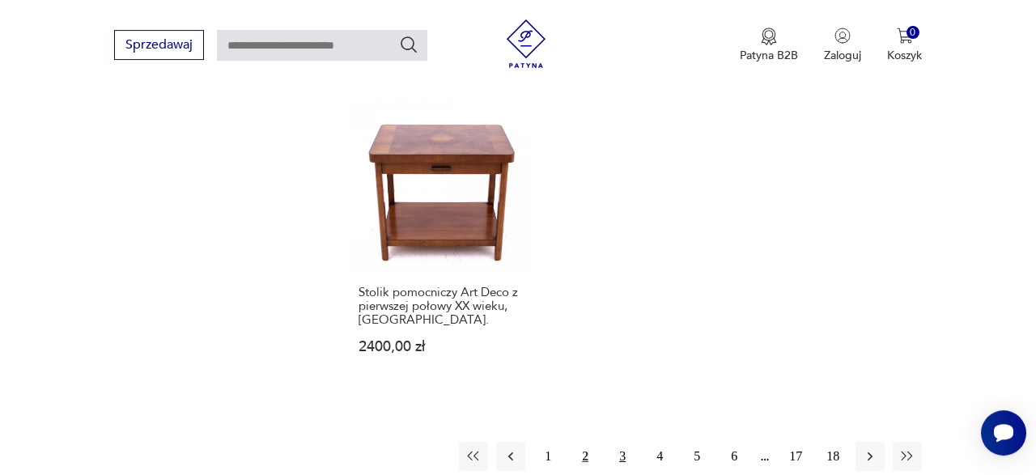
click at [622, 442] on button "3" at bounding box center [622, 456] width 29 height 29
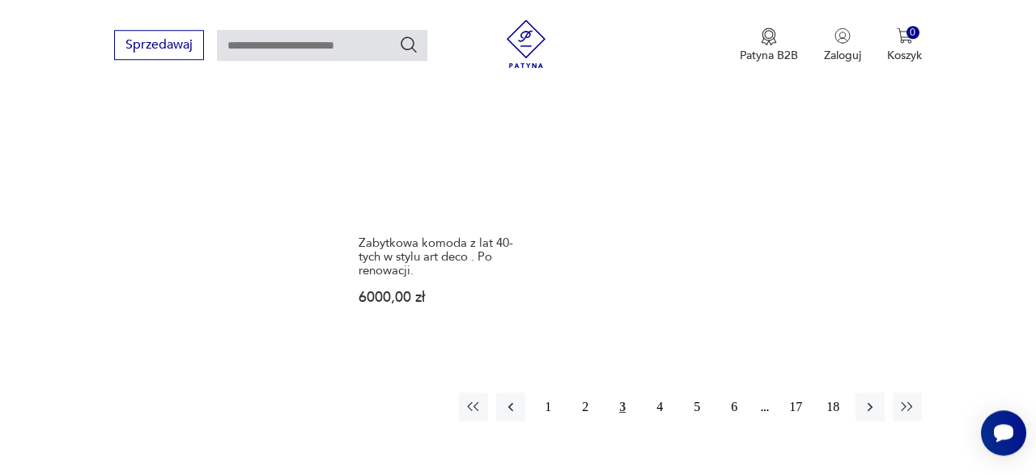
scroll to position [2322, 0]
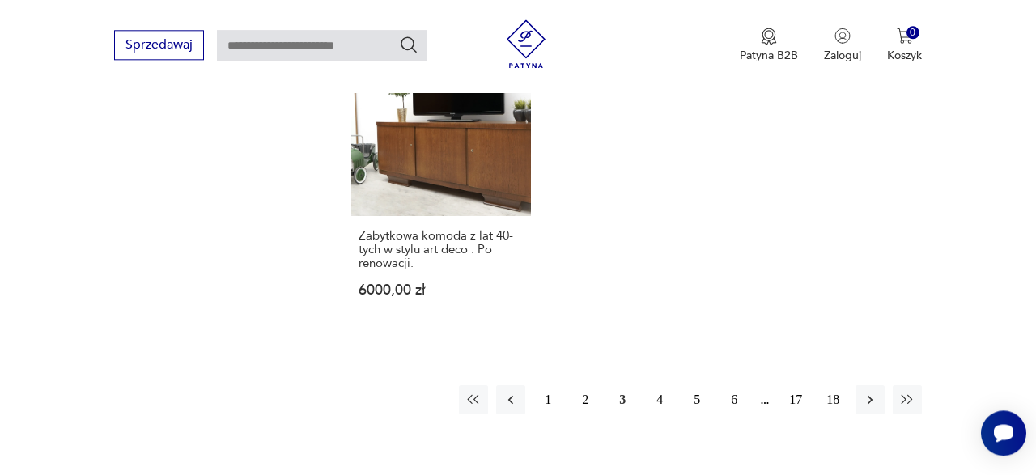
click at [659, 385] on button "4" at bounding box center [659, 399] width 29 height 29
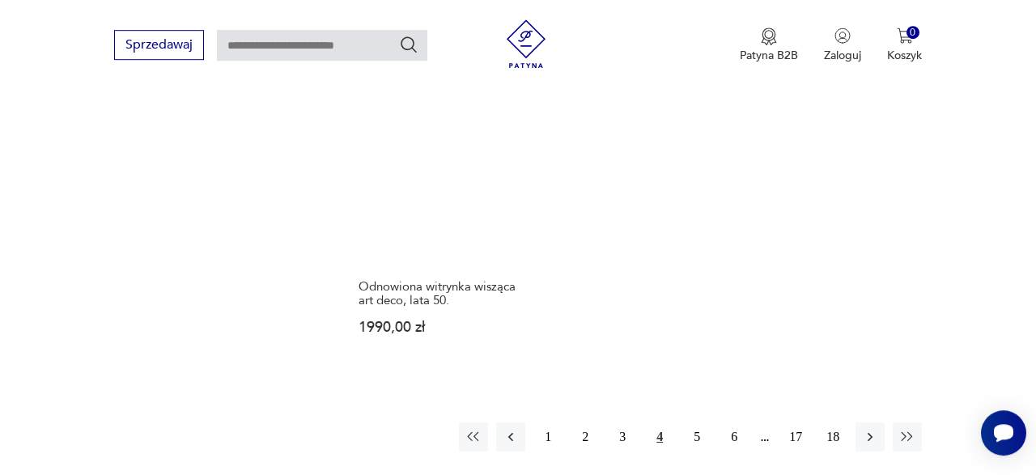
scroll to position [2280, 0]
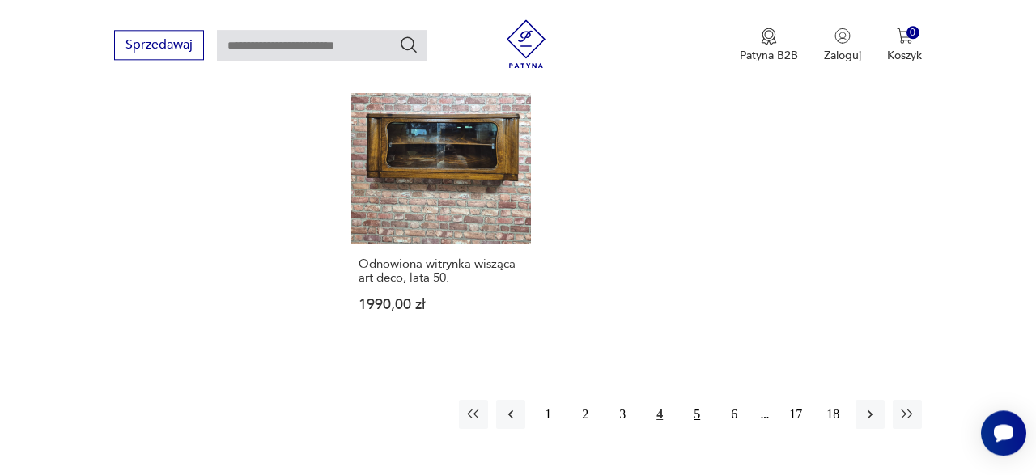
click at [698, 400] on button "5" at bounding box center [696, 414] width 29 height 29
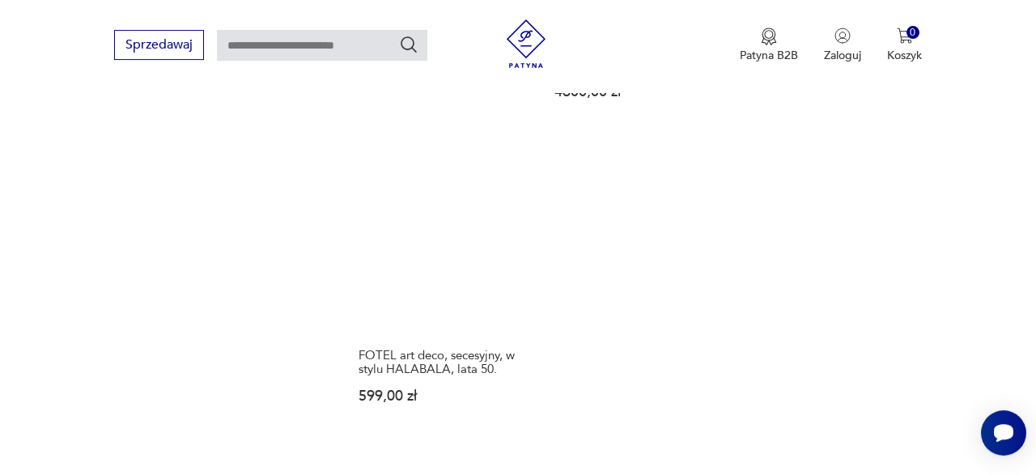
scroll to position [2280, 0]
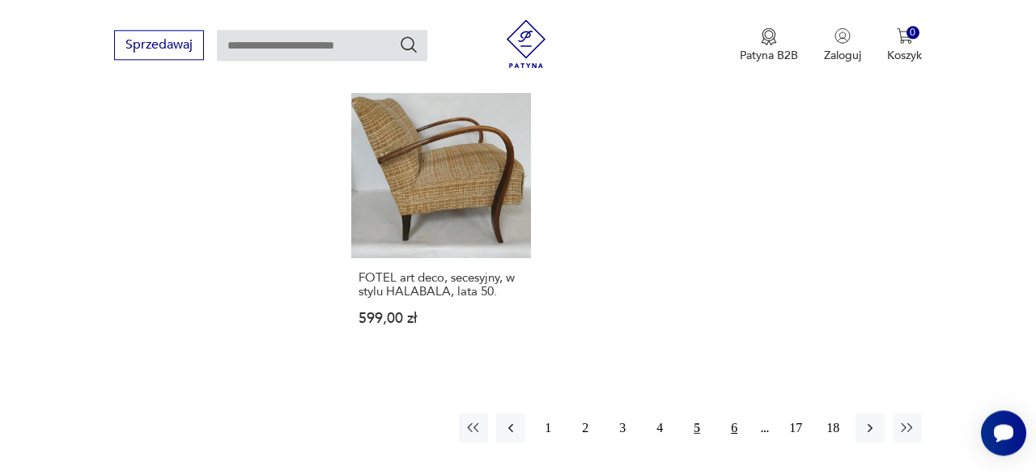
click at [732, 413] on button "6" at bounding box center [733, 427] width 29 height 29
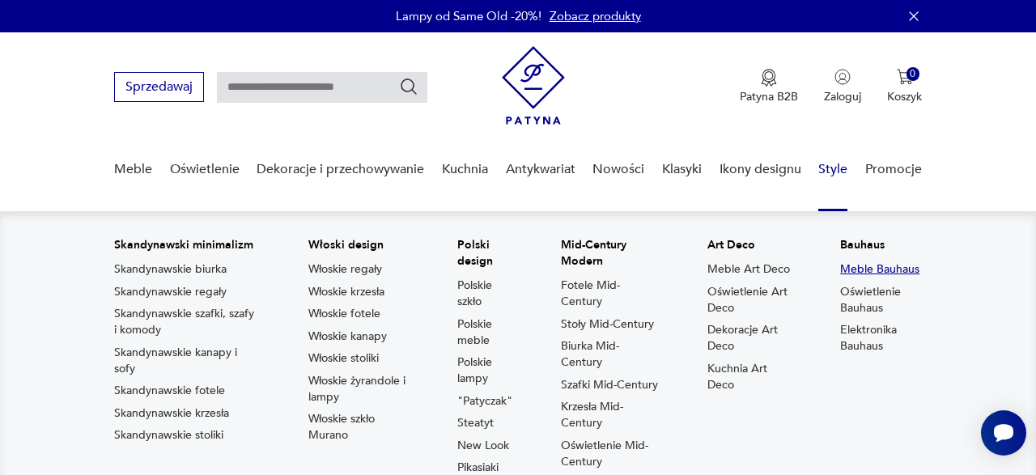
click at [854, 270] on link "Meble Bauhaus" at bounding box center [879, 269] width 79 height 16
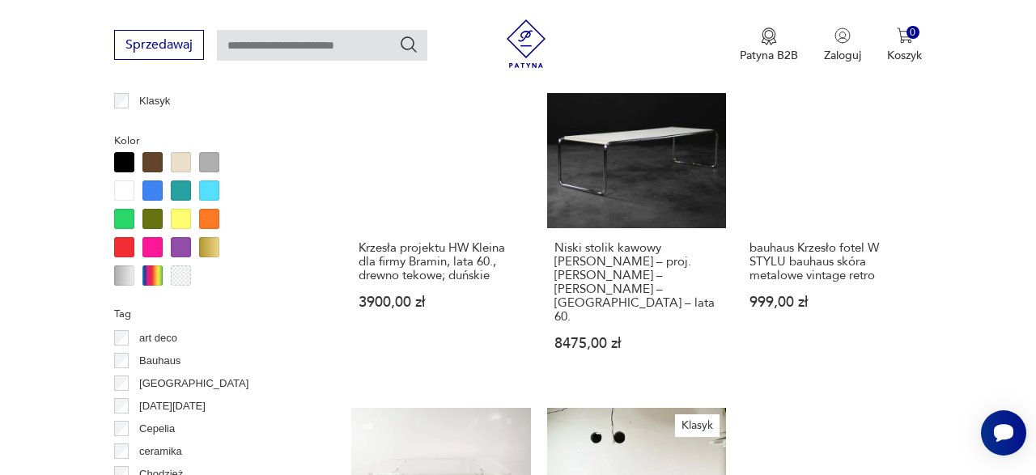
scroll to position [1355, 0]
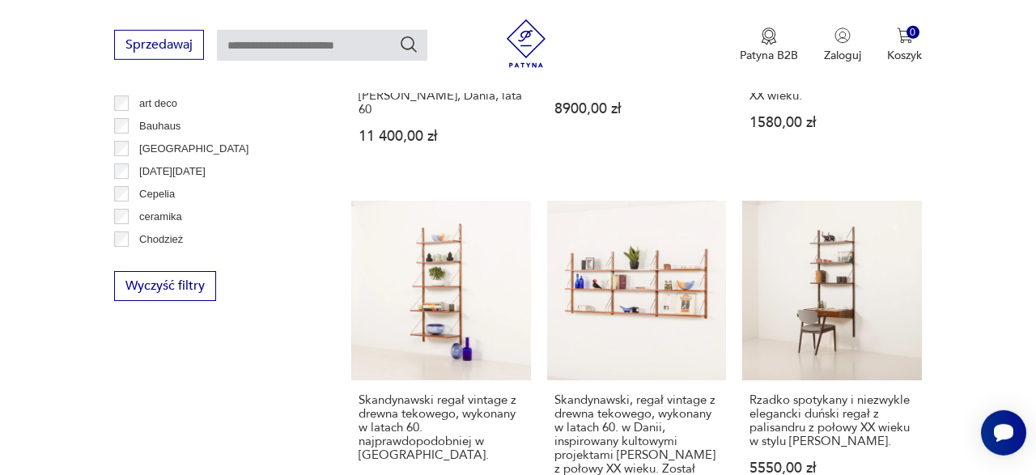
scroll to position [1543, 0]
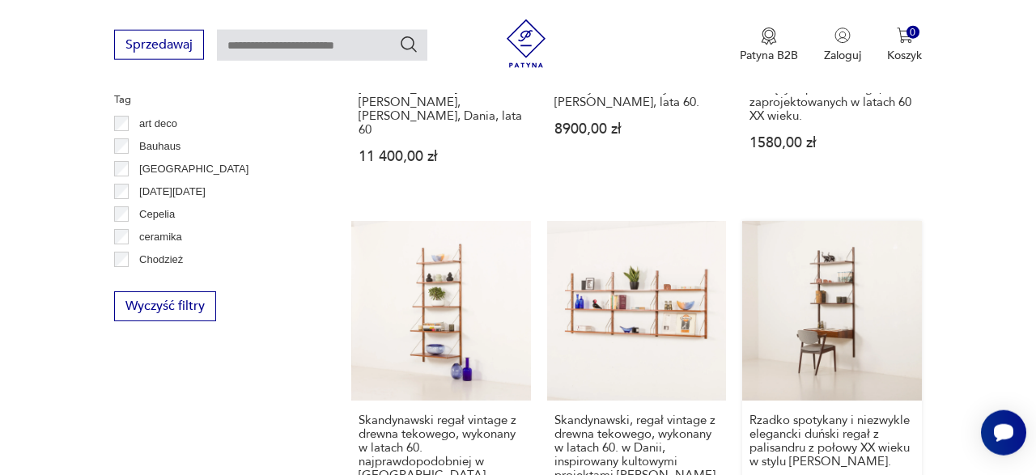
click at [834, 252] on link "Rzadko spotykany i niezwykle elegancki duński regał z palisandru z połowy XX wi…" at bounding box center [832, 394] width 180 height 347
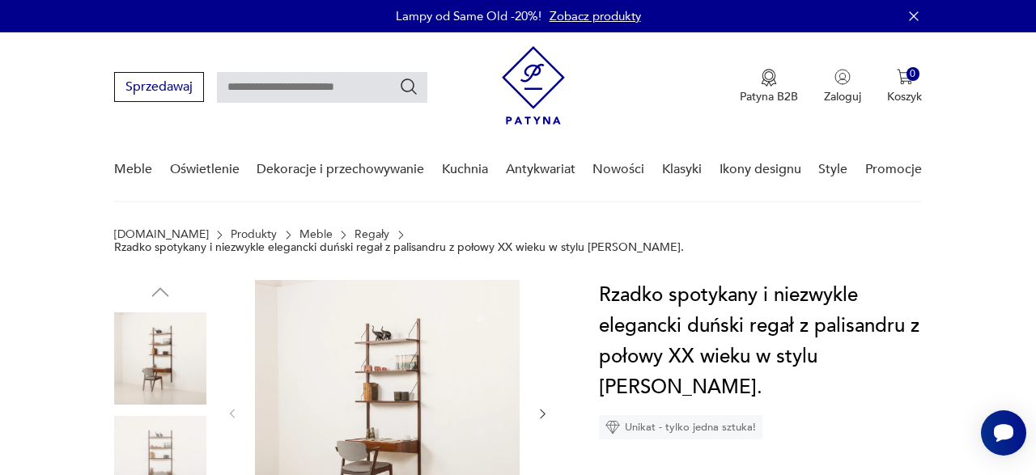
click at [395, 420] on img at bounding box center [387, 412] width 265 height 265
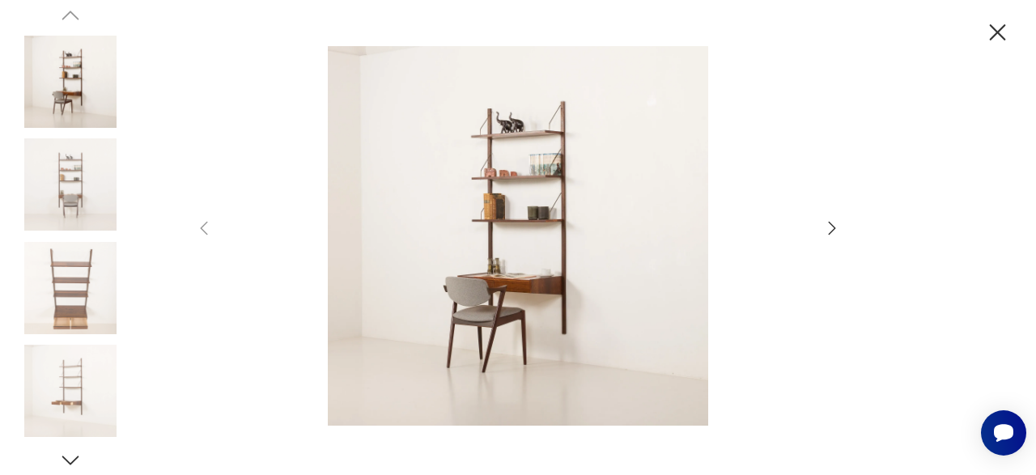
click at [829, 231] on icon "button" at bounding box center [831, 227] width 19 height 19
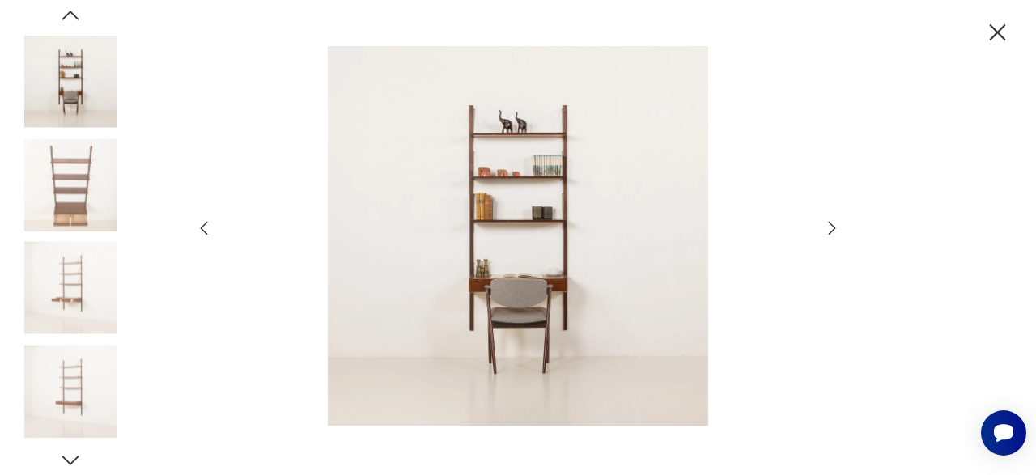
click at [829, 231] on icon "button" at bounding box center [831, 227] width 19 height 19
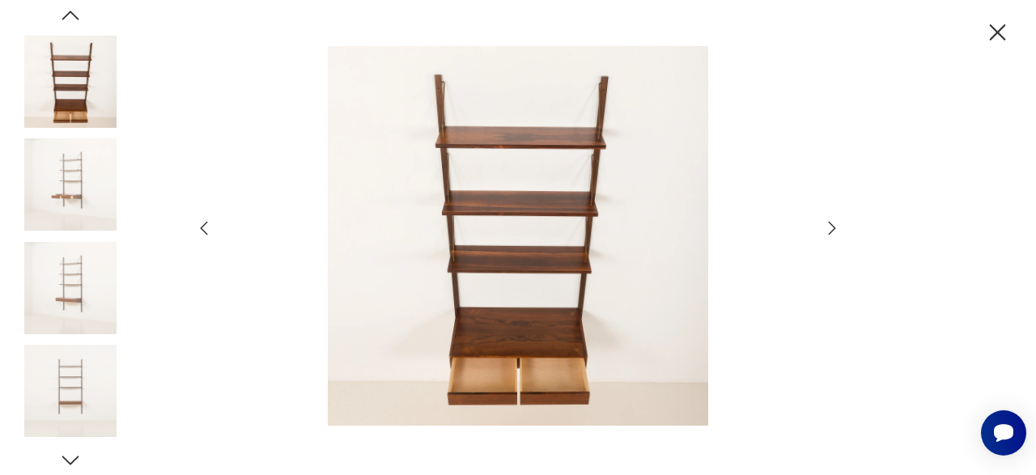
click at [829, 231] on icon "button" at bounding box center [831, 227] width 19 height 19
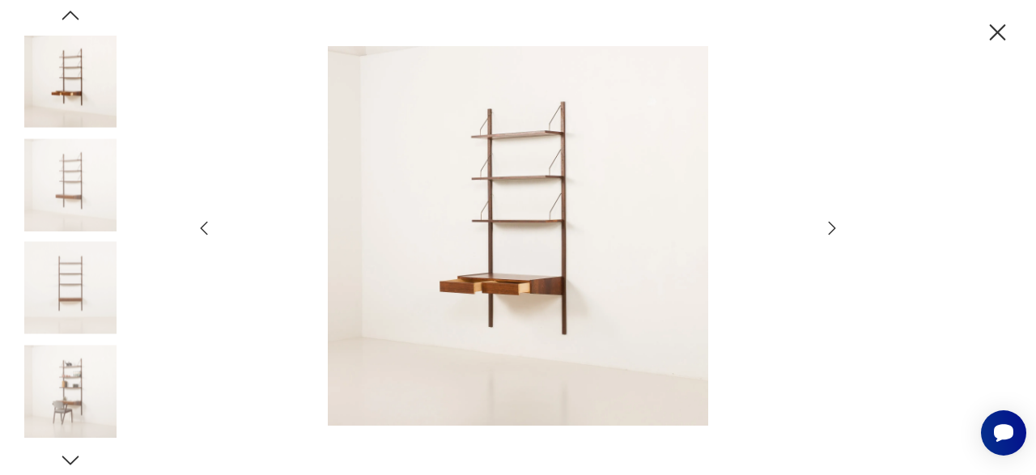
click at [998, 32] on icon "button" at bounding box center [998, 32] width 16 height 16
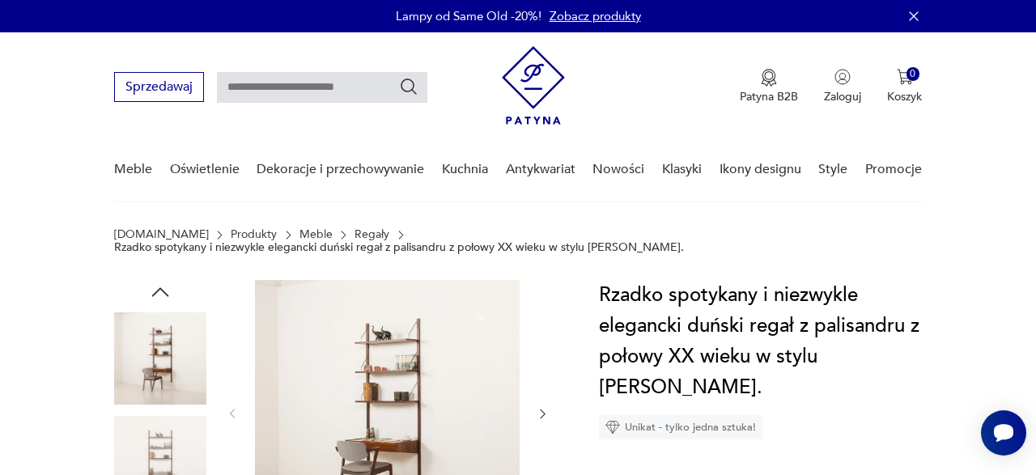
click at [306, 91] on input "text" at bounding box center [322, 87] width 210 height 31
type input "****"
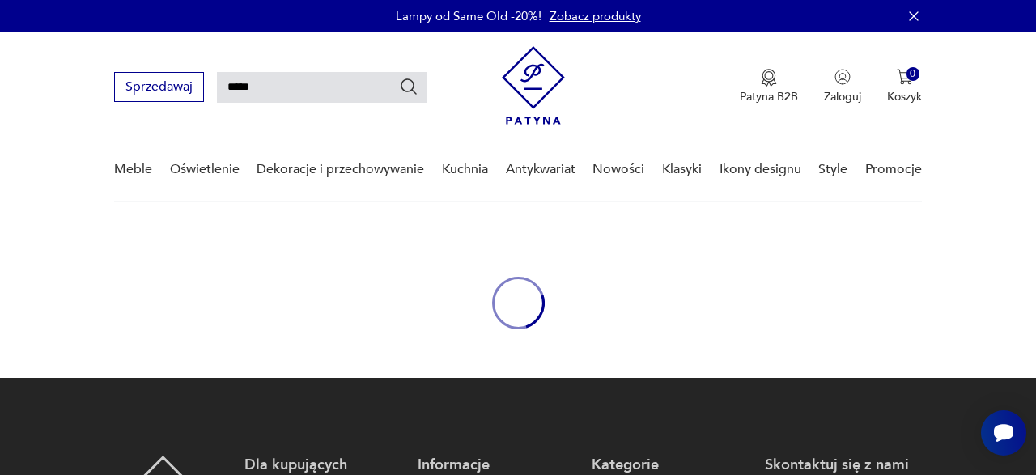
type input "****"
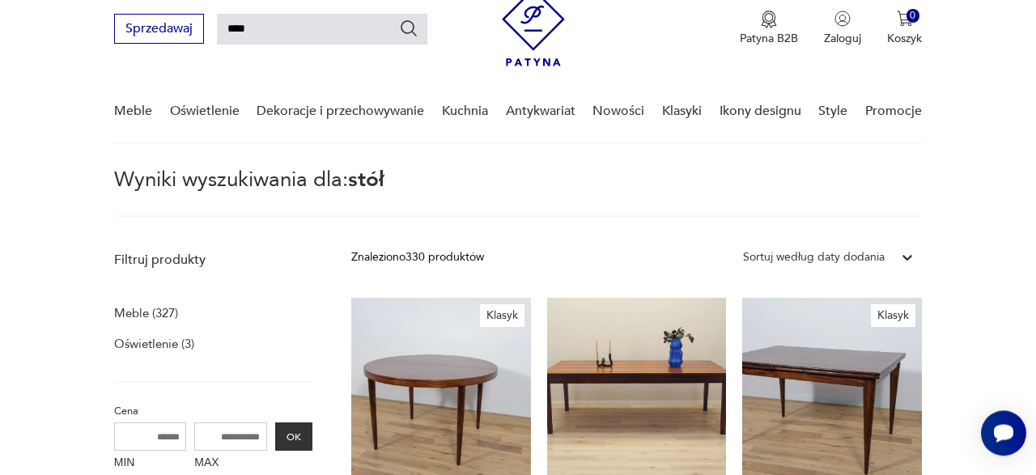
scroll to position [57, 0]
click at [410, 28] on icon "Szukaj" at bounding box center [408, 28] width 19 height 19
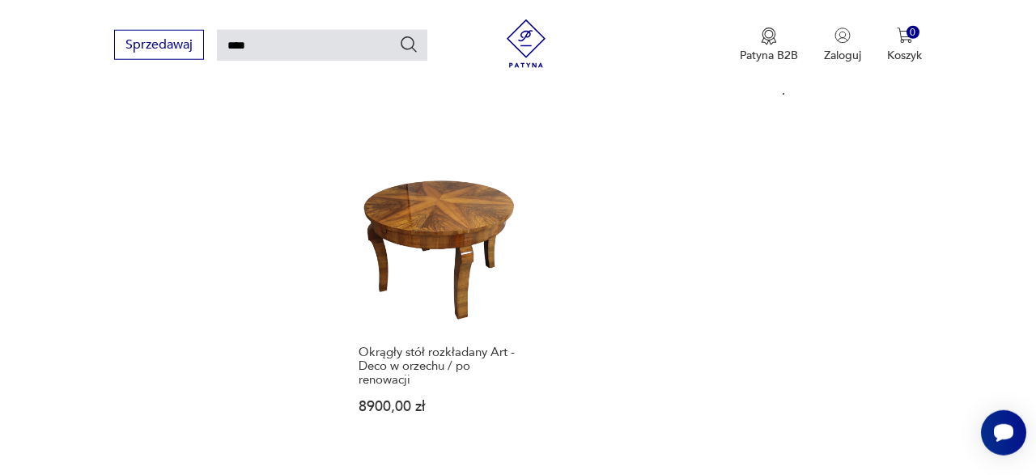
scroll to position [2020, 0]
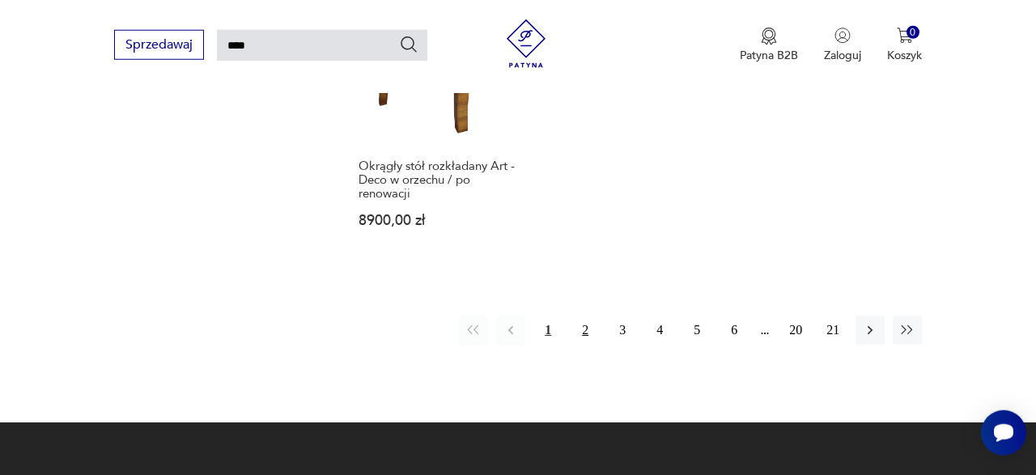
click at [586, 316] on button "2" at bounding box center [584, 330] width 29 height 29
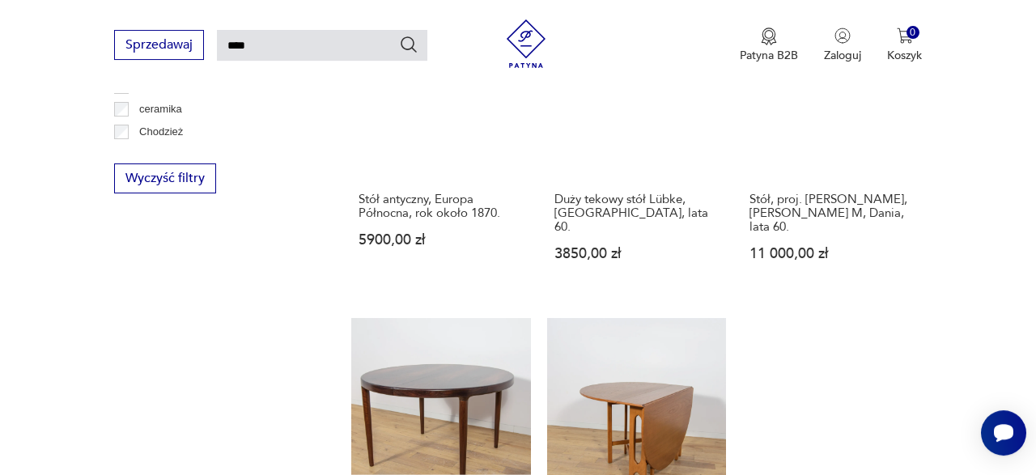
scroll to position [1081, 0]
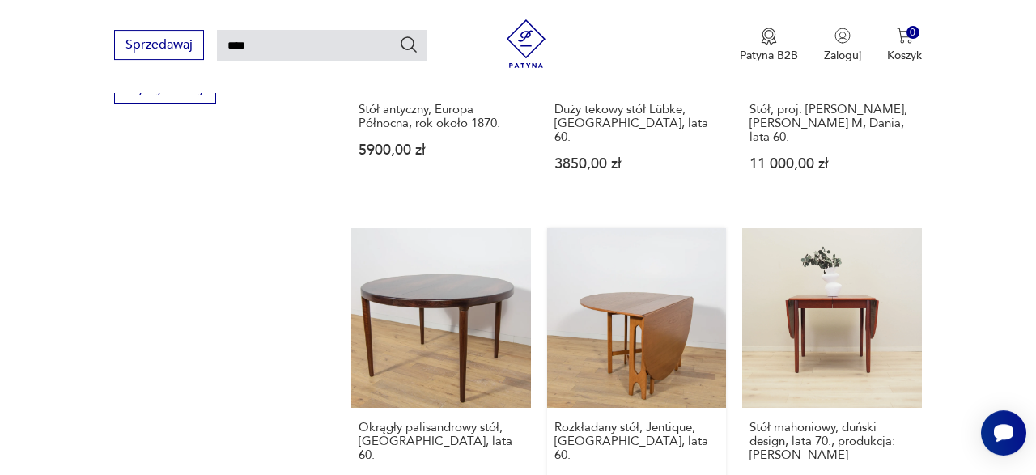
click at [635, 312] on link "Rozkładany stół, Jentique, [GEOGRAPHIC_DATA], lata 60. 4200,00 zł" at bounding box center [637, 374] width 180 height 292
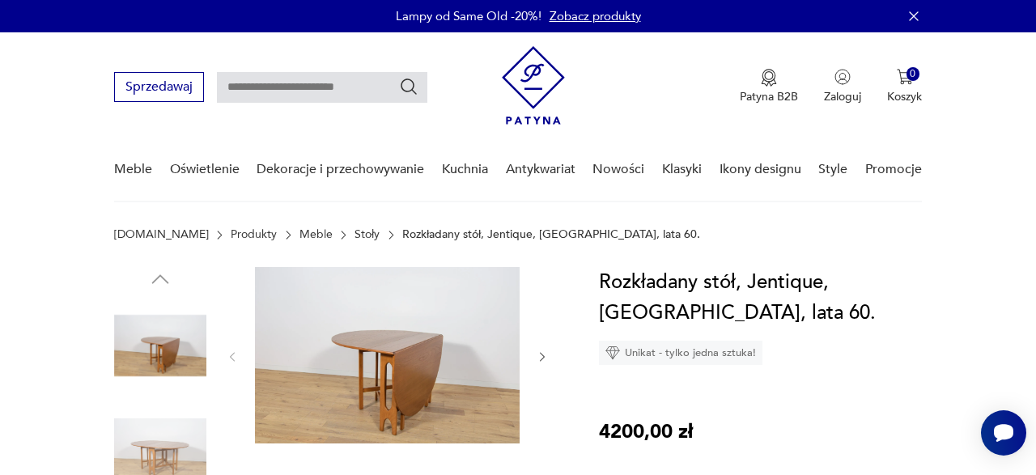
click at [545, 358] on icon "button" at bounding box center [542, 356] width 13 height 13
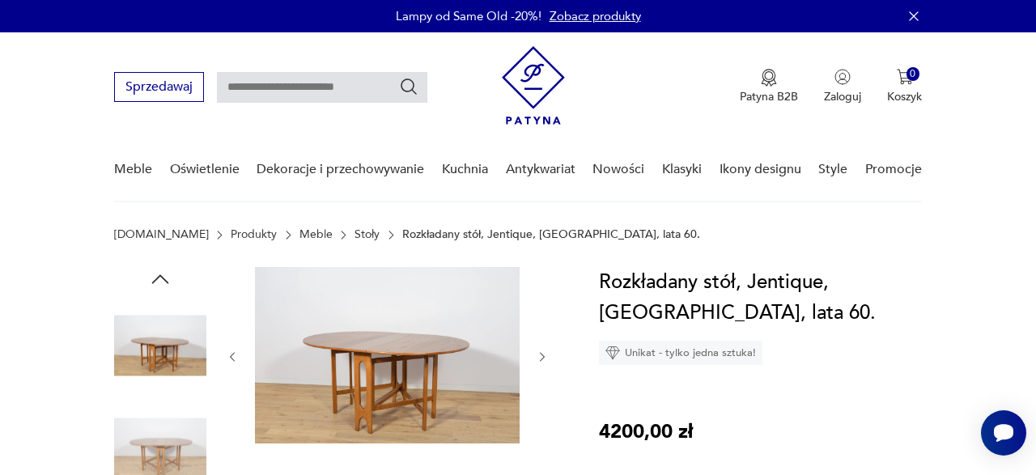
click at [545, 358] on icon "button" at bounding box center [542, 356] width 13 height 13
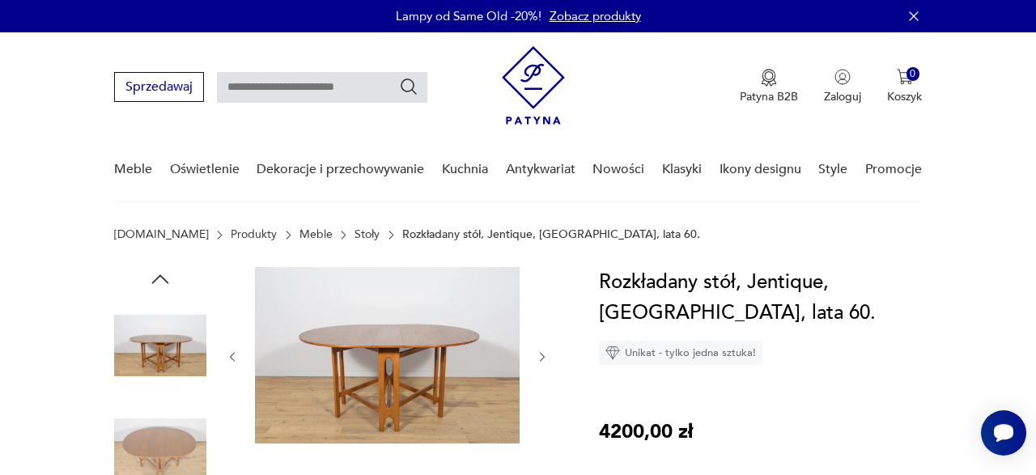
click at [545, 358] on icon "button" at bounding box center [542, 356] width 13 height 13
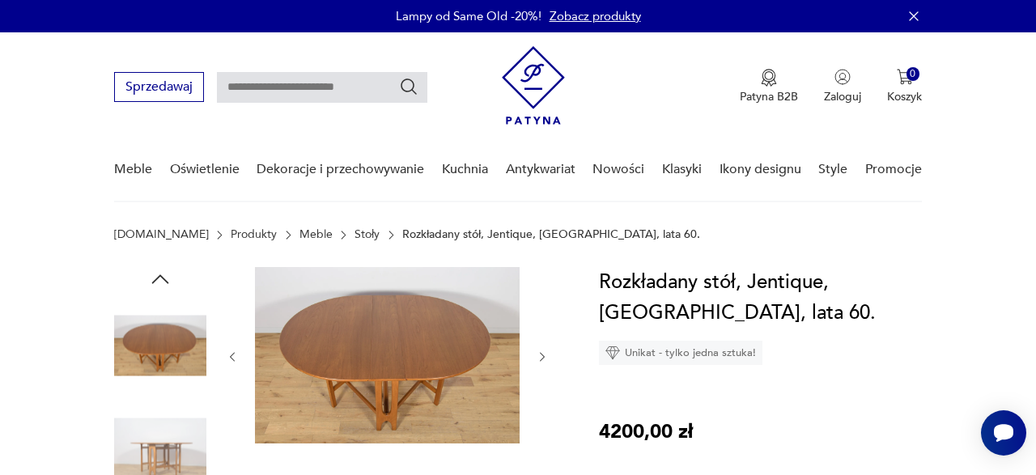
click at [545, 358] on icon "button" at bounding box center [542, 356] width 13 height 13
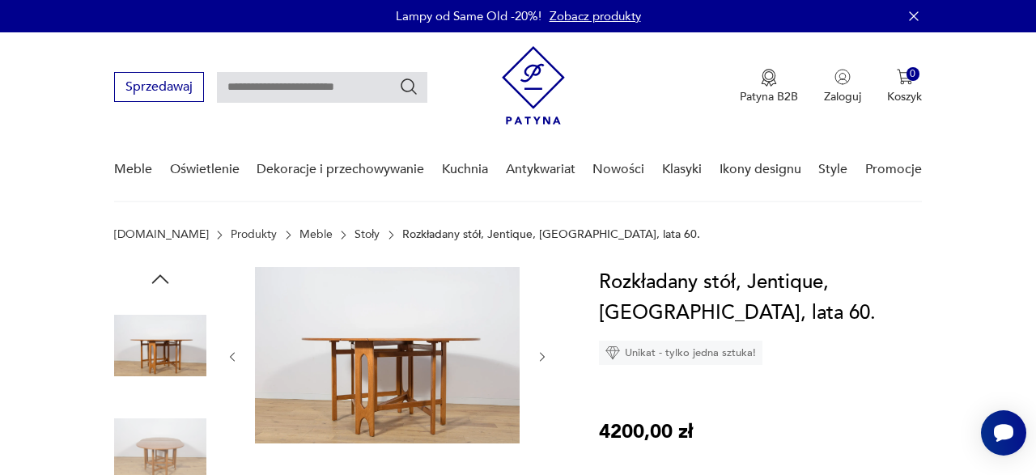
type input "****"
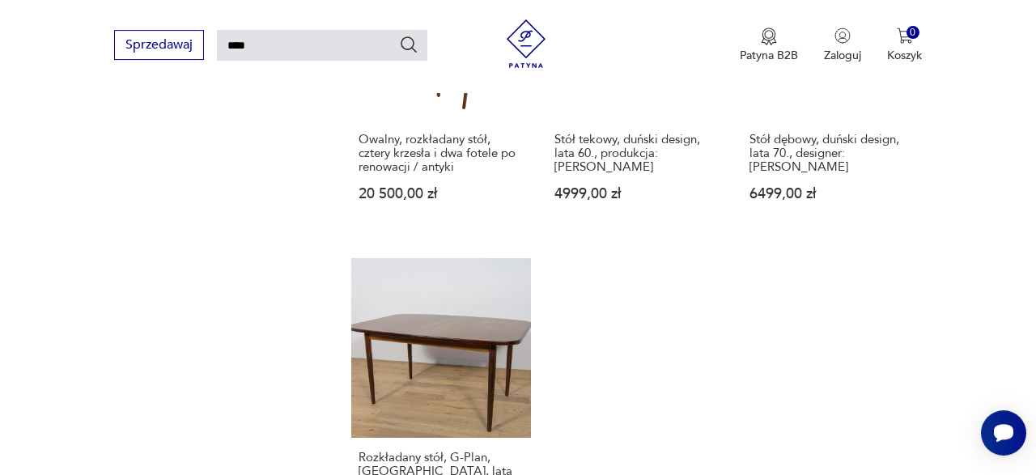
scroll to position [1916, 0]
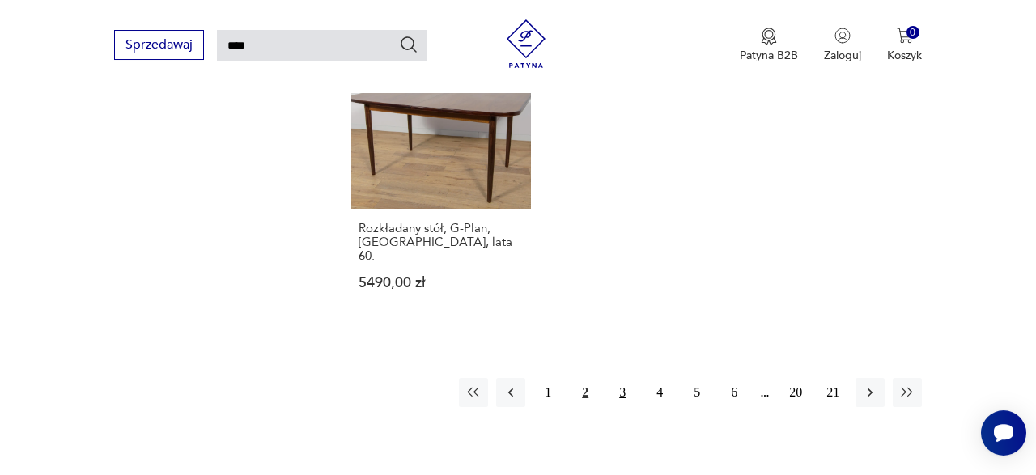
click at [622, 378] on button "3" at bounding box center [622, 392] width 29 height 29
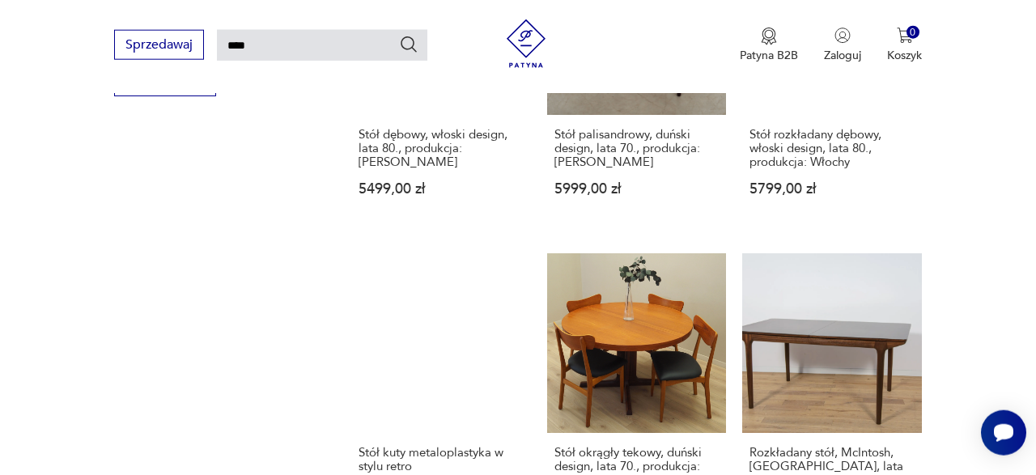
scroll to position [1168, 0]
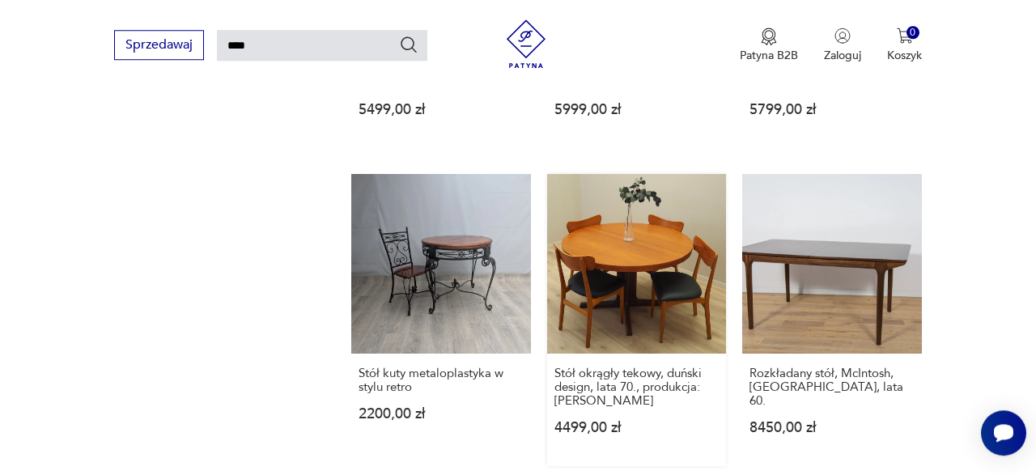
click at [625, 262] on link "Stół okrągły tekowy, duński design, lata 70., produkcja: [PERSON_NAME] 4499,00 …" at bounding box center [637, 320] width 180 height 292
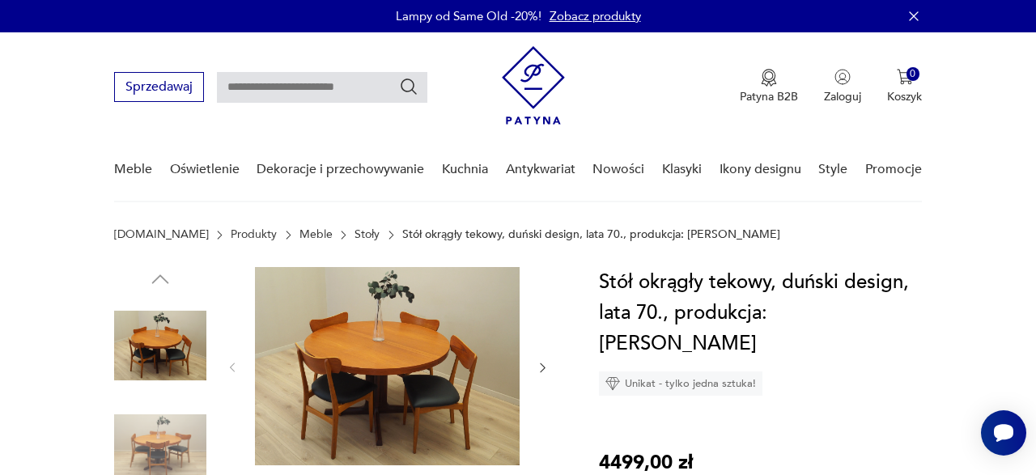
click at [541, 367] on icon "button" at bounding box center [542, 367] width 13 height 13
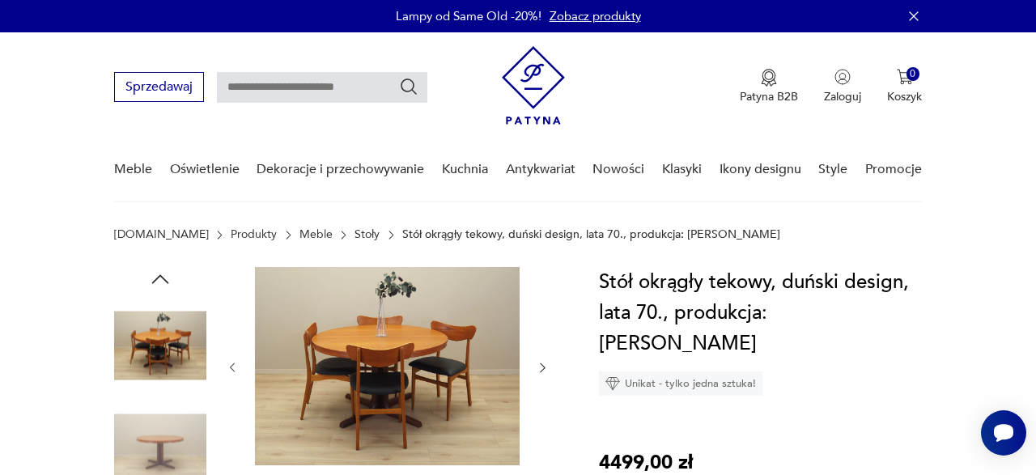
click at [541, 367] on icon "button" at bounding box center [542, 367] width 13 height 13
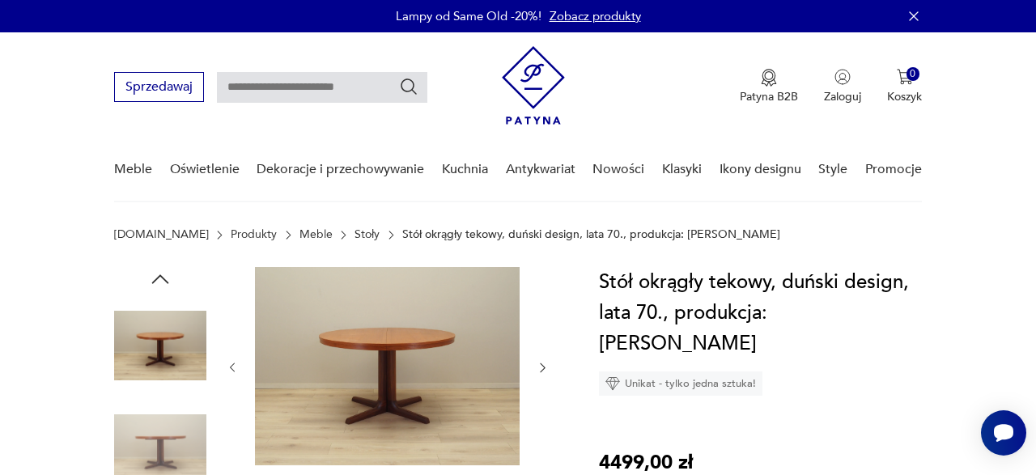
click at [541, 367] on icon "button" at bounding box center [542, 367] width 13 height 13
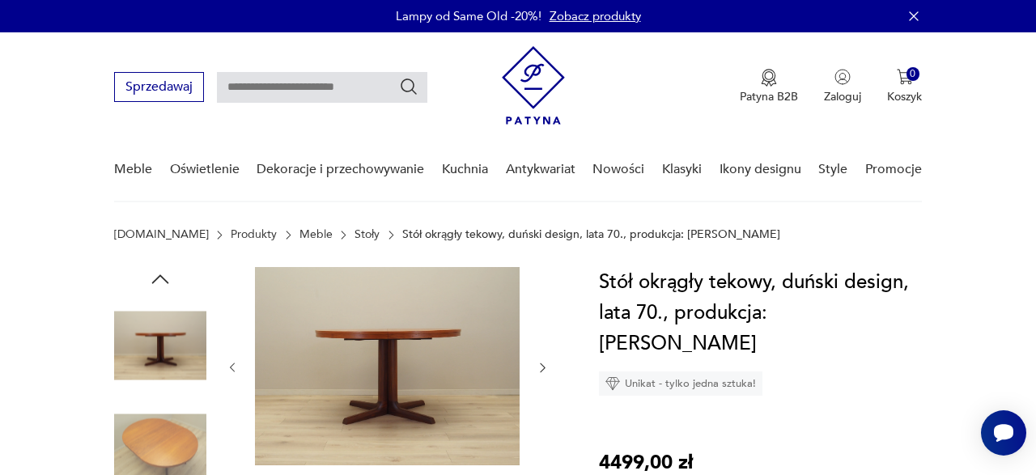
click at [541, 367] on icon "button" at bounding box center [542, 367] width 13 height 13
